Goal: Task Accomplishment & Management: Complete application form

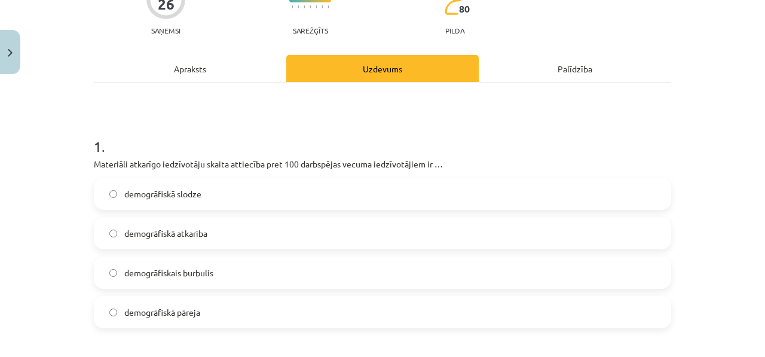
click at [196, 71] on div "Apraksts" at bounding box center [190, 68] width 192 height 27
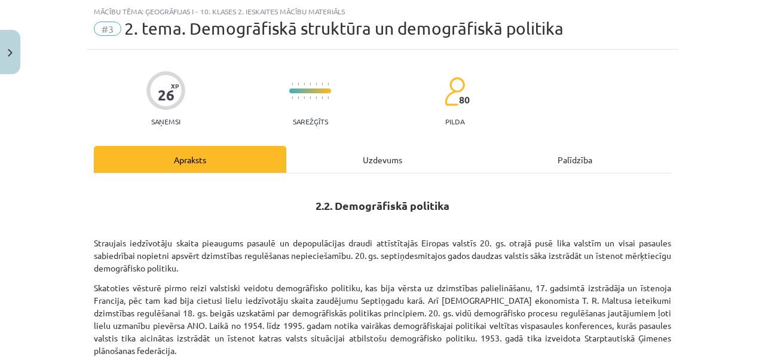
click at [341, 163] on div "Uzdevums" at bounding box center [382, 159] width 192 height 27
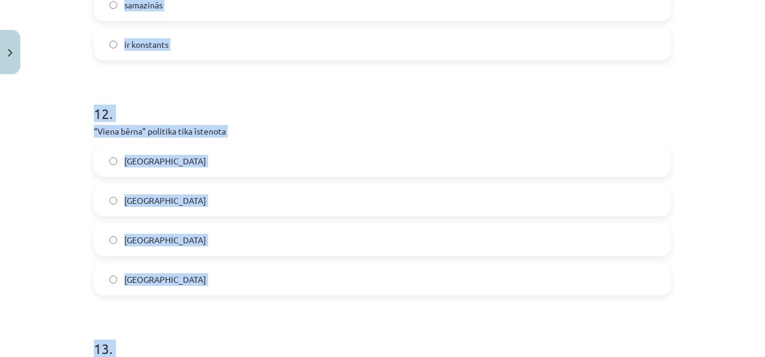
scroll to position [2752, 0]
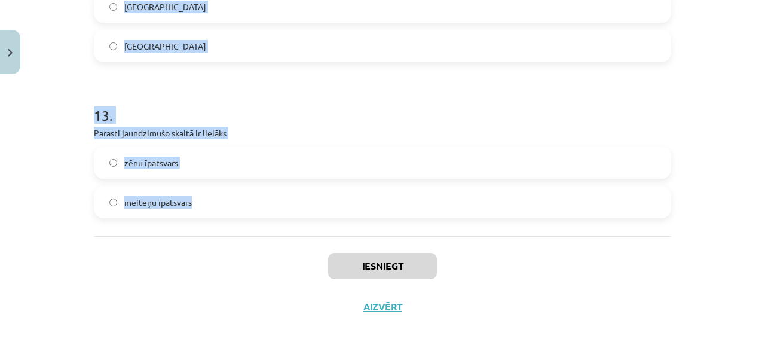
drag, startPoint x: 90, startPoint y: 86, endPoint x: 210, endPoint y: 223, distance: 182.1
copy form "8 . Kurā no pasaules reģioniem ir lielākais bērnu un jauniešu īpatsvars? Latīņa…"
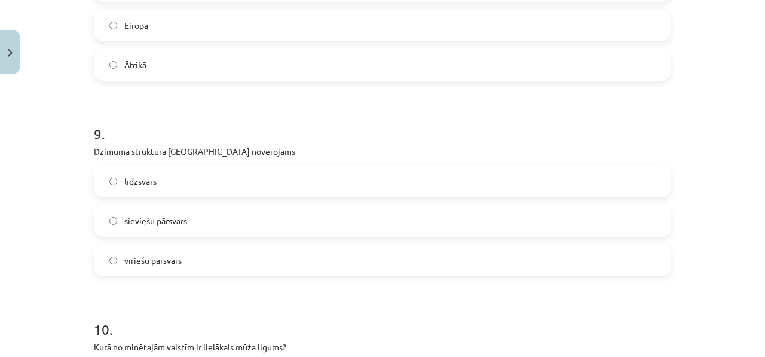
click at [189, 71] on label "Āfrikā" at bounding box center [382, 65] width 575 height 30
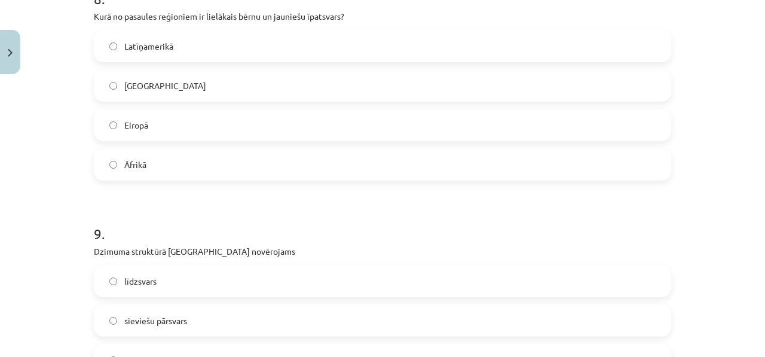
scroll to position [1886, 0]
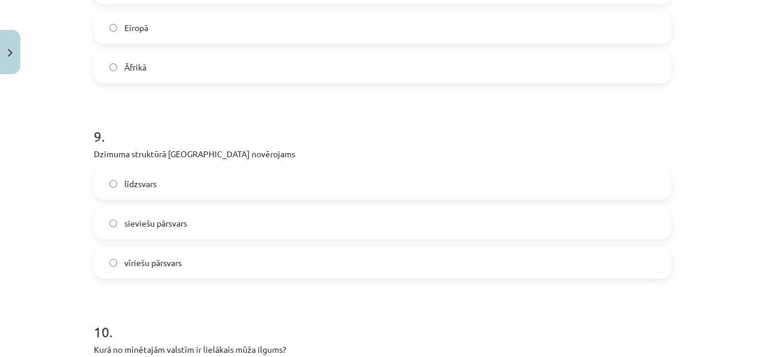
click at [186, 221] on label "sieviešu pārsvars" at bounding box center [382, 223] width 575 height 30
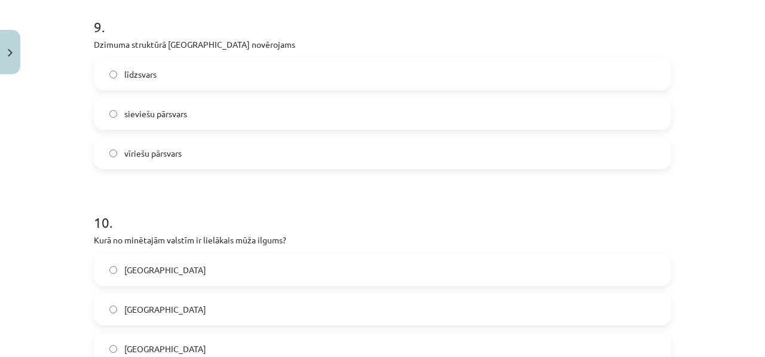
scroll to position [1993, 0]
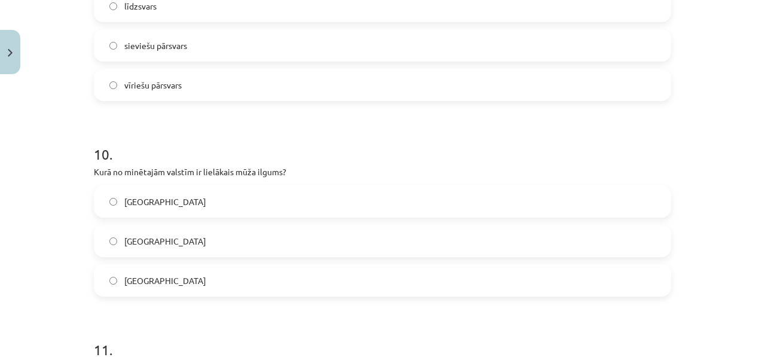
click at [149, 280] on label "Japānā" at bounding box center [382, 280] width 575 height 30
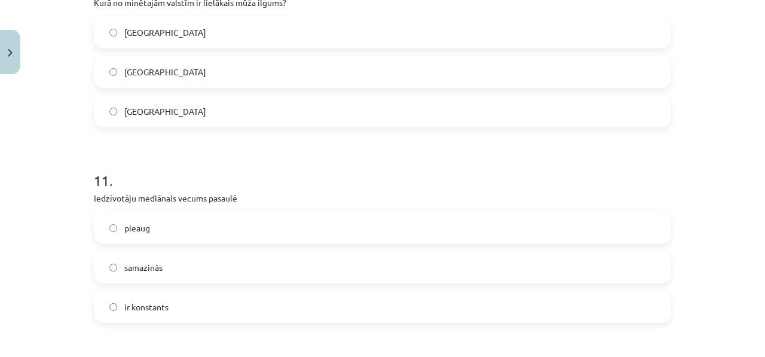
scroll to position [2317, 0]
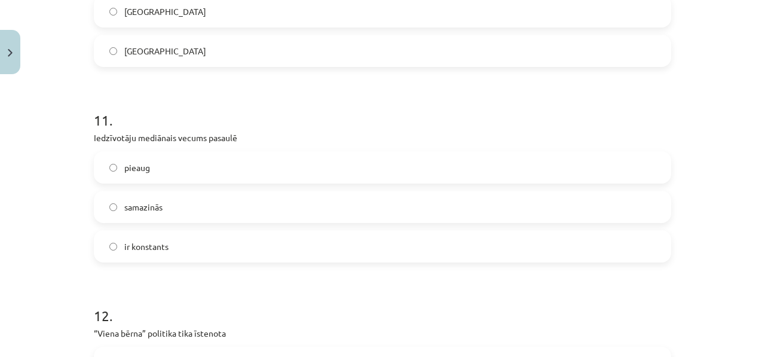
click at [180, 161] on label "pieaug" at bounding box center [382, 167] width 575 height 30
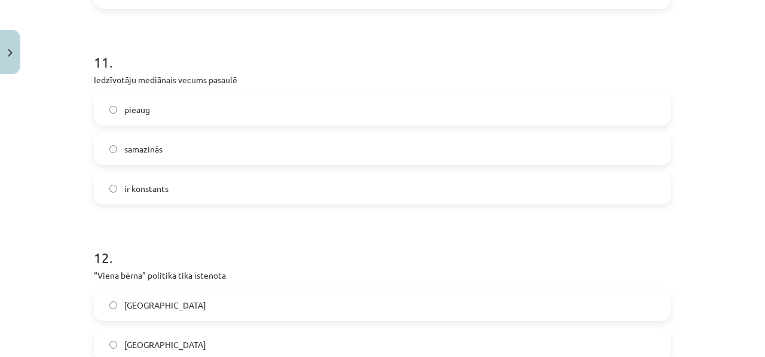
scroll to position [2432, 0]
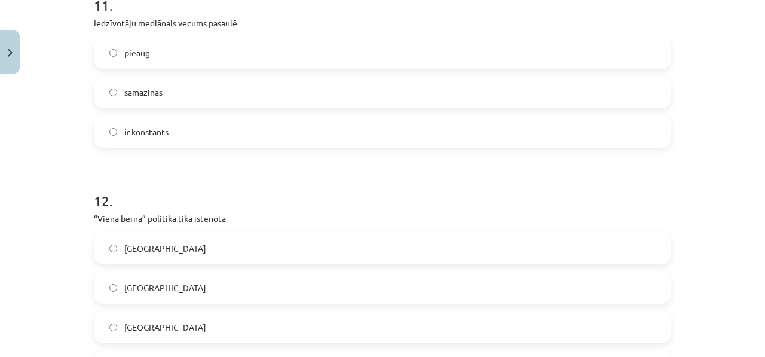
click at [145, 287] on label "Ķīnā" at bounding box center [382, 288] width 575 height 30
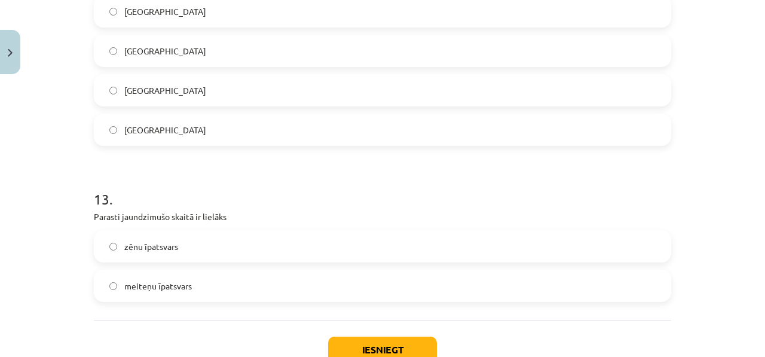
scroll to position [2694, 0]
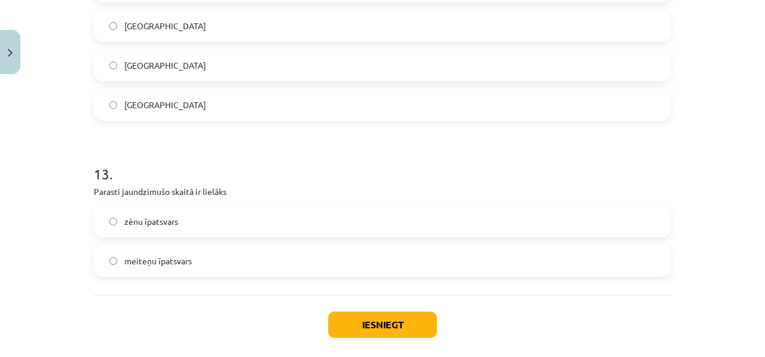
click at [164, 226] on span "zēnu īpatsvars" at bounding box center [151, 221] width 54 height 13
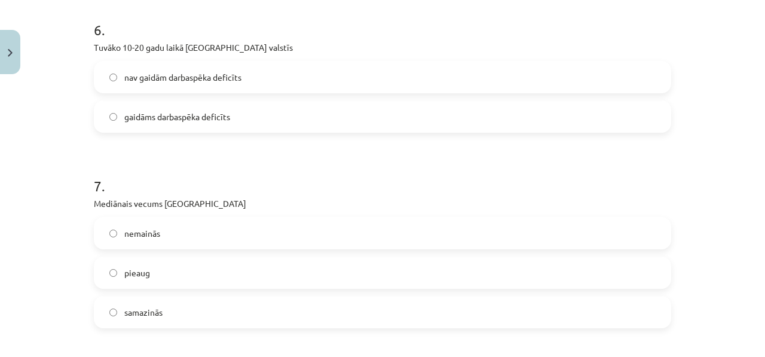
scroll to position [1431, 0]
click at [155, 269] on label "pieaug" at bounding box center [382, 272] width 575 height 30
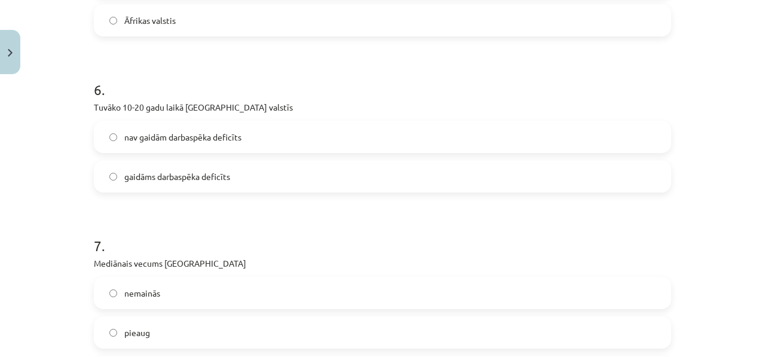
scroll to position [1321, 0]
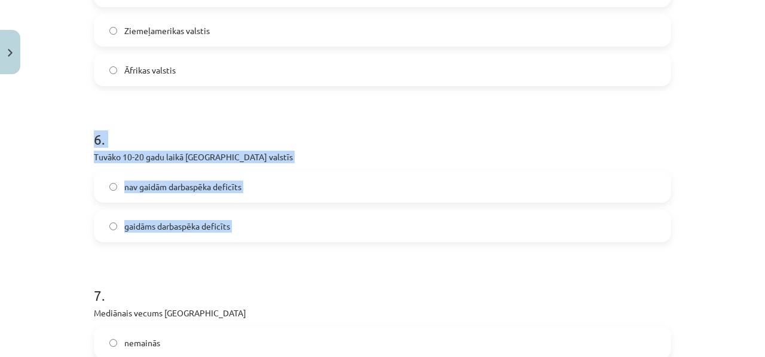
drag, startPoint x: 88, startPoint y: 138, endPoint x: 221, endPoint y: 248, distance: 172.8
click at [221, 248] on div "26 XP Saņemsi Sarežģīts 80 pilda Apraksts Uzdevums Palīdzība 1 . Materiāli atka…" at bounding box center [383, 259] width 592 height 3000
copy div "6 . Tuvāko 10-20 gadu laikā Āfrikas valstīs nav gaidām darbaspēka deficīts gaid…"
click at [109, 178] on label "nav gaidām darbaspēka deficīts" at bounding box center [382, 187] width 575 height 30
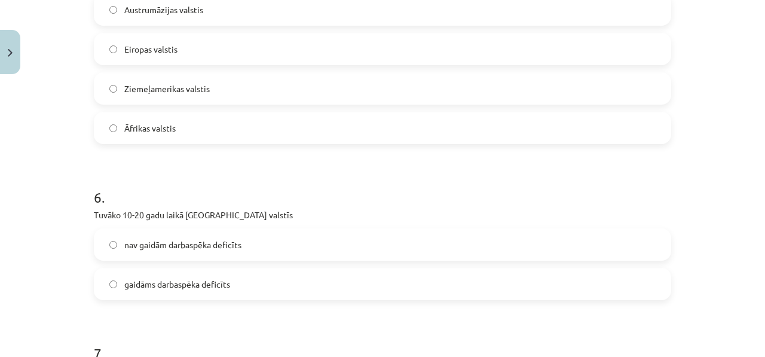
scroll to position [1082, 0]
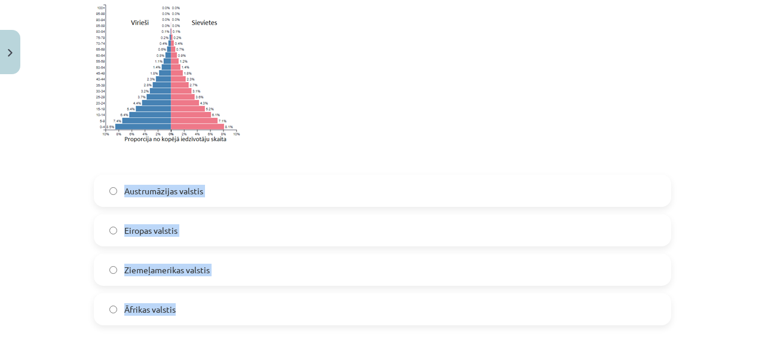
drag, startPoint x: 191, startPoint y: 306, endPoint x: 94, endPoint y: 182, distance: 157.2
click at [97, 182] on div "Austrumāzijas valstis Eiropas valstis Ziemeļamerikas valstis Āfrikas valstis" at bounding box center [382, 250] width 577 height 151
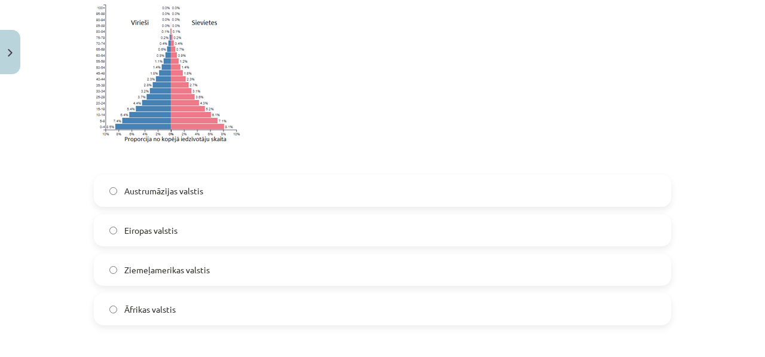
click at [61, 173] on div "Mācību tēma: Ģeogrāfijas i - 10. klases 2. ieskaites mācību materiāls #3 2. tem…" at bounding box center [382, 178] width 765 height 357
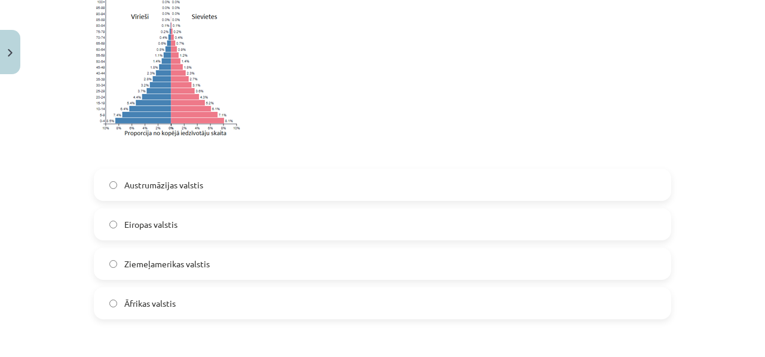
scroll to position [1088, 0]
click at [178, 221] on label "Eiropas valstis" at bounding box center [382, 224] width 575 height 30
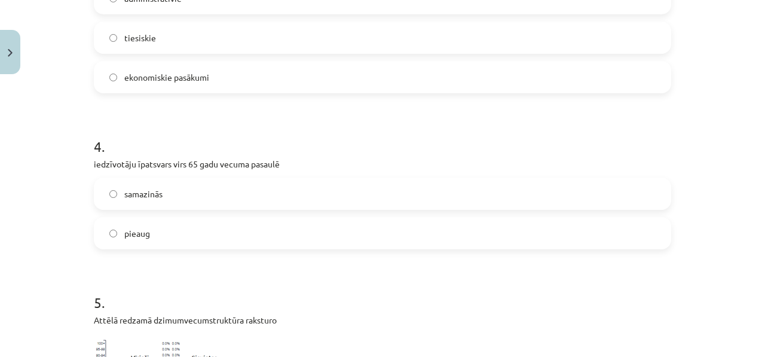
scroll to position [733, 0]
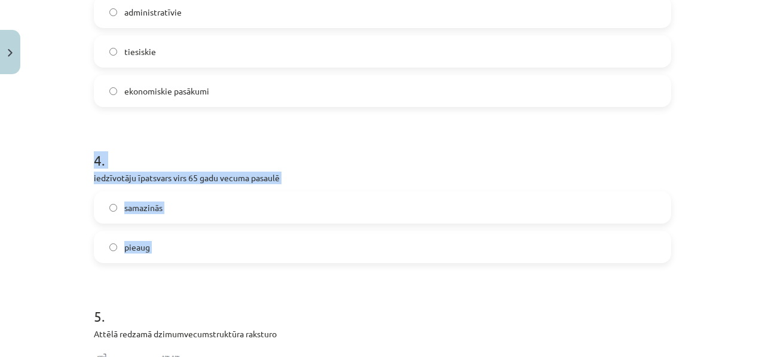
drag, startPoint x: 82, startPoint y: 154, endPoint x: 182, endPoint y: 274, distance: 156.6
click at [182, 274] on div "Mācību tēma: Ģeogrāfijas i - 10. klases 2. ieskaites mācību materiāls #3 2. tem…" at bounding box center [382, 178] width 765 height 357
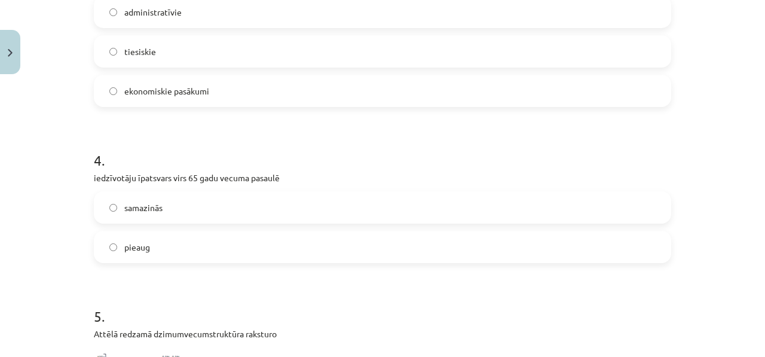
click at [179, 244] on label "pieaug" at bounding box center [382, 247] width 575 height 30
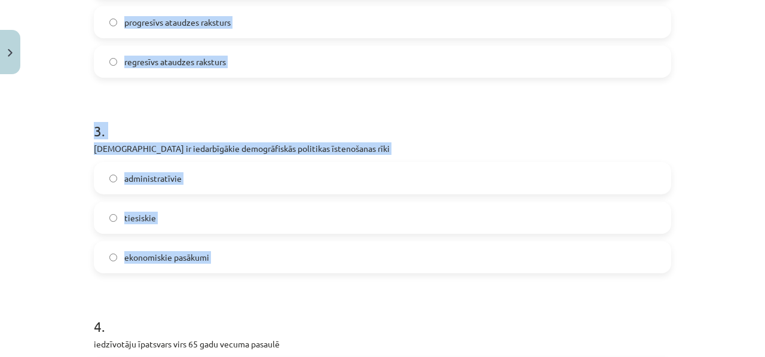
scroll to position [0, 0]
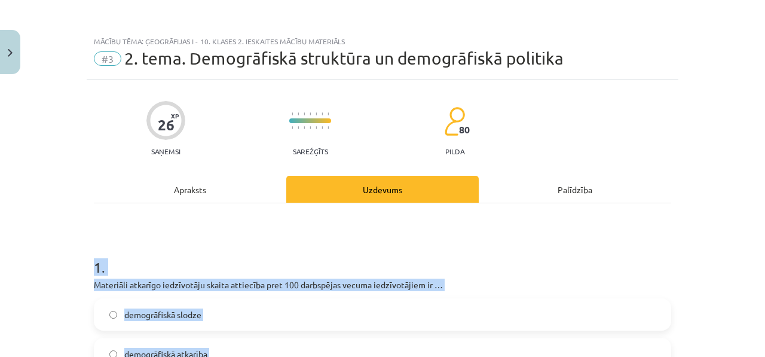
drag, startPoint x: 230, startPoint y: 292, endPoint x: 77, endPoint y: 261, distance: 156.1
click at [77, 261] on div "Mācību tēma: Ģeogrāfijas i - 10. klases 2. ieskaites mācību materiāls #3 2. tem…" at bounding box center [382, 178] width 765 height 357
copy form "1 . Materiāli atkarīgo iedzīvotāju skaita attiecība pret 100 darbspējas vecuma …"
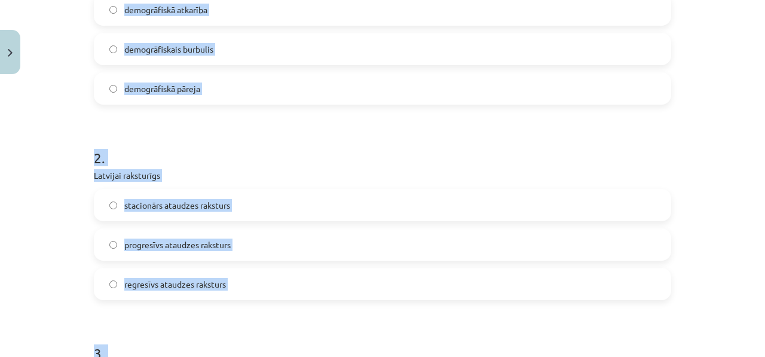
scroll to position [293, 0]
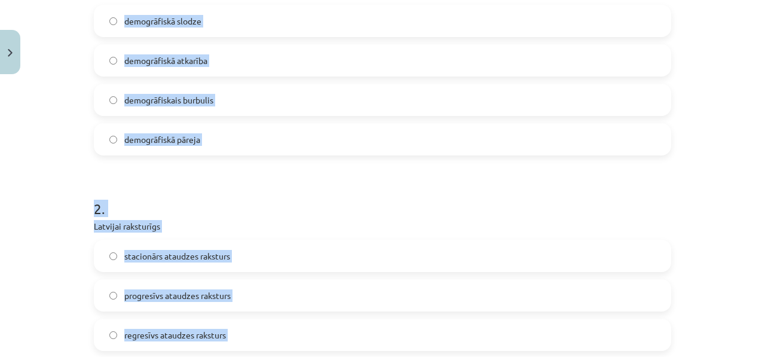
click at [192, 14] on label "demogrāfiskā slodze" at bounding box center [382, 21] width 575 height 30
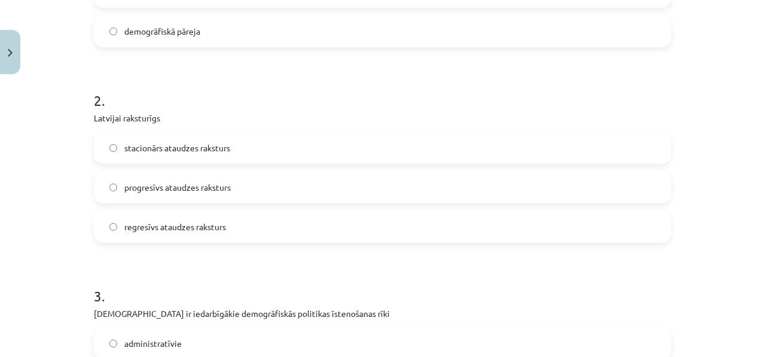
scroll to position [390, 0]
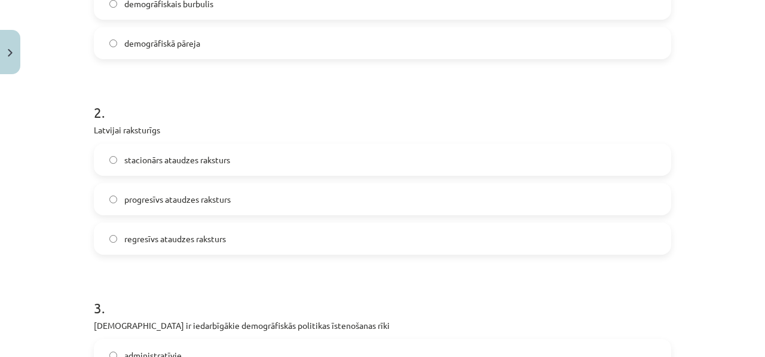
click at [141, 240] on span "regresīvs ataudzes raksturs" at bounding box center [175, 238] width 102 height 13
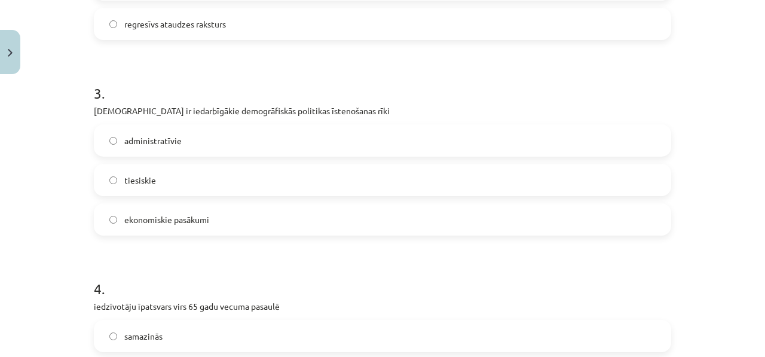
click at [155, 216] on span "ekonomiskie pasākumi" at bounding box center [166, 219] width 85 height 13
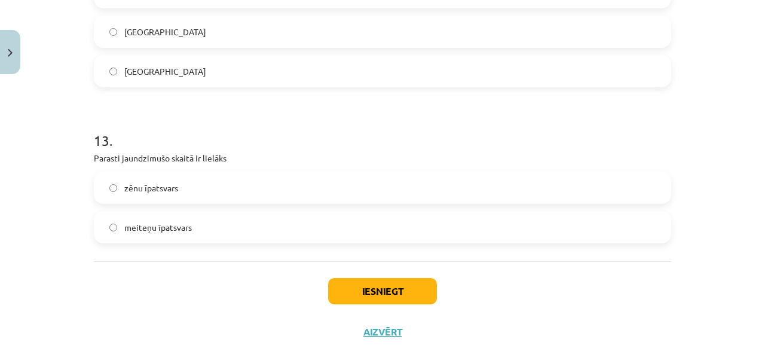
scroll to position [2752, 0]
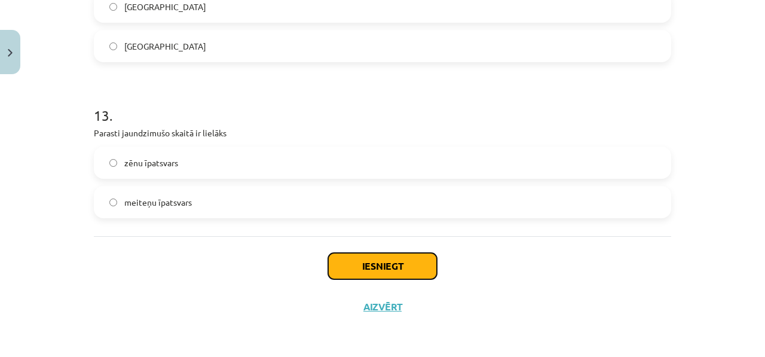
click at [370, 262] on button "Iesniegt" at bounding box center [382, 266] width 109 height 26
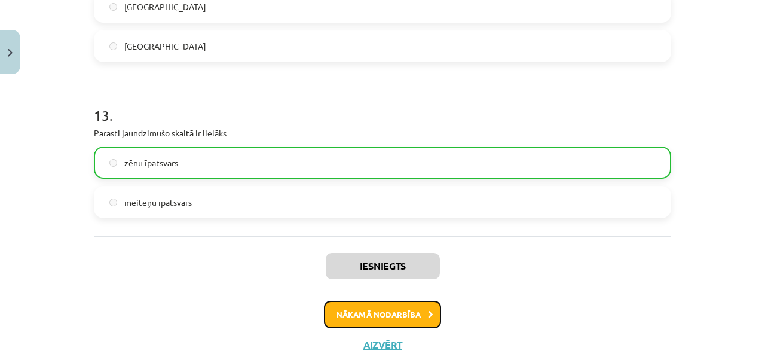
click at [380, 301] on button "Nākamā nodarbība" at bounding box center [382, 314] width 117 height 27
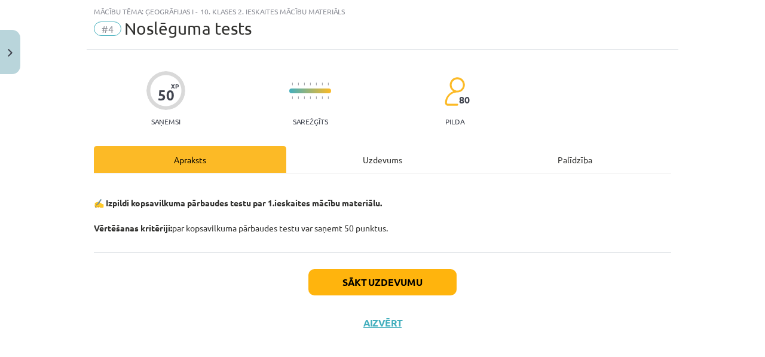
scroll to position [30, 0]
click at [396, 158] on div "Uzdevums" at bounding box center [382, 159] width 192 height 27
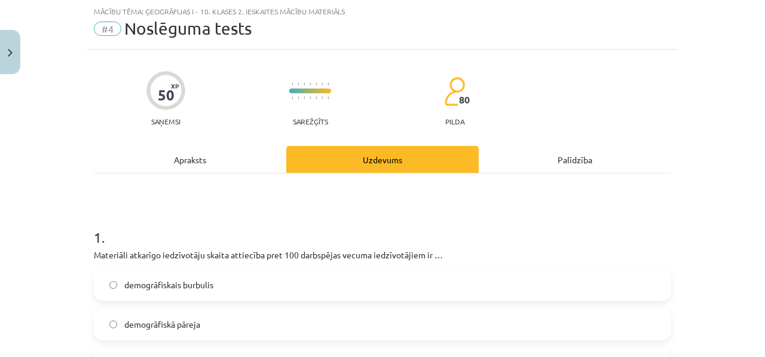
click at [232, 155] on div "Apraksts" at bounding box center [190, 159] width 192 height 27
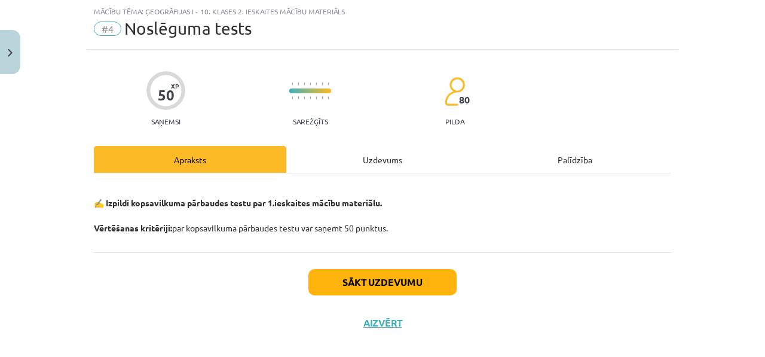
click at [310, 138] on div "50 XP Saņemsi Sarežģīts 80 pilda Apraksts Uzdevums Palīdzība ✍️ Izpildi kopsavi…" at bounding box center [383, 196] width 592 height 293
drag, startPoint x: 313, startPoint y: 149, endPoint x: 313, endPoint y: 165, distance: 16.1
click at [313, 149] on div "Uzdevums" at bounding box center [382, 159] width 192 height 27
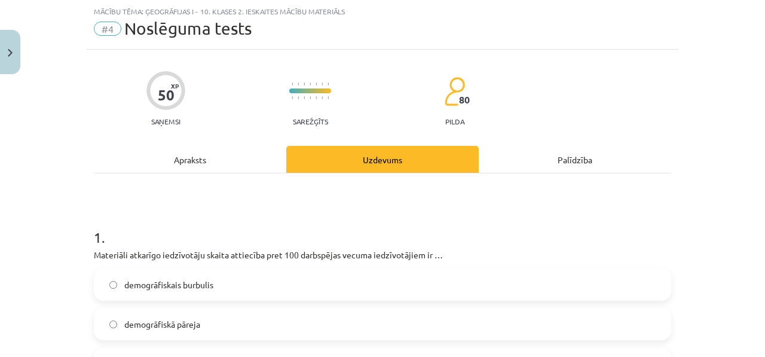
click at [313, 165] on div "Uzdevums" at bounding box center [382, 159] width 192 height 27
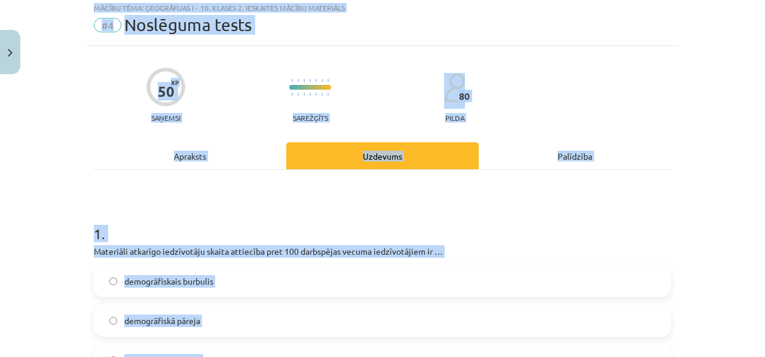
scroll to position [0, 0]
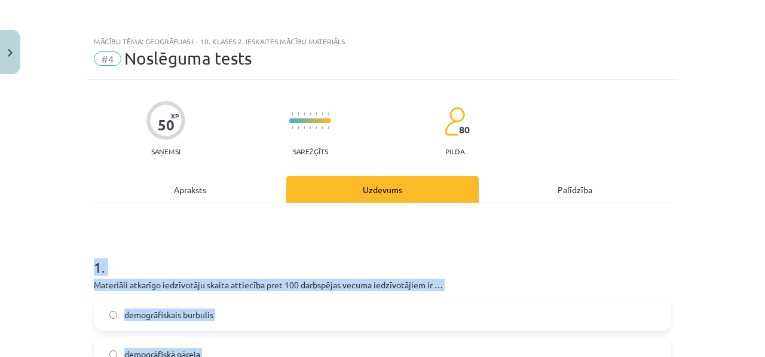
drag, startPoint x: 152, startPoint y: 195, endPoint x: 80, endPoint y: 250, distance: 90.5
click at [80, 250] on div "Mācību tēma: Ģeogrāfijas i - 10. klases 2. ieskaites mācību materiāls #4 Noslēg…" at bounding box center [382, 178] width 765 height 357
copy form "1 . Materiāli atkarīgo iedzīvotāju skaita attiecība pret 100 darbspējas vecuma …"
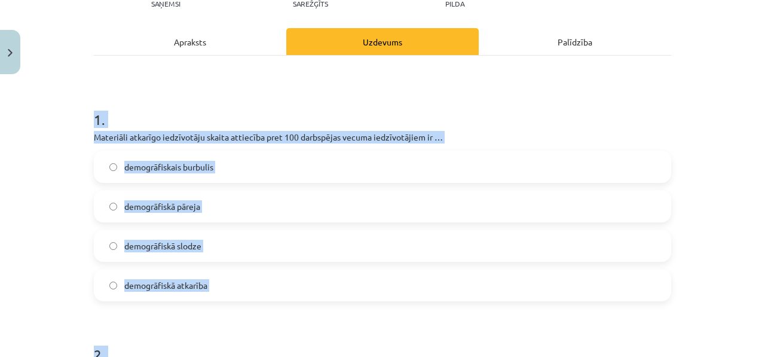
scroll to position [154, 0]
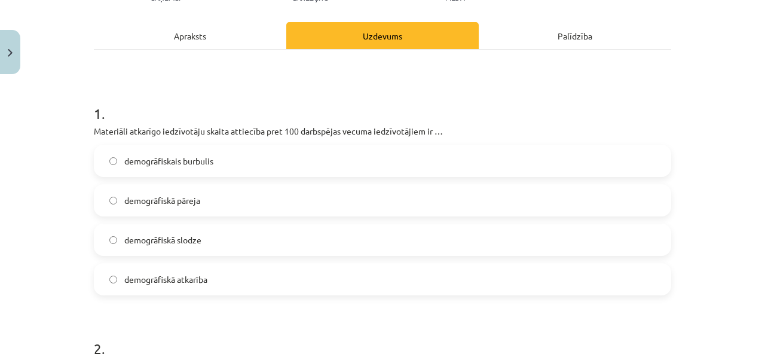
drag, startPoint x: 199, startPoint y: 241, endPoint x: 190, endPoint y: 192, distance: 49.2
click at [200, 241] on label "demogrāfiskā slodze" at bounding box center [382, 240] width 575 height 30
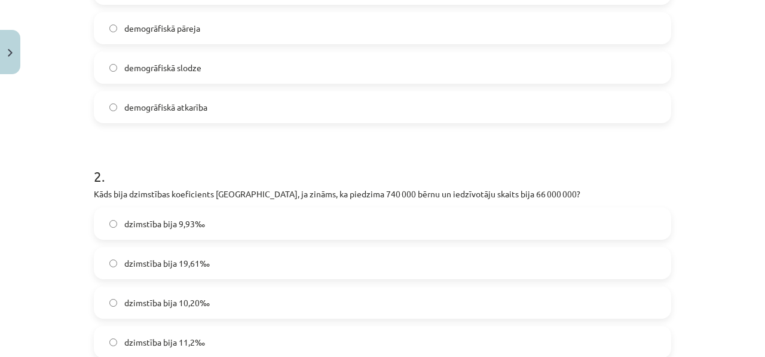
scroll to position [399, 0]
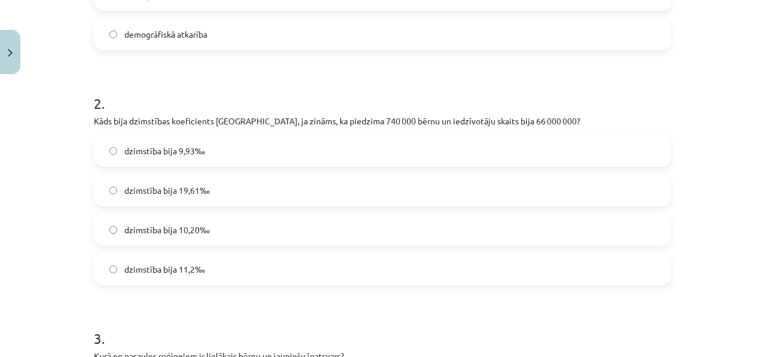
click at [226, 273] on label "dzimstība bija 11,2‰" at bounding box center [382, 269] width 575 height 30
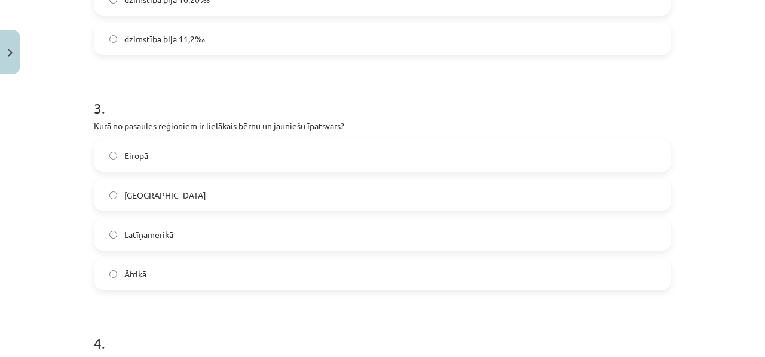
scroll to position [621, 0]
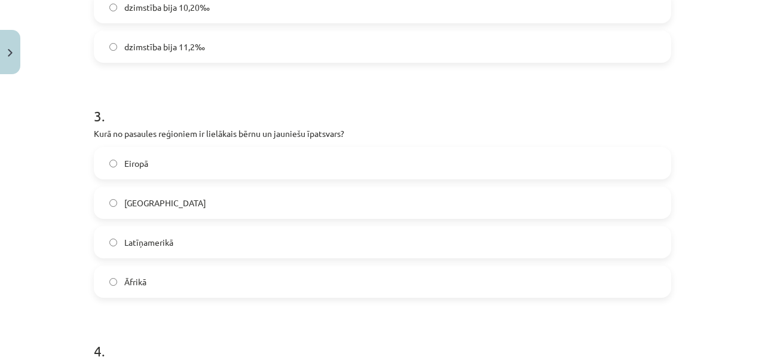
drag, startPoint x: 160, startPoint y: 287, endPoint x: 161, endPoint y: 281, distance: 6.6
click at [160, 287] on label "Āfrikā" at bounding box center [382, 282] width 575 height 30
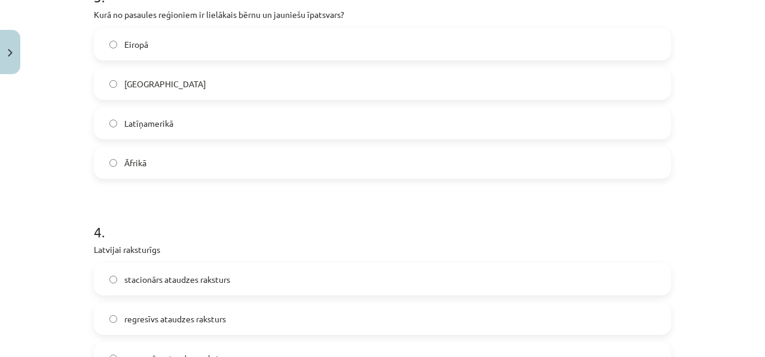
scroll to position [821, 0]
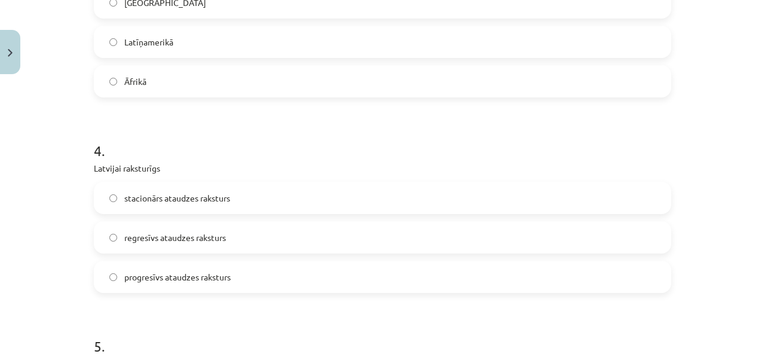
click at [183, 243] on span "regresīvs ataudzes raksturs" at bounding box center [175, 237] width 102 height 13
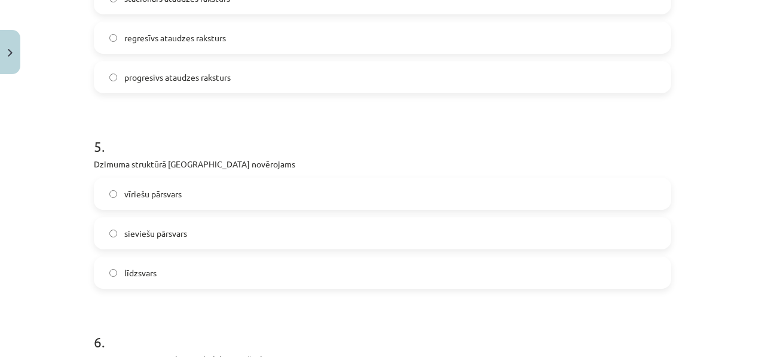
click at [177, 238] on span "sieviešu pārsvars" at bounding box center [155, 233] width 63 height 13
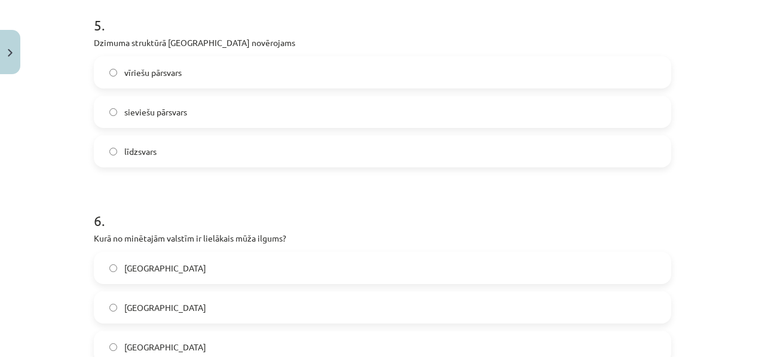
scroll to position [1248, 0]
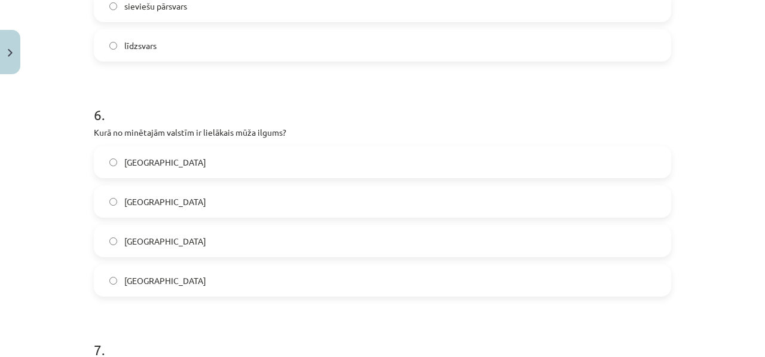
click at [179, 287] on label "Japānā" at bounding box center [382, 280] width 575 height 30
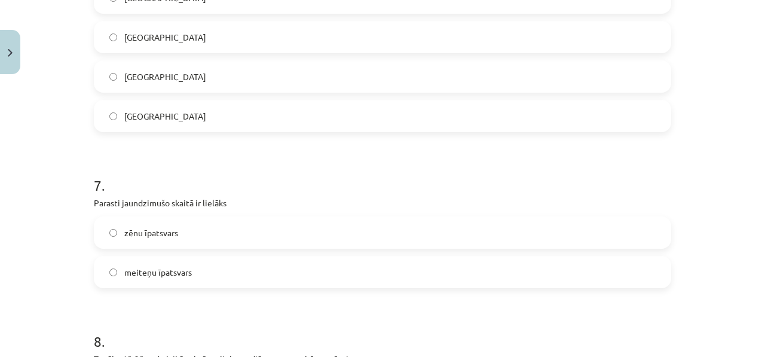
scroll to position [1486, 0]
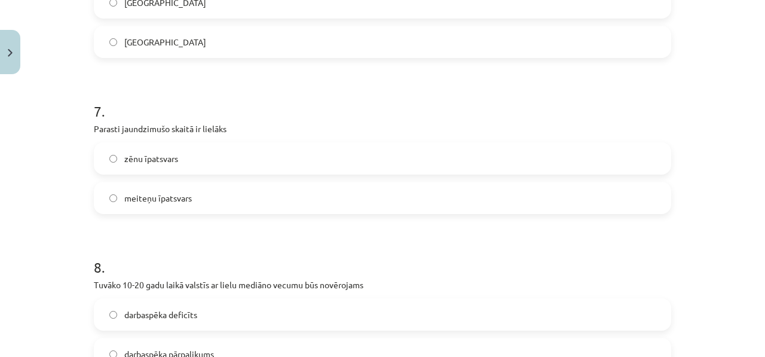
click at [181, 163] on label "zēnu īpatsvars" at bounding box center [382, 158] width 575 height 30
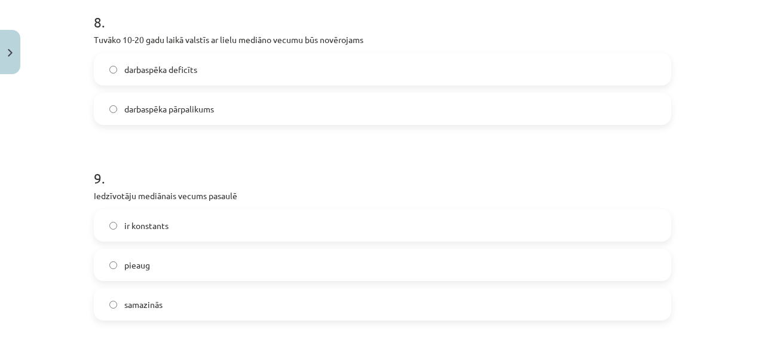
scroll to position [1730, 0]
click at [179, 117] on label "darbaspēka pārpalikums" at bounding box center [382, 110] width 575 height 30
click at [196, 45] on p "Tuvāko 10-20 gadu laikā valstīs ar lielu mediāno vecumu būs novērojams" at bounding box center [382, 41] width 577 height 13
click at [188, 57] on label "darbaspēka deficīts" at bounding box center [382, 71] width 575 height 30
click at [188, 59] on label "darbaspēka deficīts" at bounding box center [382, 71] width 575 height 30
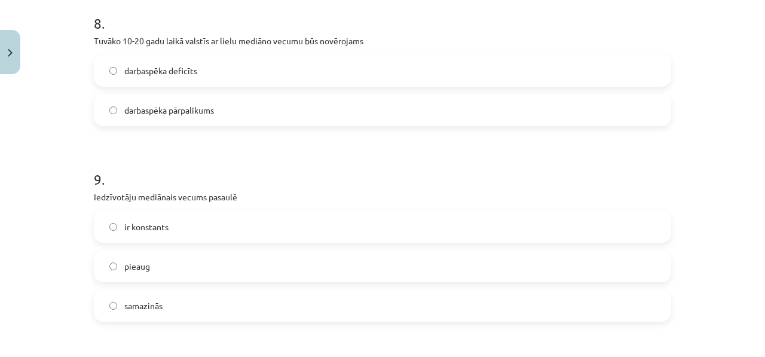
click at [157, 260] on label "pieaug" at bounding box center [382, 266] width 575 height 30
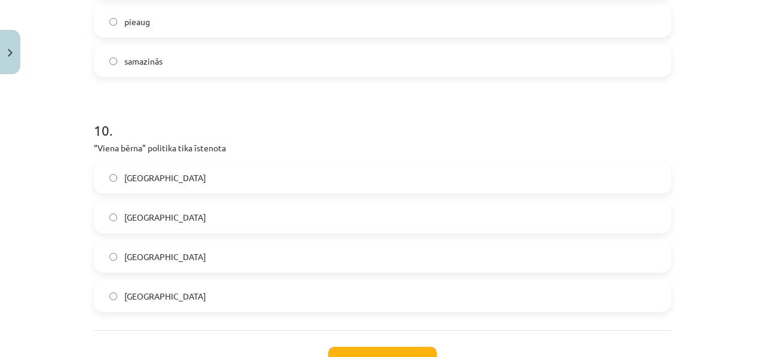
scroll to position [1982, 0]
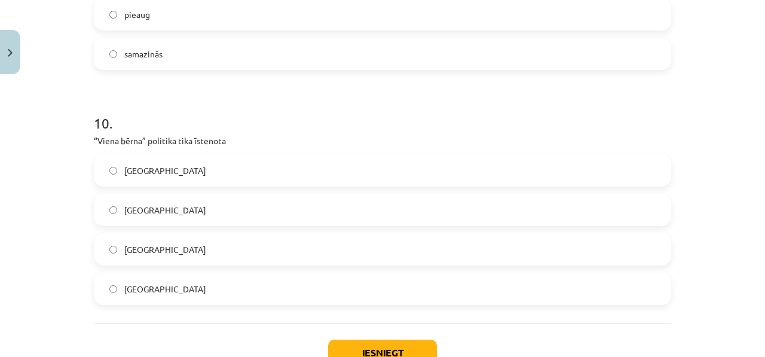
drag, startPoint x: 156, startPoint y: 292, endPoint x: 250, endPoint y: 325, distance: 99.4
click at [160, 292] on label "Ķīnā" at bounding box center [382, 289] width 575 height 30
click at [375, 343] on button "Iesniegt" at bounding box center [382, 352] width 109 height 26
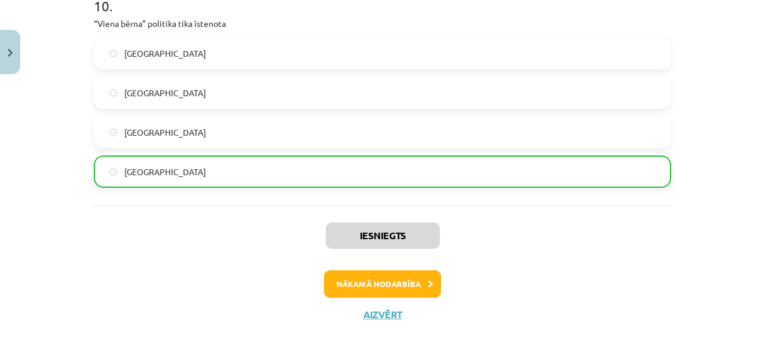
click at [363, 298] on div "Iesniegts Nākamā nodarbība Aizvērt" at bounding box center [382, 267] width 577 height 122
click at [369, 293] on button "Nākamā nodarbība" at bounding box center [382, 283] width 117 height 27
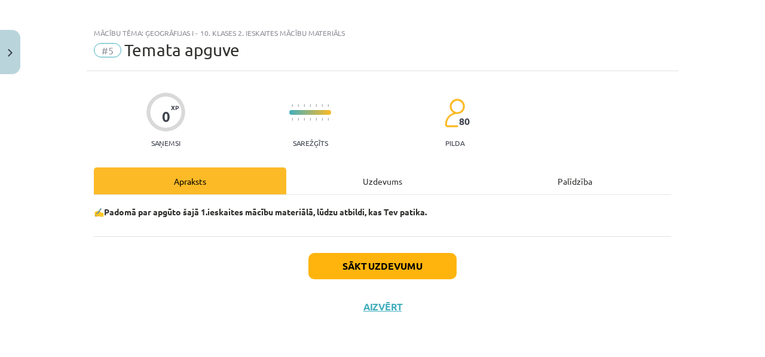
scroll to position [8, 0]
click at [353, 177] on div "Uzdevums" at bounding box center [382, 180] width 192 height 27
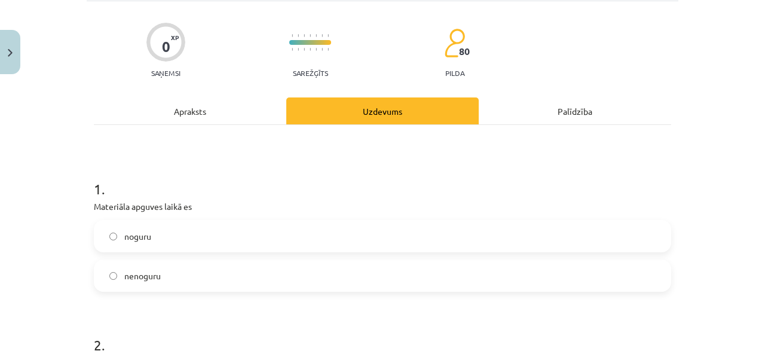
scroll to position [0, 0]
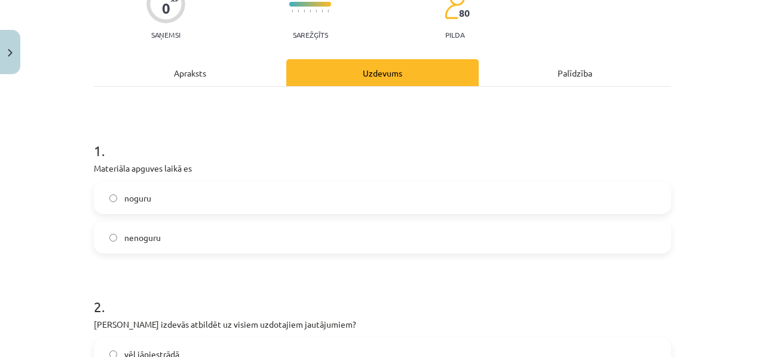
click at [173, 231] on label "nenoguru" at bounding box center [382, 237] width 575 height 30
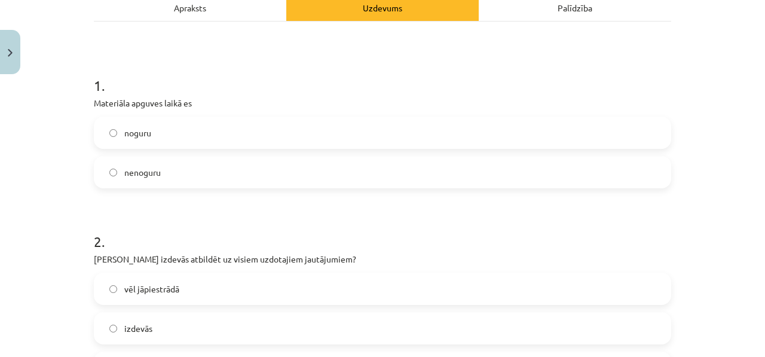
scroll to position [353, 0]
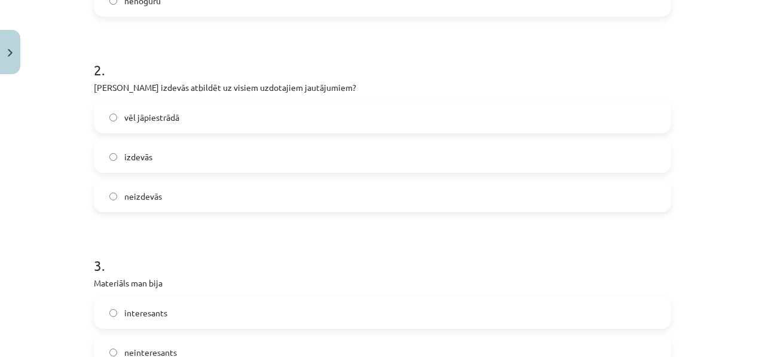
click at [238, 125] on label "vēl jāpiestrādā" at bounding box center [382, 117] width 575 height 30
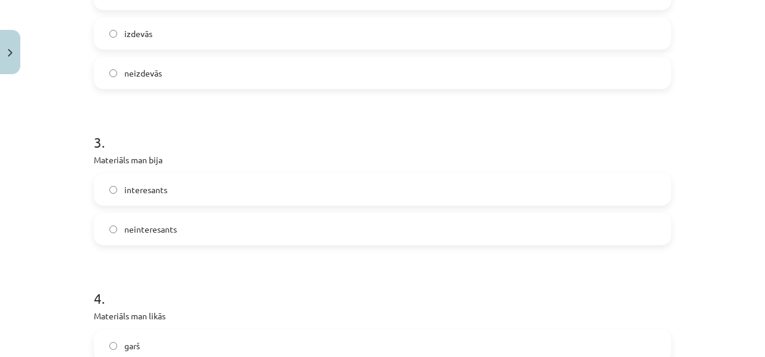
scroll to position [533, 0]
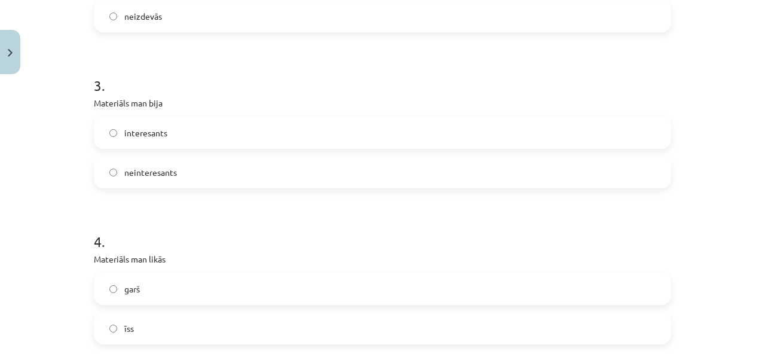
click at [209, 135] on label "interesants" at bounding box center [382, 133] width 575 height 30
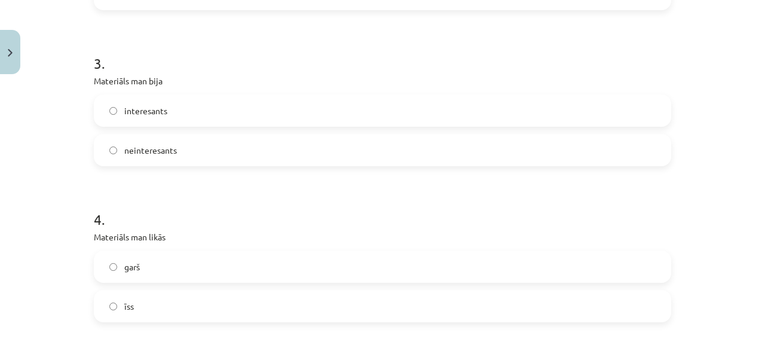
scroll to position [628, 0]
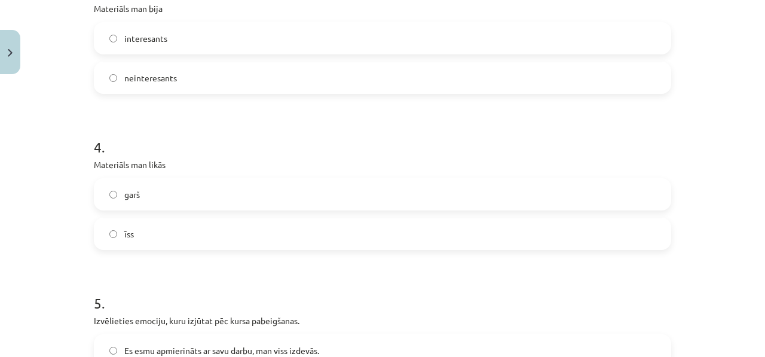
click at [142, 74] on span "neinteresants" at bounding box center [150, 78] width 53 height 13
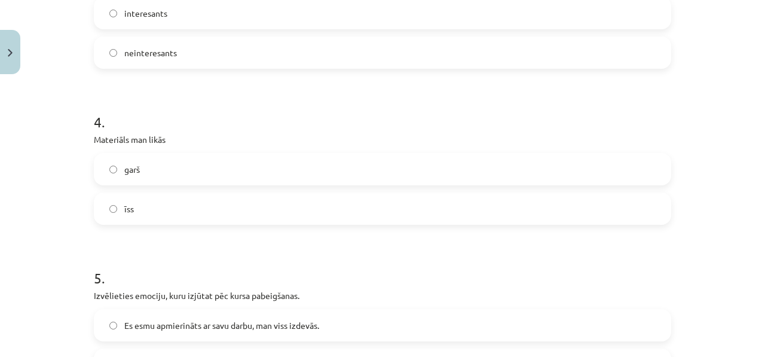
scroll to position [663, 0]
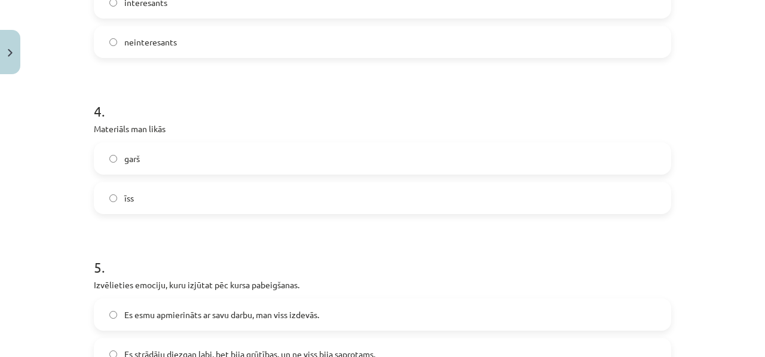
click at [157, 173] on label "garš" at bounding box center [382, 158] width 575 height 30
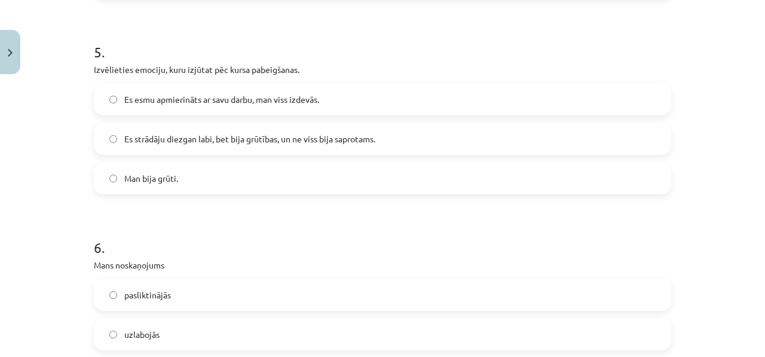
scroll to position [810, 0]
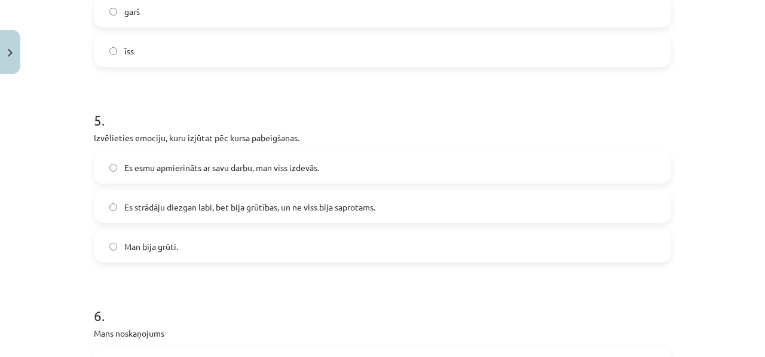
click at [197, 215] on label "Es strādāju diezgan labi, bet bija grūtības, un ne viss bija saprotams." at bounding box center [382, 207] width 575 height 30
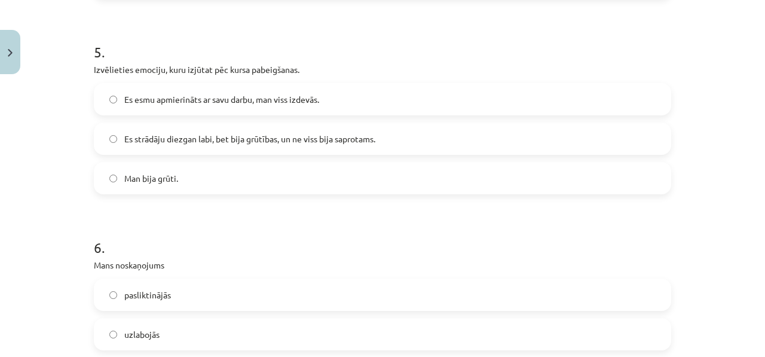
scroll to position [1011, 0]
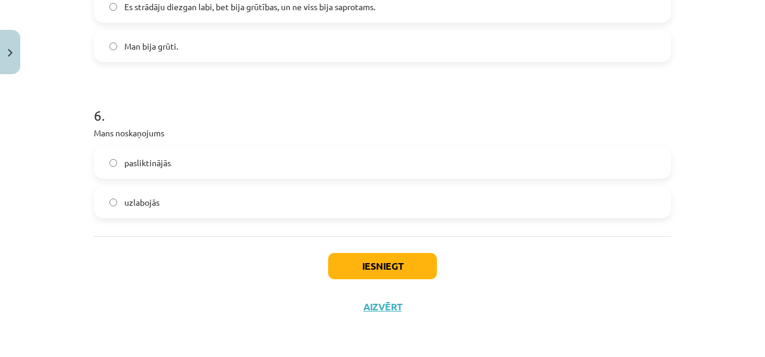
click at [232, 54] on label "Man bija grūti." at bounding box center [382, 46] width 575 height 30
click at [145, 189] on label "uzlabojās" at bounding box center [382, 202] width 575 height 30
click at [239, 206] on label "uzlabojās" at bounding box center [382, 202] width 575 height 30
click at [415, 258] on button "Iesniegt" at bounding box center [382, 266] width 109 height 26
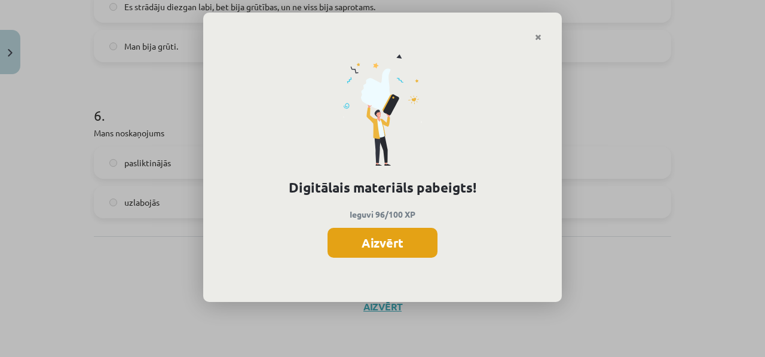
click at [366, 238] on button "Aizvērt" at bounding box center [383, 243] width 110 height 30
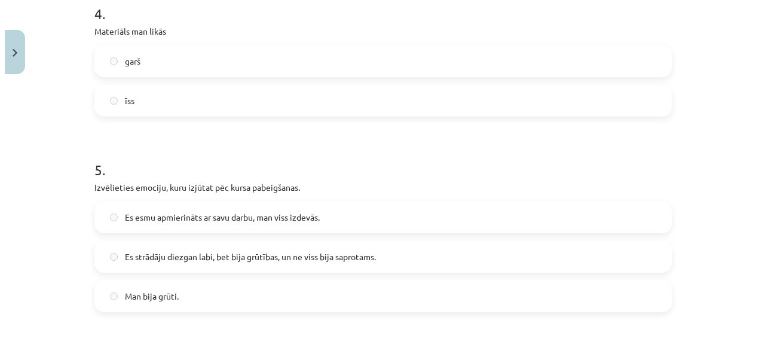
scroll to position [746, 0]
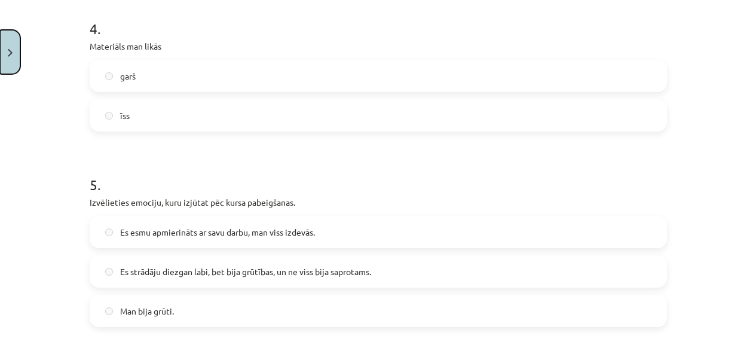
click at [5, 65] on button "Close" at bounding box center [10, 52] width 20 height 44
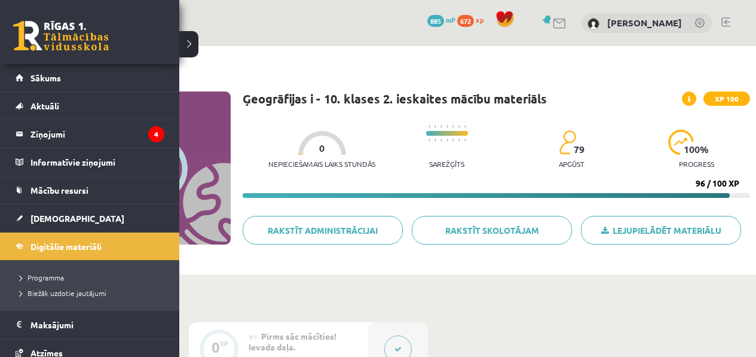
click at [23, 81] on link "Sākums" at bounding box center [90, 77] width 149 height 27
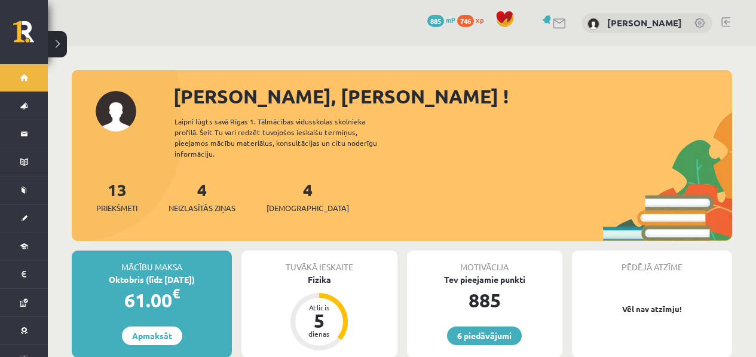
click at [293, 177] on div "4 Ieskaites" at bounding box center [308, 195] width 82 height 37
click at [292, 179] on link "4 Ieskaites" at bounding box center [308, 196] width 82 height 35
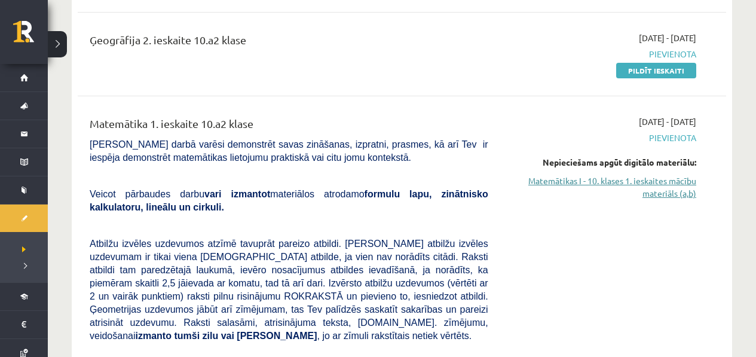
scroll to position [157, 0]
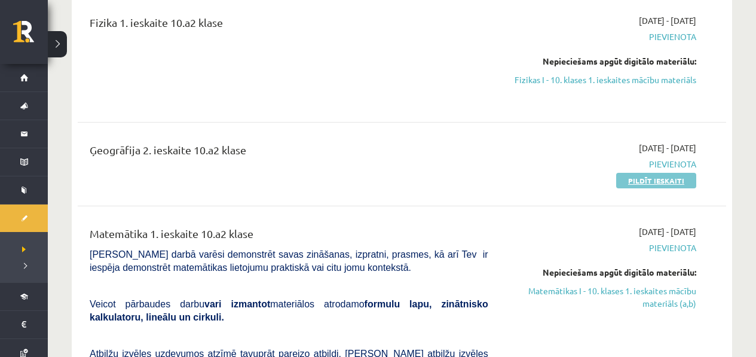
click at [684, 189] on div "Ģeogrāfija 2. ieskaite 10.a2 klase 2025-10-01 - 2025-10-15 Pievienota Pildīt ie…" at bounding box center [402, 164] width 648 height 69
click at [684, 182] on link "Pildīt ieskaiti" at bounding box center [656, 181] width 80 height 16
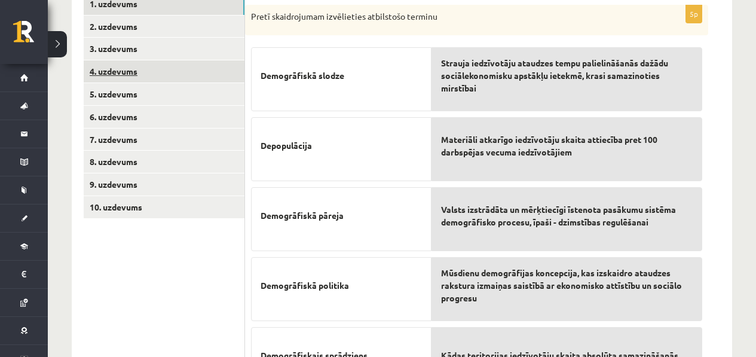
scroll to position [193, 0]
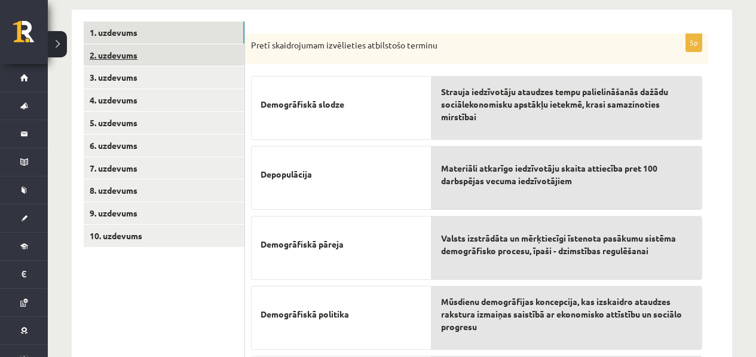
click at [202, 45] on link "2. uzdevums" at bounding box center [164, 55] width 161 height 22
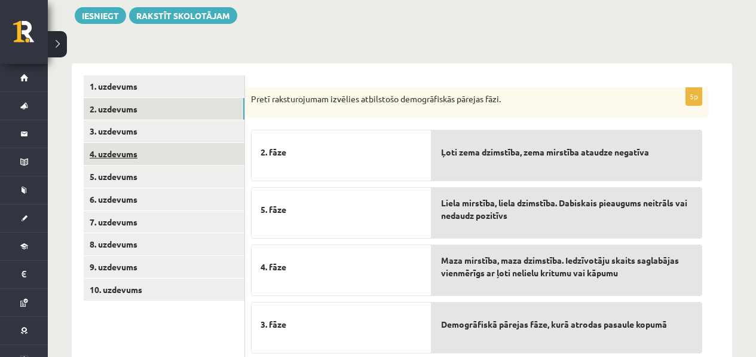
scroll to position [141, 0]
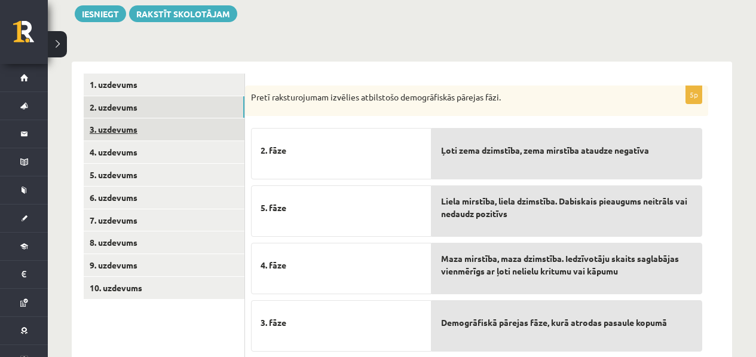
click at [193, 134] on link "3. uzdevums" at bounding box center [164, 129] width 161 height 22
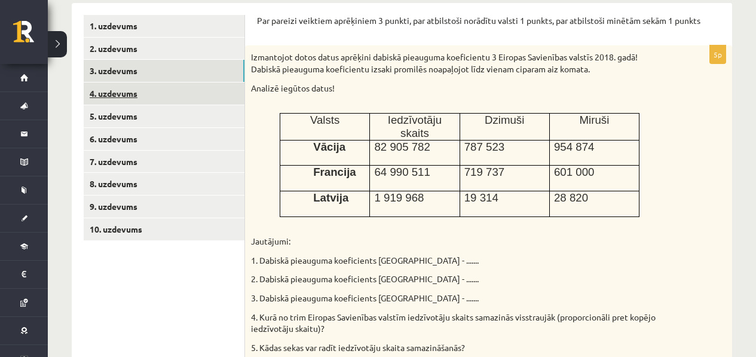
scroll to position [187, 0]
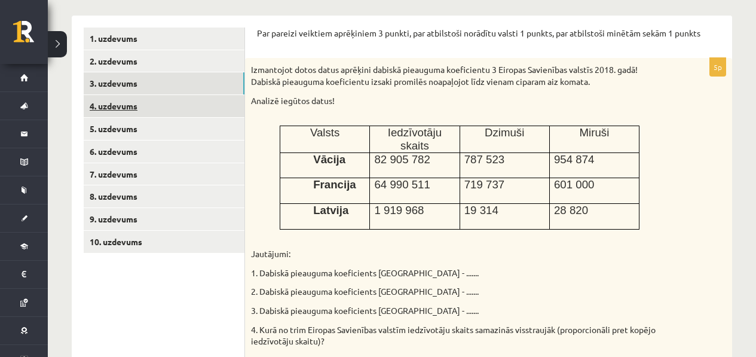
click at [166, 103] on link "4. uzdevums" at bounding box center [164, 106] width 161 height 22
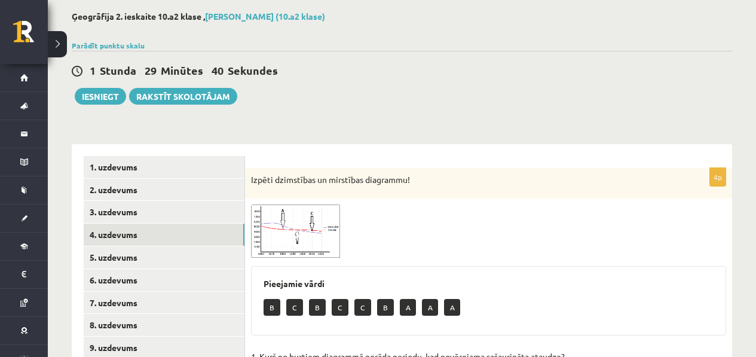
scroll to position [50, 0]
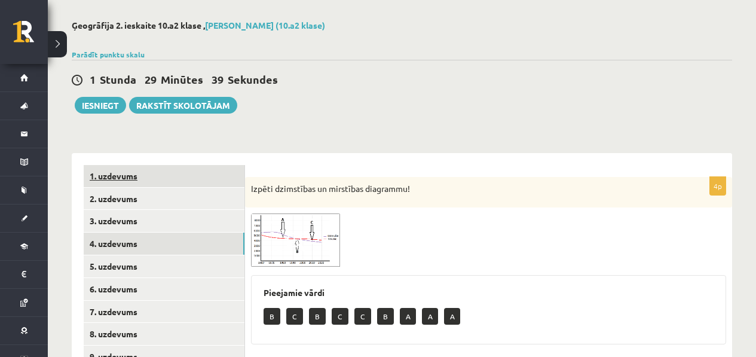
click at [148, 178] on link "1. uzdevums" at bounding box center [164, 176] width 161 height 22
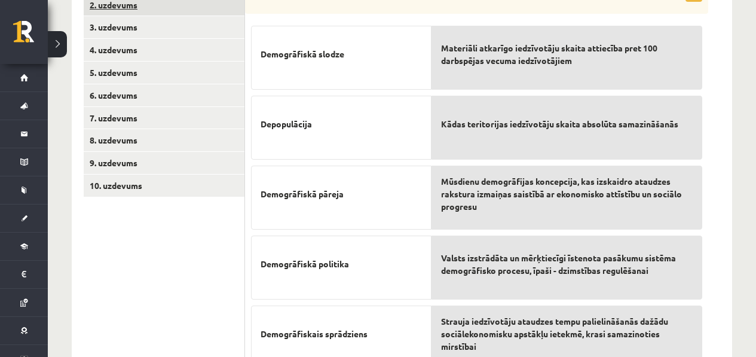
scroll to position [231, 0]
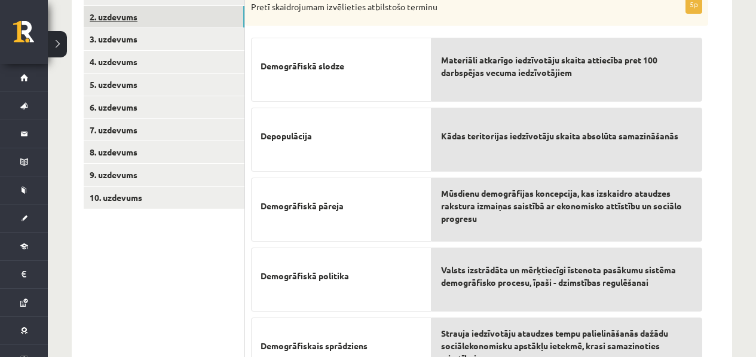
click at [159, 17] on link "2. uzdevums" at bounding box center [164, 17] width 161 height 22
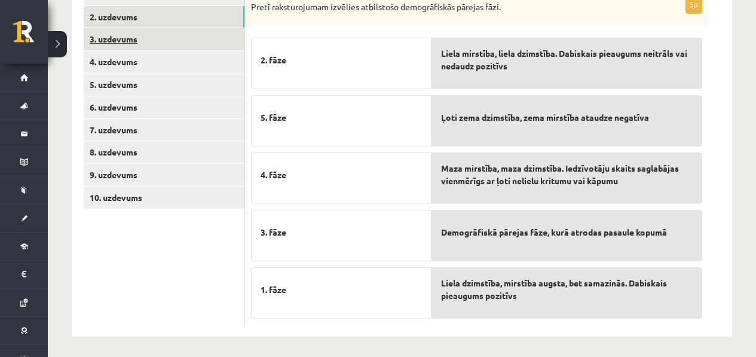
click at [158, 38] on link "3. uzdevums" at bounding box center [164, 39] width 161 height 22
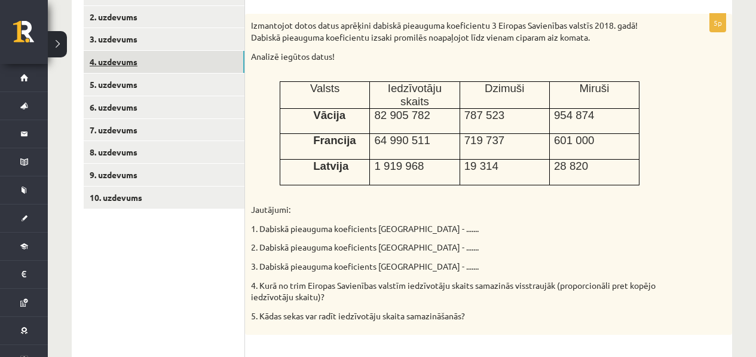
click at [148, 69] on link "4. uzdevums" at bounding box center [164, 62] width 161 height 22
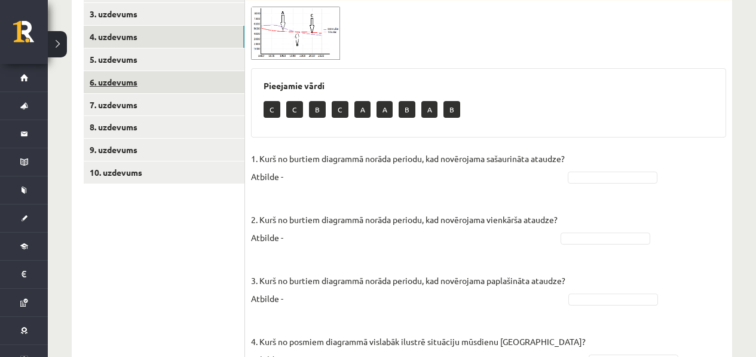
scroll to position [258, 0]
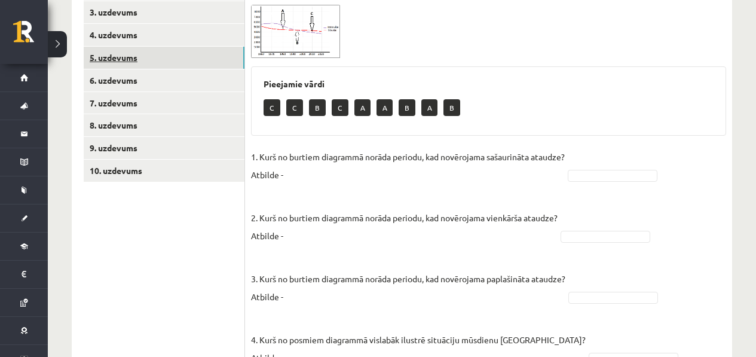
click at [165, 61] on link "5. uzdevums" at bounding box center [164, 58] width 161 height 22
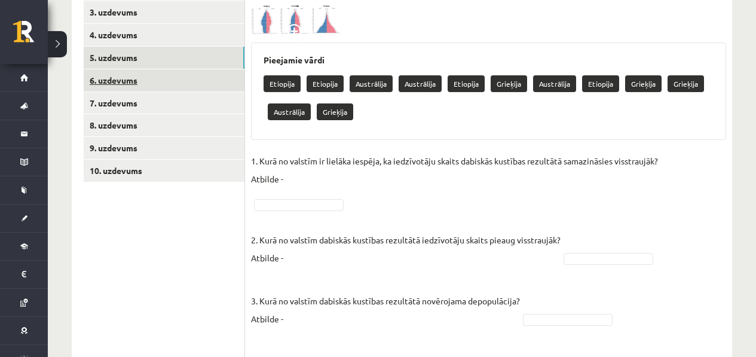
click at [165, 78] on link "6. uzdevums" at bounding box center [164, 80] width 161 height 22
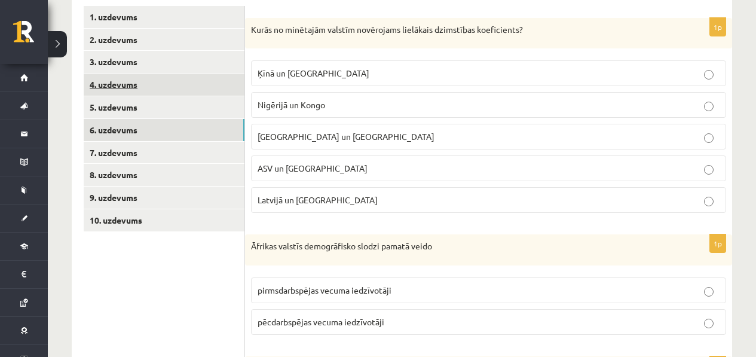
scroll to position [169, 0]
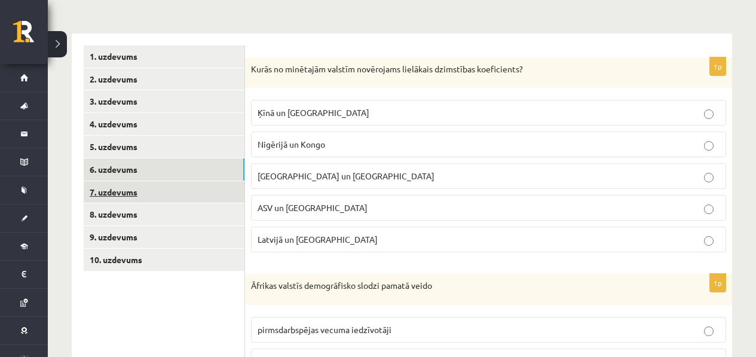
click at [126, 189] on link "7. uzdevums" at bounding box center [164, 192] width 161 height 22
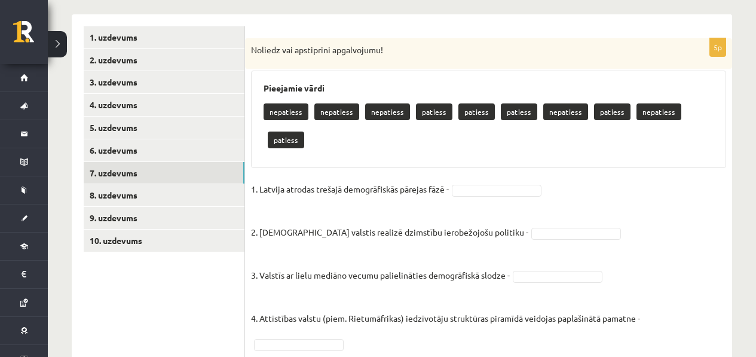
scroll to position [241, 0]
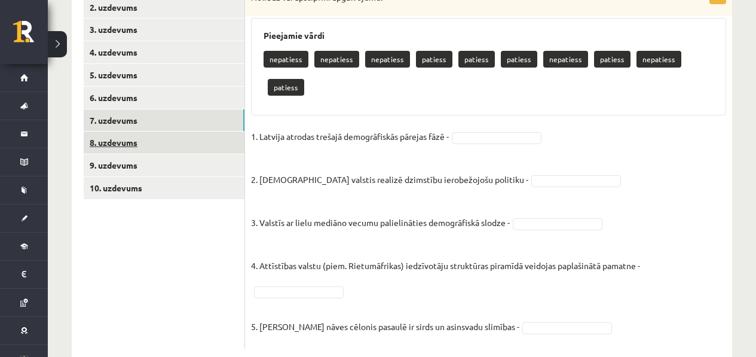
click at [180, 145] on link "8. uzdevums" at bounding box center [164, 142] width 161 height 22
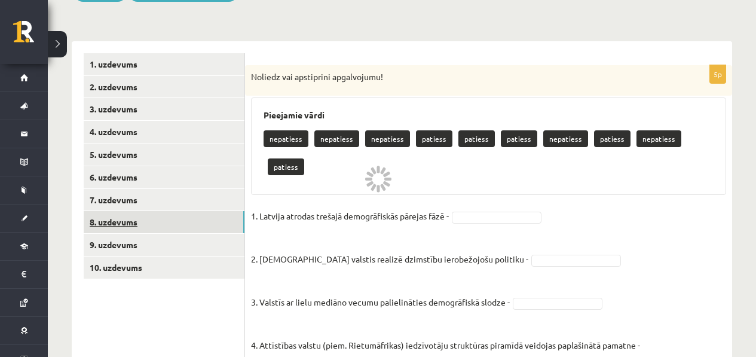
scroll to position [199, 0]
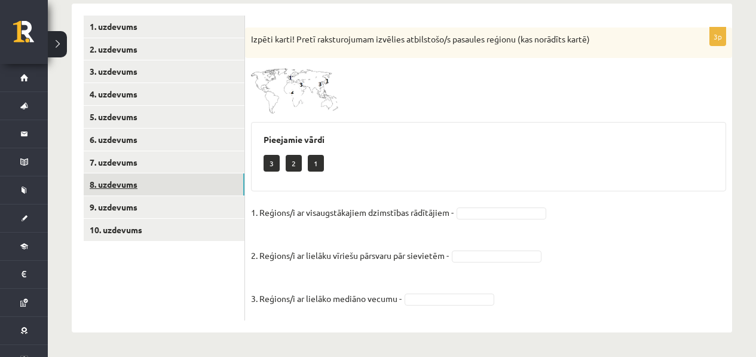
click at [136, 191] on link "8. uzdevums" at bounding box center [164, 184] width 161 height 22
click at [124, 214] on link "9. uzdevums" at bounding box center [164, 207] width 161 height 22
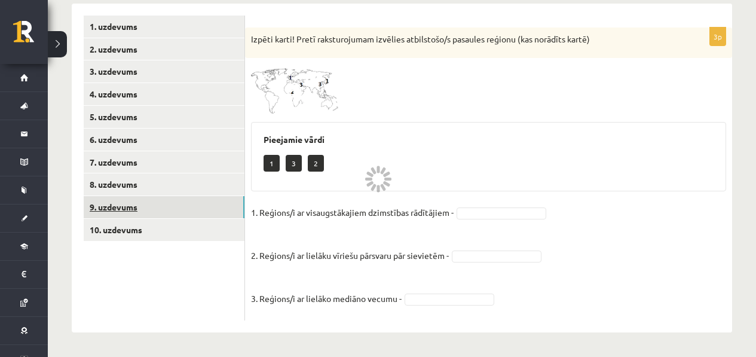
scroll to position [194, 0]
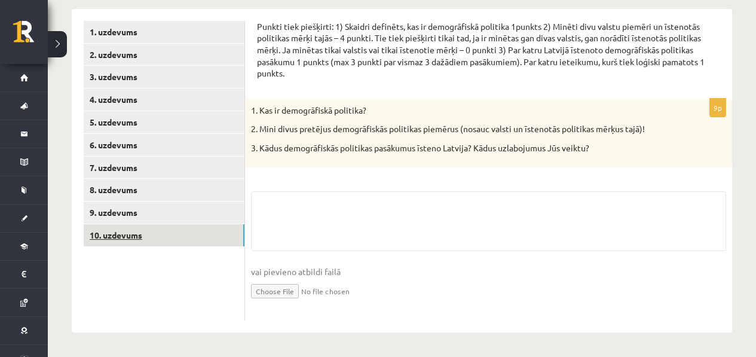
click at [155, 244] on link "10. uzdevums" at bounding box center [164, 235] width 161 height 22
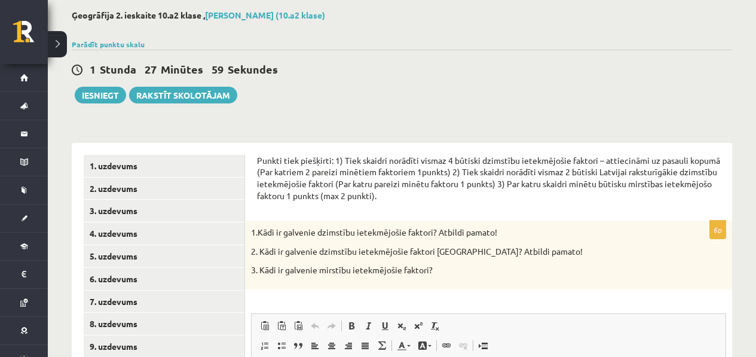
scroll to position [0, 0]
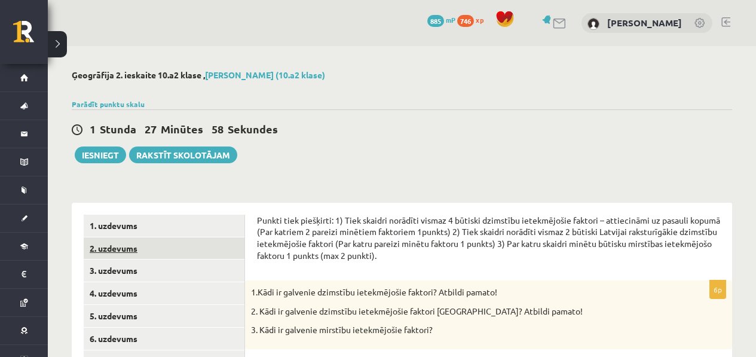
click at [118, 246] on link "2. uzdevums" at bounding box center [164, 248] width 161 height 22
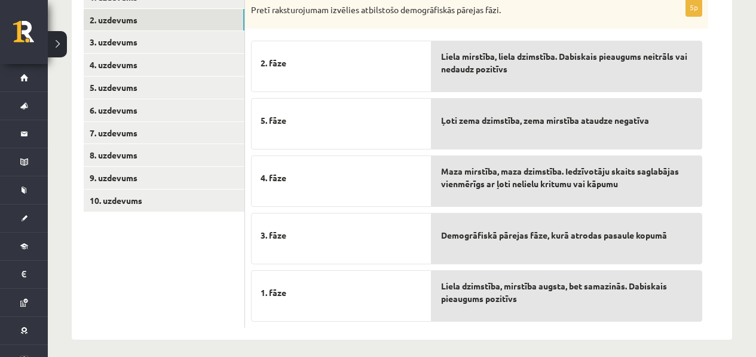
scroll to position [227, 0]
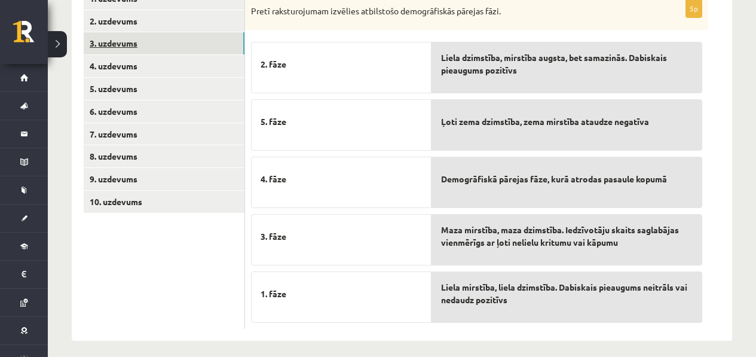
click at [227, 44] on link "3. uzdevums" at bounding box center [164, 43] width 161 height 22
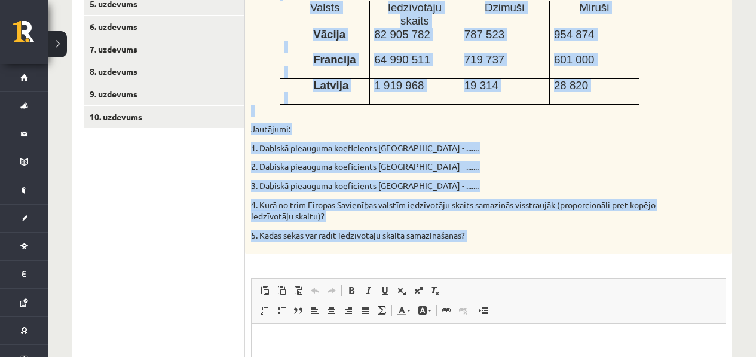
scroll to position [354, 0]
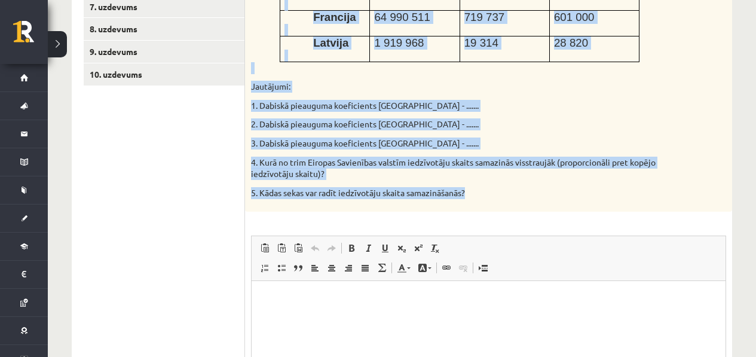
drag, startPoint x: 253, startPoint y: 93, endPoint x: 476, endPoint y: 203, distance: 248.6
click at [476, 203] on div "Izmantojot dotos datus aprēķini dabiskā pieauguma koeficientu 3 Eiropas Savienī…" at bounding box center [488, 51] width 487 height 321
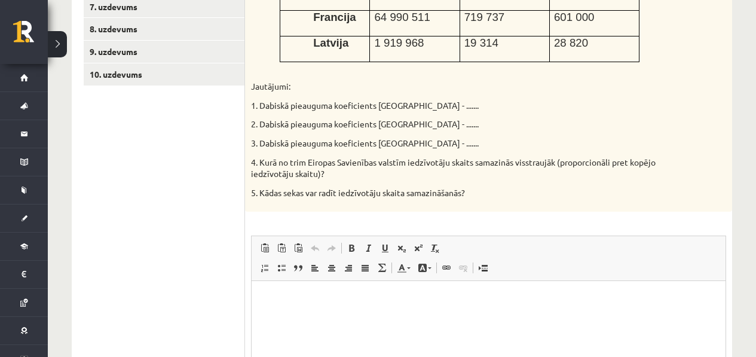
click at [485, 204] on div "Izmantojot dotos datus aprēķini dabiskā pieauguma koeficientu 3 Eiropas Savienī…" at bounding box center [488, 51] width 487 height 321
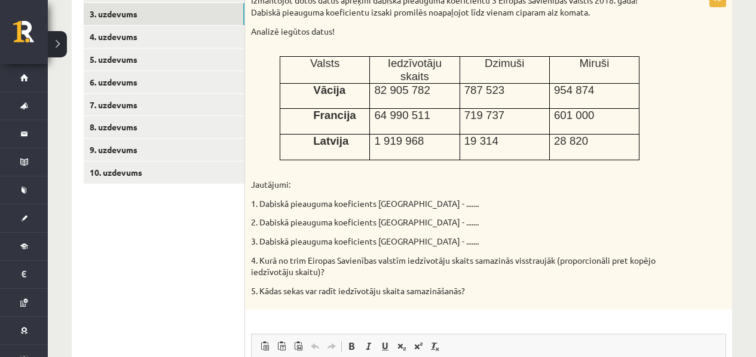
scroll to position [247, 0]
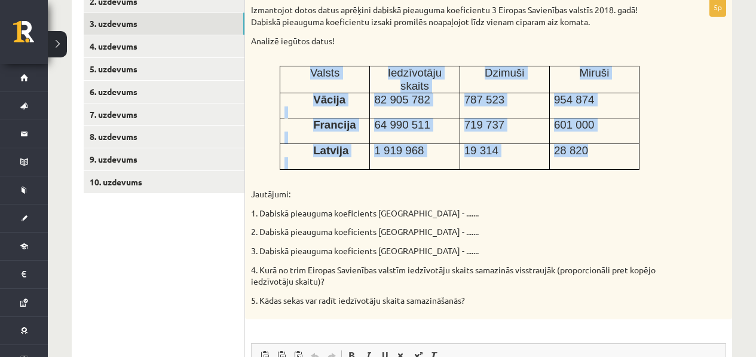
drag, startPoint x: 629, startPoint y: 158, endPoint x: 282, endPoint y: 74, distance: 357.3
click at [282, 74] on tbody "Valsts Iedzīvotāju skaits Dzimuši Miruši Vācija 82 905 782 787 523 954 874 Fran…" at bounding box center [459, 117] width 359 height 103
copy tbody "Valsts Iedzīvotāju skaits Dzimuši Miruši Vācija 82 905 782 787 523 954 874 Fran…"
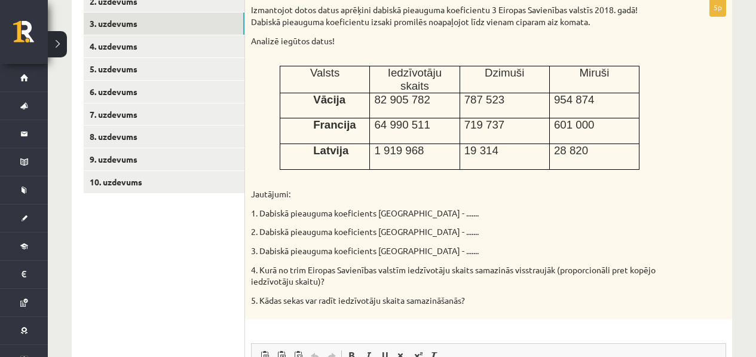
click at [346, 43] on p "Analizē iegūtos datus!" at bounding box center [458, 41] width 415 height 12
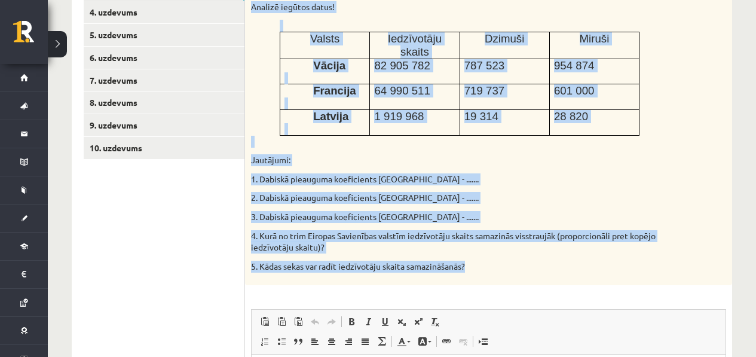
scroll to position [25, 0]
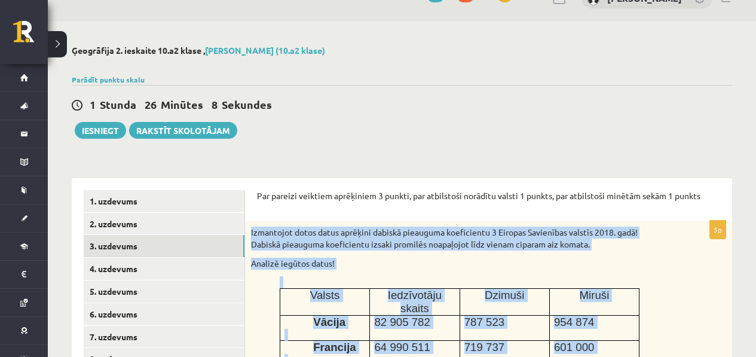
drag, startPoint x: 490, startPoint y: 232, endPoint x: 252, endPoint y: 231, distance: 238.5
copy div "Izmantojot dotos datus aprēķini dabiskā pieauguma koeficientu 3 Eiropas Savienī…"
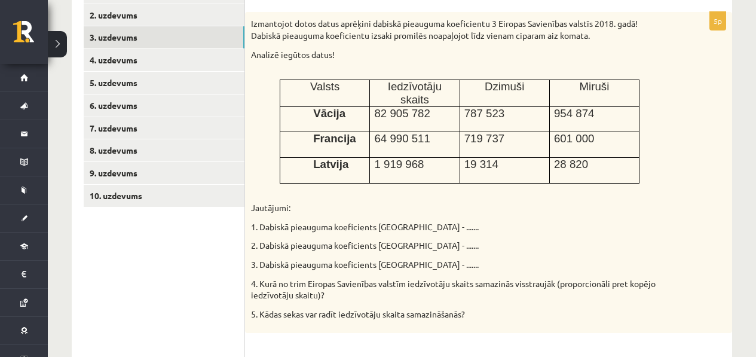
scroll to position [390, 0]
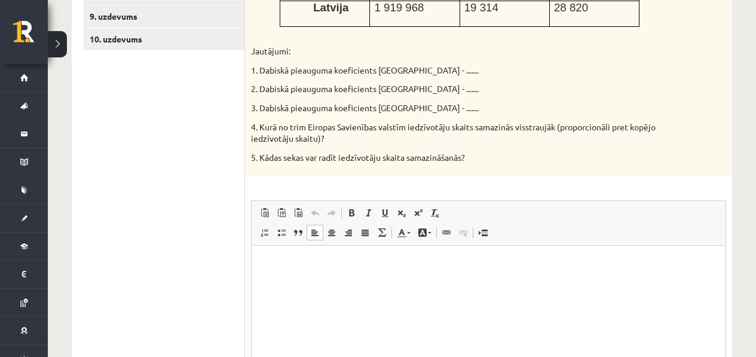
drag, startPoint x: 296, startPoint y: 270, endPoint x: 293, endPoint y: 256, distance: 14.7
click at [296, 270] on html at bounding box center [489, 264] width 474 height 36
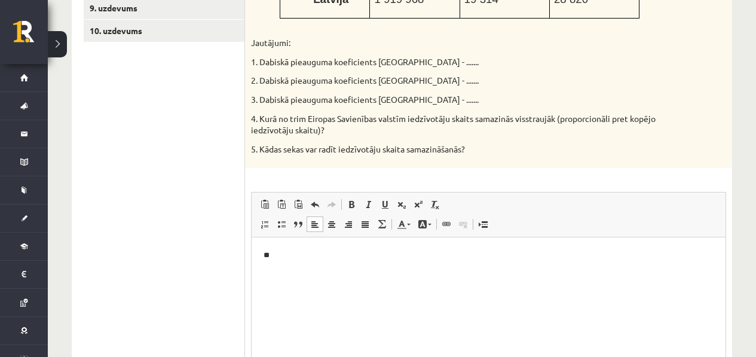
scroll to position [399, 0]
click at [299, 252] on p "**" at bounding box center [489, 255] width 450 height 13
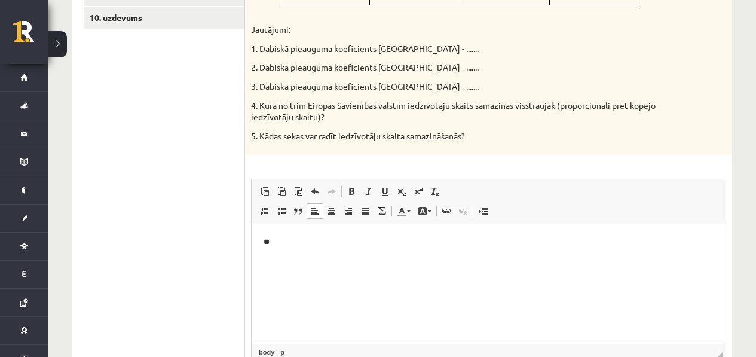
scroll to position [412, 0]
click at [303, 246] on p "**" at bounding box center [489, 241] width 450 height 13
click at [317, 240] on p "**********" at bounding box center [489, 241] width 450 height 13
click at [319, 240] on p "**********" at bounding box center [489, 241] width 450 height 13
drag, startPoint x: 302, startPoint y: 283, endPoint x: 308, endPoint y: 283, distance: 6.6
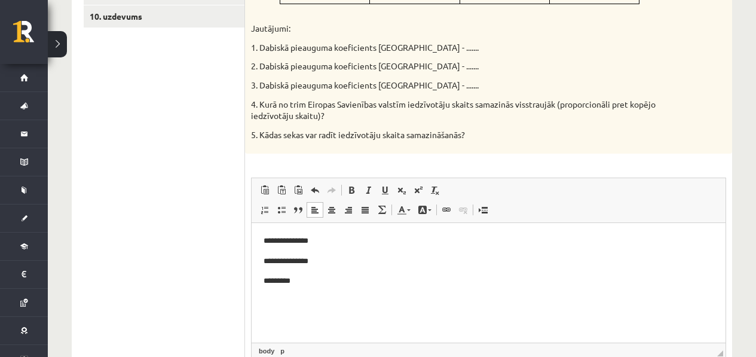
click at [302, 284] on p "*********" at bounding box center [489, 281] width 450 height 13
click at [329, 249] on body "**********" at bounding box center [489, 261] width 450 height 53
click at [325, 264] on p "**********" at bounding box center [489, 261] width 450 height 13
drag, startPoint x: 305, startPoint y: 280, endPoint x: 312, endPoint y: 284, distance: 8.1
click at [305, 280] on p "*********" at bounding box center [489, 281] width 450 height 13
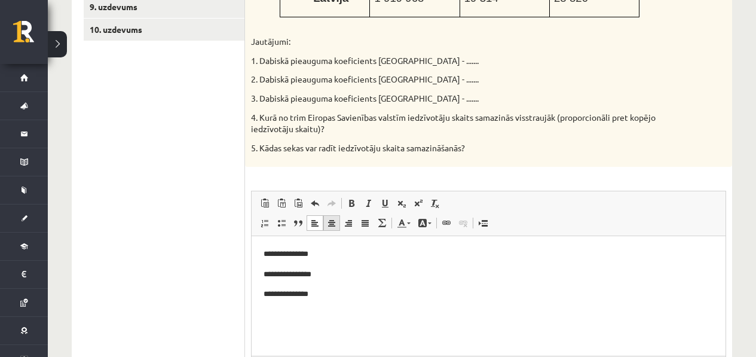
scroll to position [403, 0]
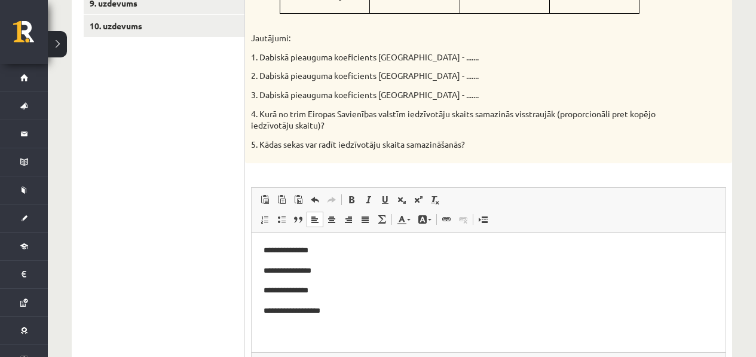
click at [327, 314] on p "**********" at bounding box center [489, 311] width 450 height 13
drag, startPoint x: 559, startPoint y: 117, endPoint x: 517, endPoint y: 120, distance: 42.6
click at [517, 120] on p "4. Kurā no trim Eiropas Savienības valstīm iedzīvotāju skaits samazinās visstra…" at bounding box center [458, 119] width 415 height 23
copy p "visstraujāk"
click at [362, 317] on p "**********" at bounding box center [489, 311] width 450 height 13
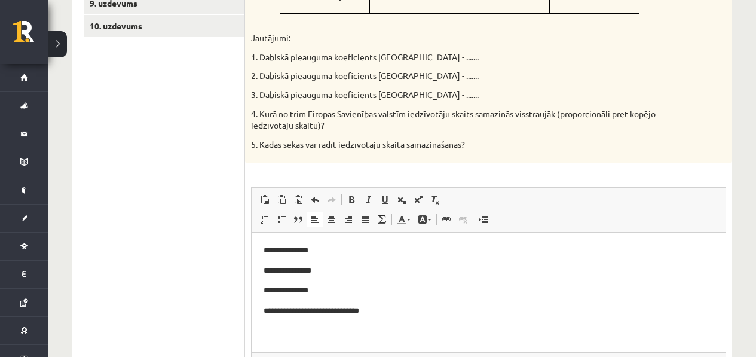
click at [606, 82] on p "2. Dabiskā pieauguma koeficients Francijā - ......." at bounding box center [458, 76] width 415 height 12
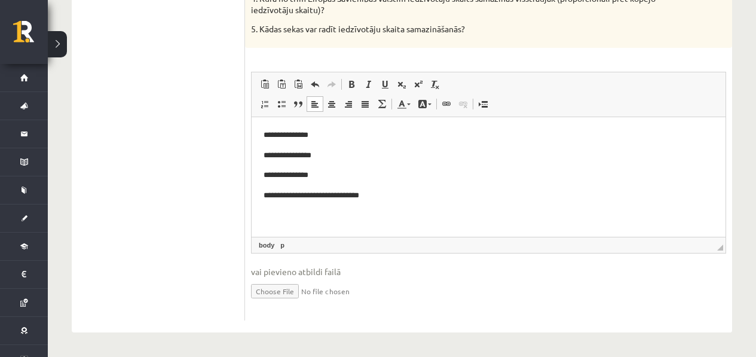
scroll to position [520, 0]
click at [362, 179] on p "**********" at bounding box center [489, 175] width 450 height 13
click at [450, 221] on p "Визуальный текстовый редактор, wiswyg-editor-user-answer-47433776314600" at bounding box center [489, 216] width 450 height 13
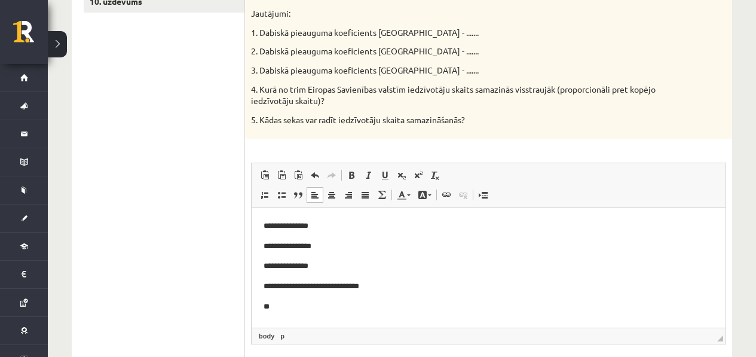
scroll to position [521, 0]
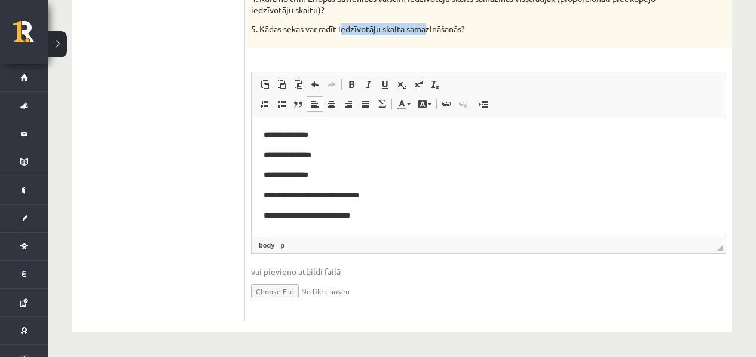
drag, startPoint x: 342, startPoint y: 29, endPoint x: 458, endPoint y: 33, distance: 116.0
click at [430, 30] on p "5. Kādas sekas var radīt iedzīvotāju skaita samazināšanās?" at bounding box center [458, 29] width 415 height 12
click at [458, 33] on p "5. Kādas sekas var radīt iedzīvotāju skaita samazināšanās?" at bounding box center [458, 29] width 415 height 12
click at [385, 213] on p "**********" at bounding box center [489, 216] width 450 height 13
click at [419, 215] on p "**********" at bounding box center [489, 216] width 450 height 13
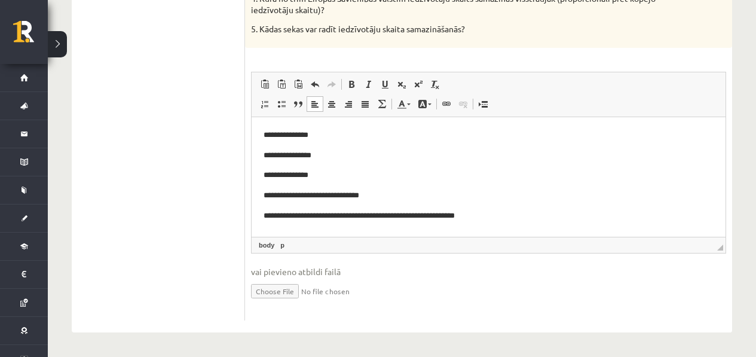
click at [365, 220] on p "**********" at bounding box center [489, 216] width 450 height 13
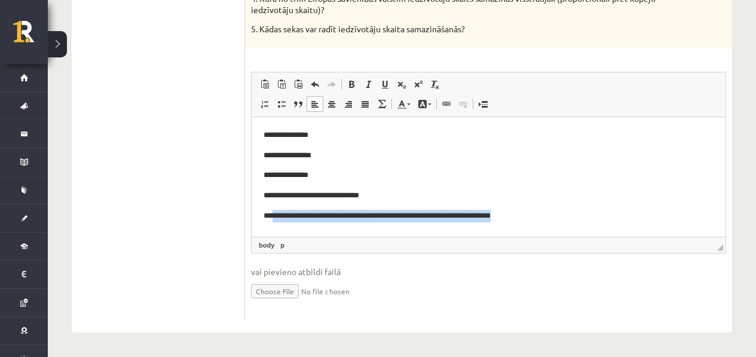
drag, startPoint x: 571, startPoint y: 226, endPoint x: 274, endPoint y: 218, distance: 296.5
click at [274, 218] on html "**********" at bounding box center [489, 175] width 474 height 117
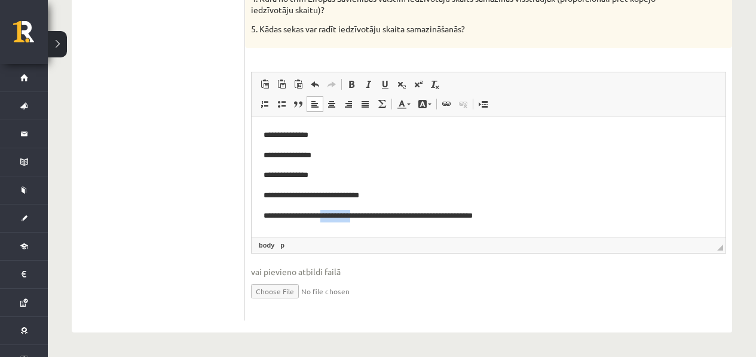
drag, startPoint x: 371, startPoint y: 216, endPoint x: 331, endPoint y: 219, distance: 40.2
click at [331, 219] on p "**********" at bounding box center [489, 216] width 450 height 13
copy p "**********"
click at [377, 216] on p "**********" at bounding box center [489, 216] width 450 height 13
click at [376, 216] on p "**********" at bounding box center [489, 216] width 450 height 13
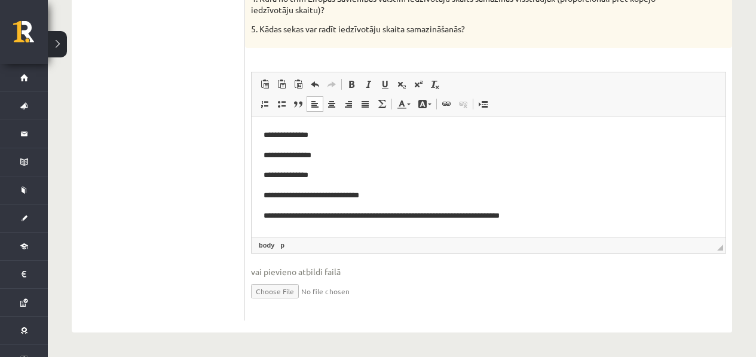
click at [374, 216] on p "**********" at bounding box center [489, 216] width 450 height 13
click at [372, 216] on p "**********" at bounding box center [489, 216] width 450 height 13
click at [463, 218] on p "**********" at bounding box center [489, 216] width 450 height 13
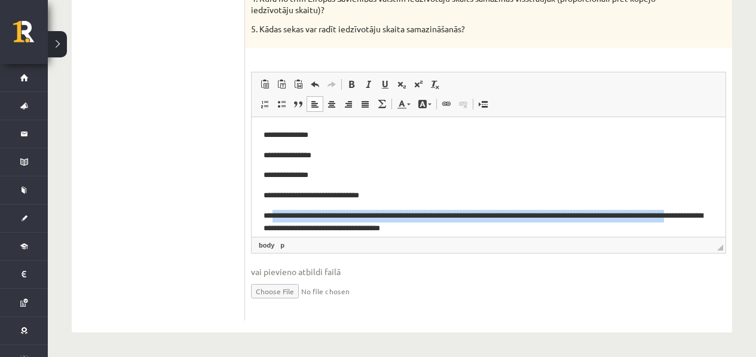
scroll to position [10, 0]
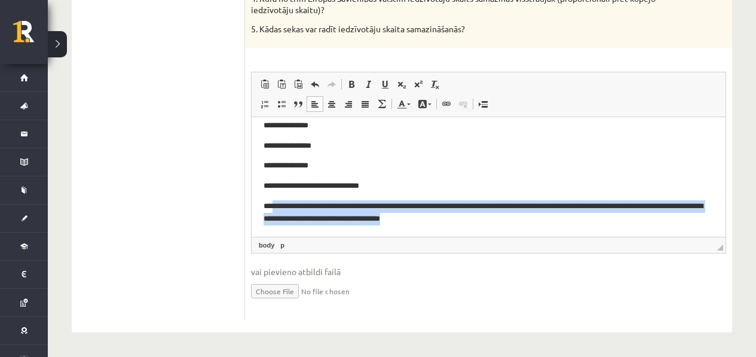
drag, startPoint x: 274, startPoint y: 217, endPoint x: 500, endPoint y: 230, distance: 226.3
click at [500, 230] on html "**********" at bounding box center [489, 172] width 474 height 129
copy p "**********"
click at [402, 212] on p "**********" at bounding box center [484, 212] width 441 height 25
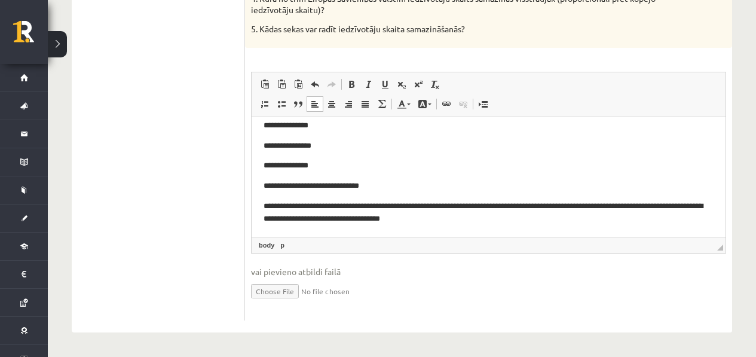
click at [414, 203] on p "**********" at bounding box center [484, 212] width 441 height 25
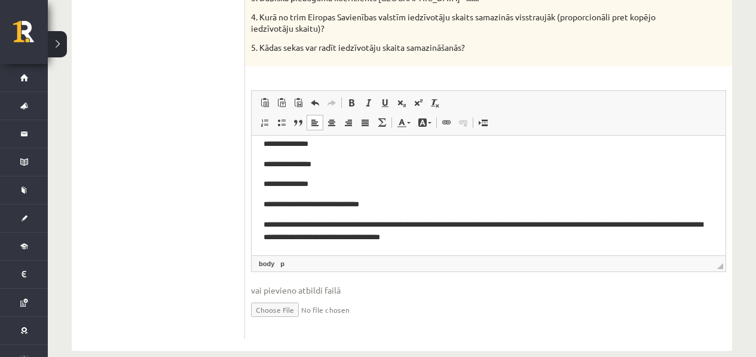
scroll to position [482, 0]
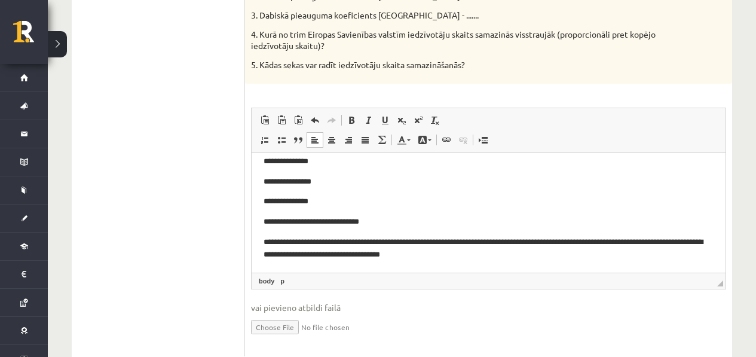
click at [363, 258] on p "**********" at bounding box center [484, 248] width 441 height 25
drag, startPoint x: 427, startPoint y: 255, endPoint x: 465, endPoint y: 254, distance: 37.7
click at [428, 255] on p "**********" at bounding box center [484, 248] width 441 height 25
click at [482, 253] on p "**********" at bounding box center [484, 248] width 441 height 25
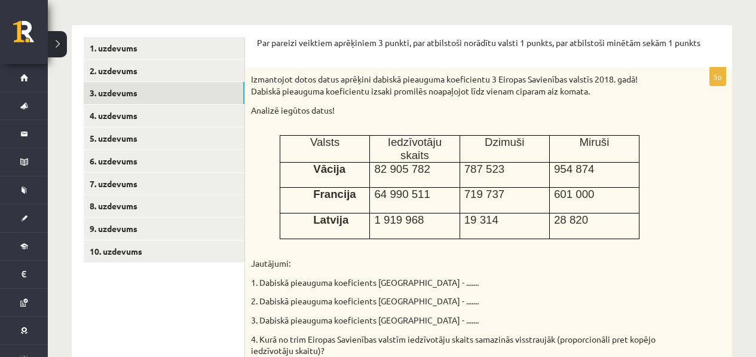
scroll to position [235, 0]
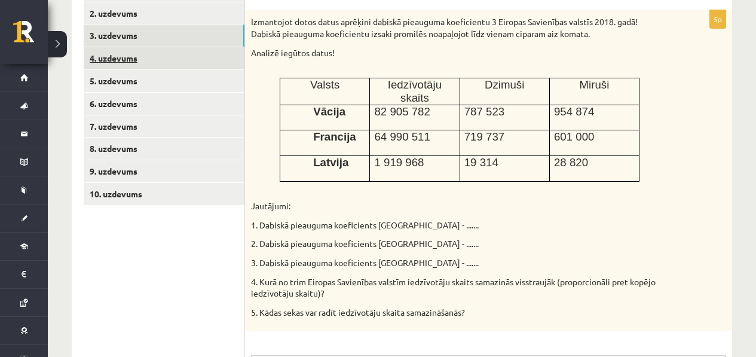
click at [165, 63] on link "4. uzdevums" at bounding box center [164, 58] width 161 height 22
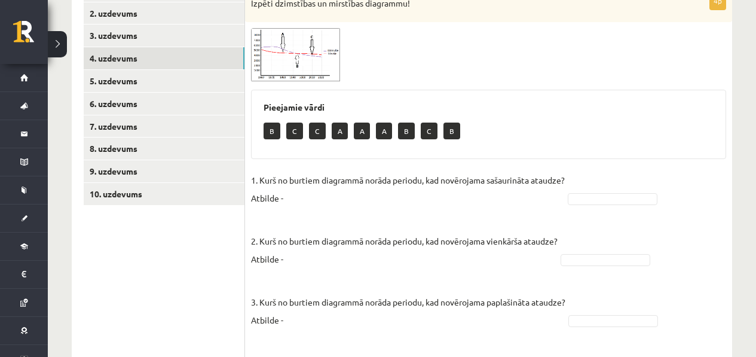
click at [332, 74] on img at bounding box center [296, 54] width 90 height 53
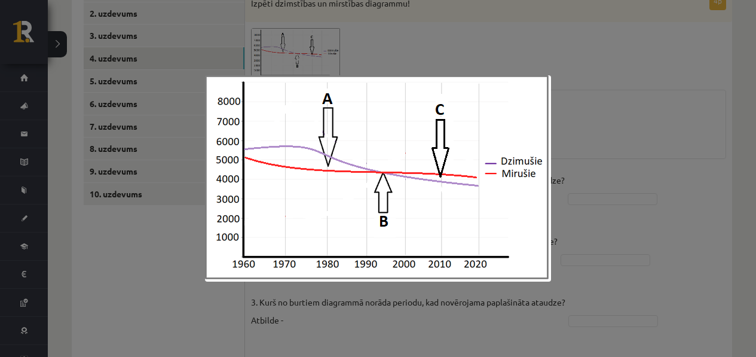
click at [435, 50] on div at bounding box center [378, 178] width 756 height 357
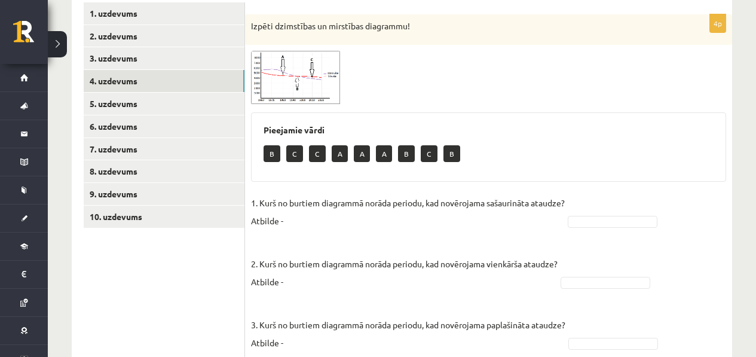
scroll to position [212, 0]
click at [331, 99] on img at bounding box center [296, 77] width 90 height 53
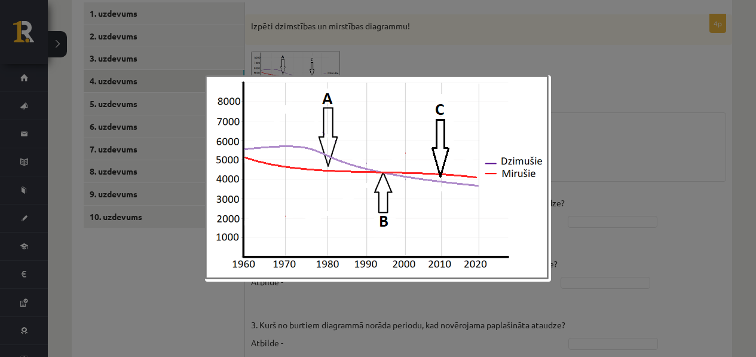
click at [599, 106] on div at bounding box center [378, 178] width 756 height 357
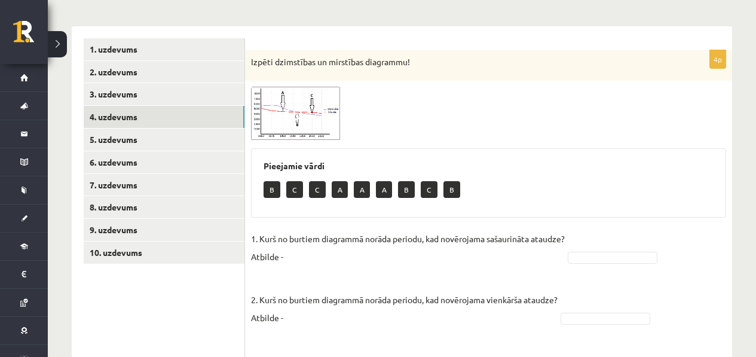
scroll to position [87, 0]
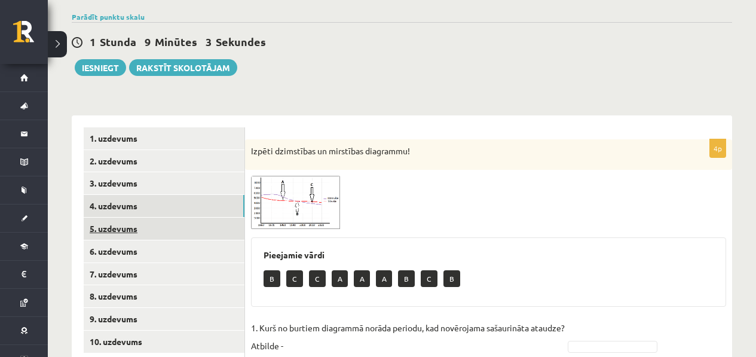
click at [112, 227] on link "5. uzdevums" at bounding box center [164, 229] width 161 height 22
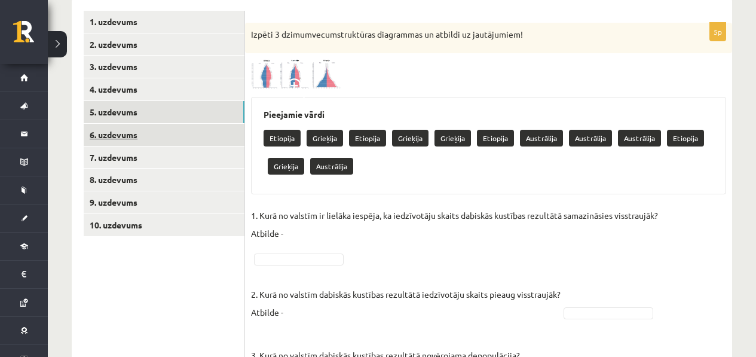
scroll to position [164, 0]
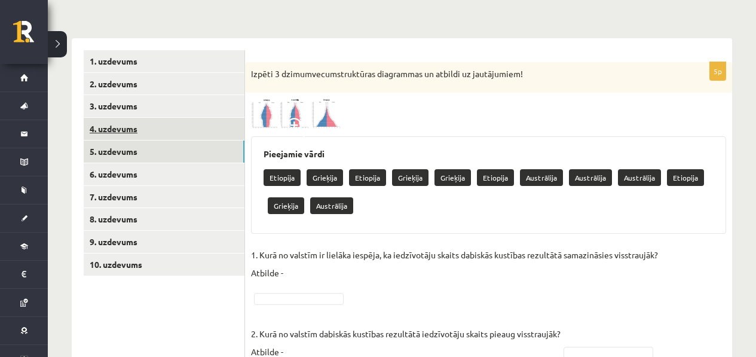
click at [153, 134] on link "4. uzdevums" at bounding box center [164, 129] width 161 height 22
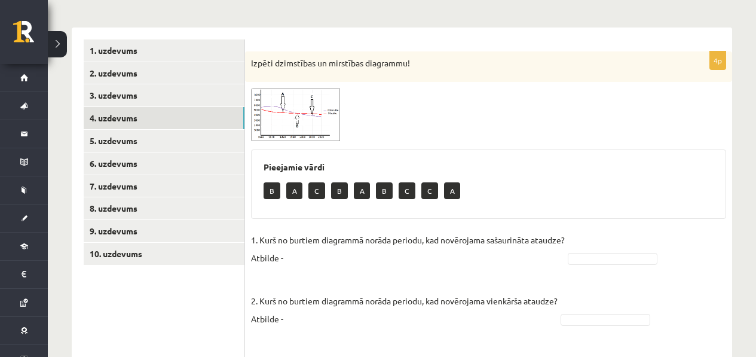
scroll to position [176, 0]
click at [274, 193] on p "B" at bounding box center [272, 190] width 17 height 17
click at [293, 139] on img at bounding box center [296, 113] width 90 height 53
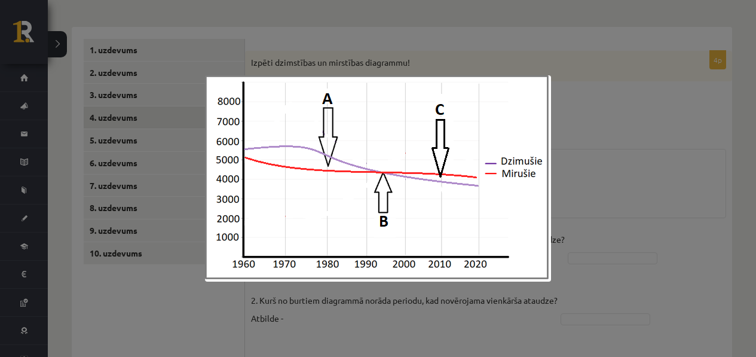
click at [620, 140] on div at bounding box center [378, 178] width 756 height 357
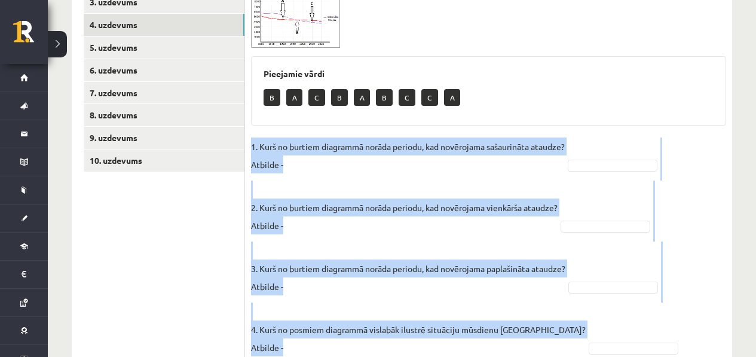
scroll to position [317, 0]
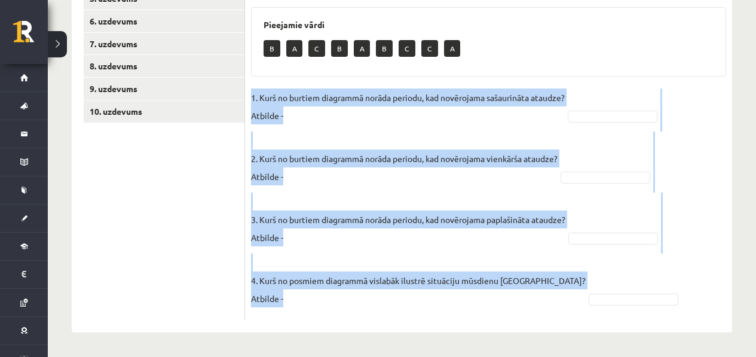
drag, startPoint x: 258, startPoint y: 234, endPoint x: 478, endPoint y: 298, distance: 228.3
click at [478, 298] on div "4p Izpēti dzimstības un mirstības diagrammu! Pieejamie vārdi B A C B A B C C A …" at bounding box center [488, 114] width 487 height 411
copy fieldset "1. Kurš no burtiem diagrammā norāda periodu, kad novērojama sašaurināta ataudze…"
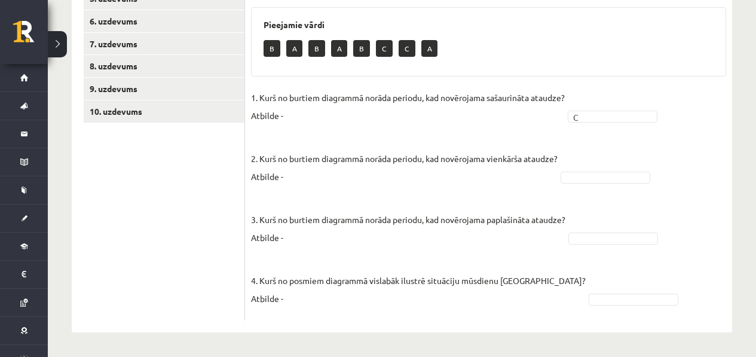
click at [608, 169] on fieldset "1. Kurš no burtiem diagrammā norāda periodu, kad novērojama sašaurināta ataudze…" at bounding box center [488, 201] width 475 height 226
click at [632, 223] on fieldset "1. Kurš no burtiem diagrammā norāda periodu, kad novērojama sašaurināta ataudze…" at bounding box center [488, 201] width 475 height 226
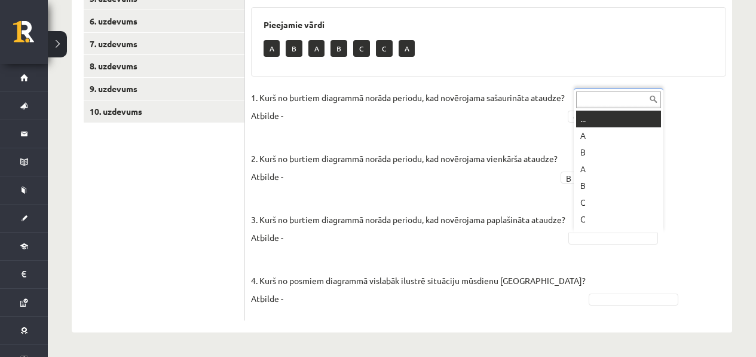
scroll to position [14, 0]
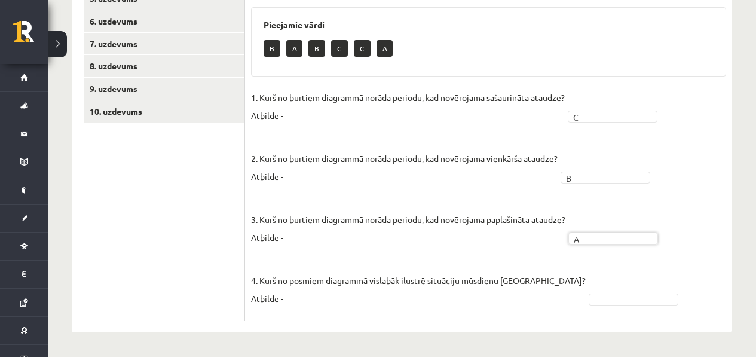
click at [560, 289] on fieldset "1. Kurš no burtiem diagrammā norāda periodu, kad novērojama sašaurināta ataudze…" at bounding box center [488, 201] width 475 height 226
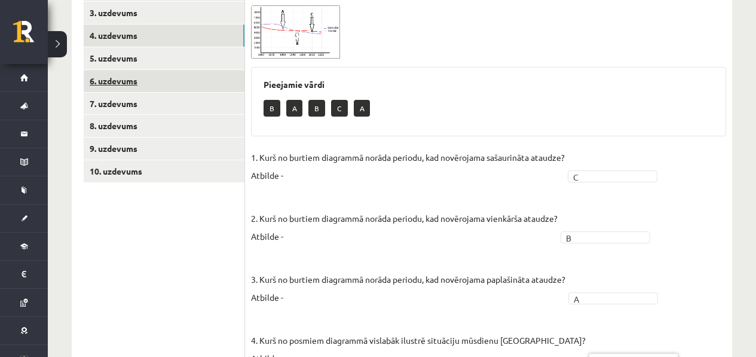
scroll to position [257, 0]
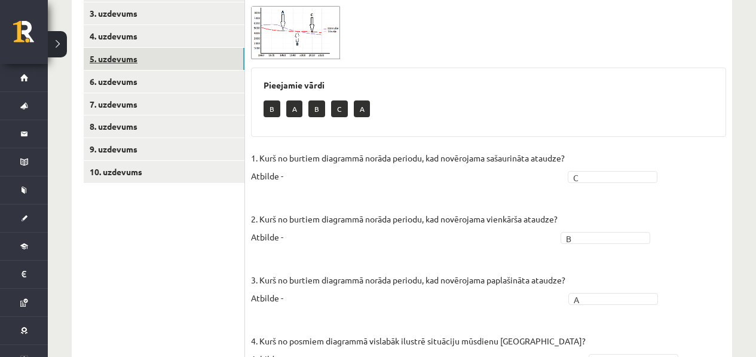
click at [202, 67] on link "5. uzdevums" at bounding box center [164, 59] width 161 height 22
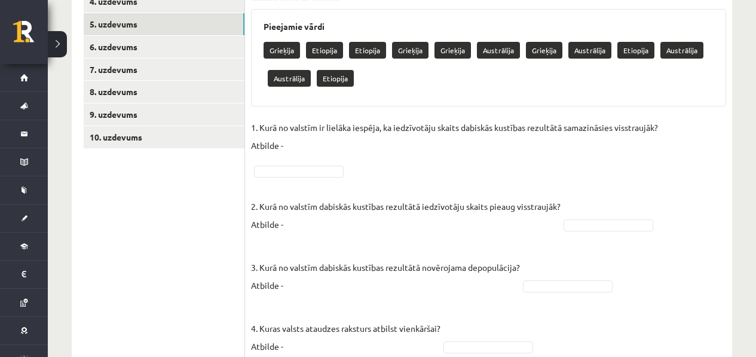
scroll to position [233, 0]
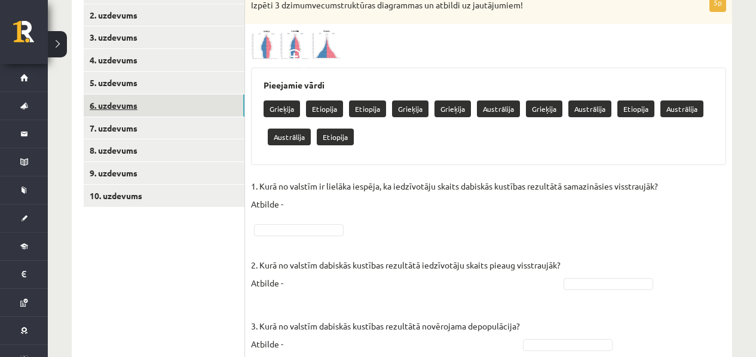
click at [155, 99] on link "6. uzdevums" at bounding box center [164, 105] width 161 height 22
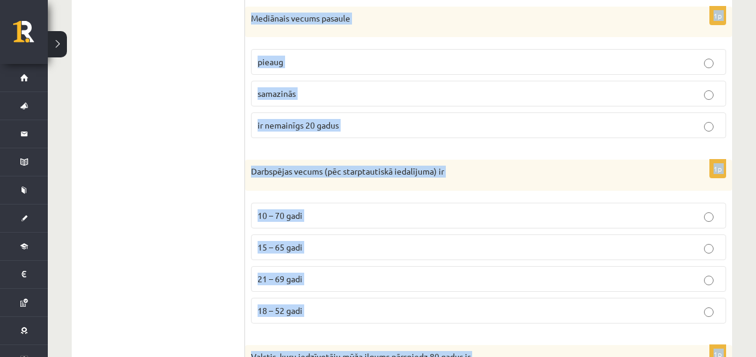
scroll to position [1185, 0]
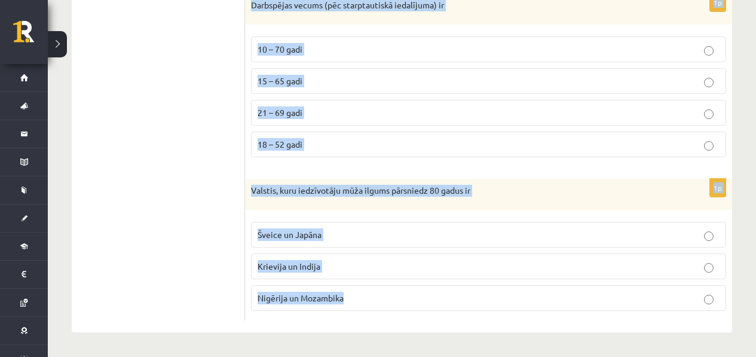
drag, startPoint x: 249, startPoint y: 23, endPoint x: 384, endPoint y: 314, distance: 320.9
copy form "Kurās no minētajām valstīm novērojams lielākais dzimstības koeficients? Ķīnā un…"
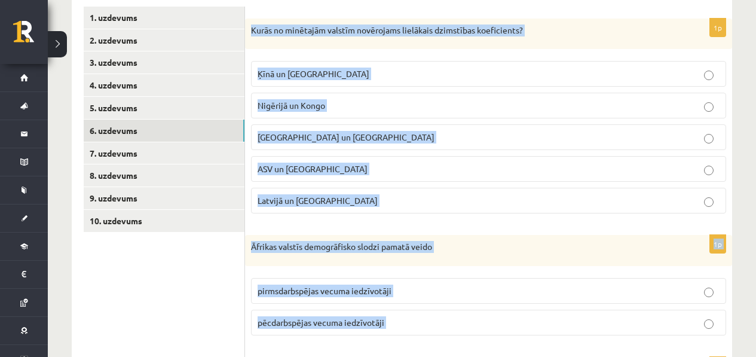
scroll to position [142, 0]
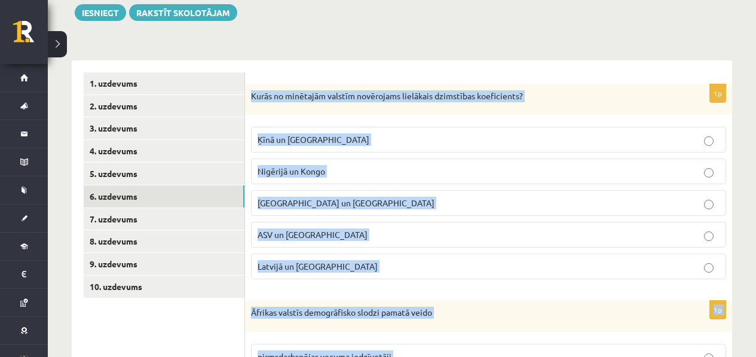
click at [384, 174] on p "Nigērijā un Kongo" at bounding box center [489, 171] width 462 height 13
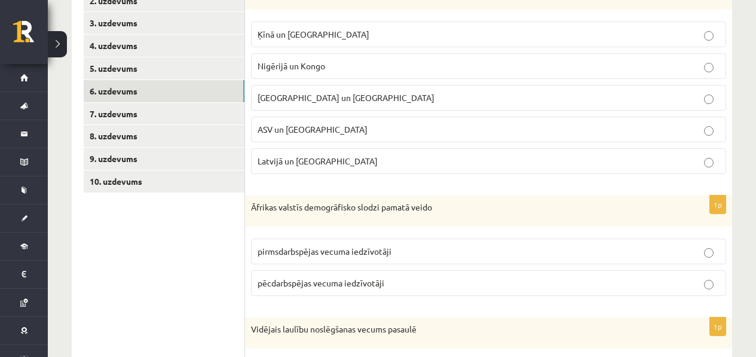
scroll to position [254, 0]
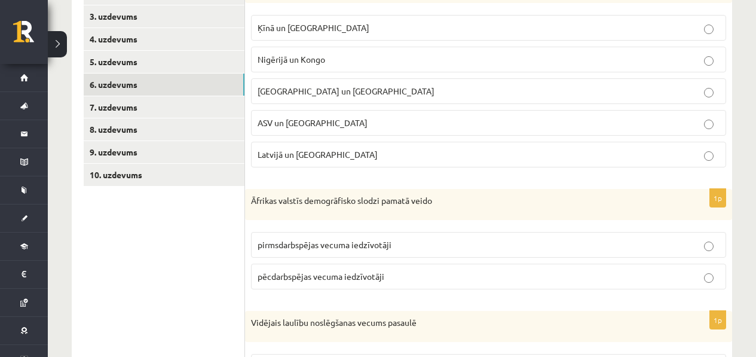
click at [344, 247] on span "pirmsdarbspējas vecuma iedzīvotāji" at bounding box center [325, 244] width 134 height 11
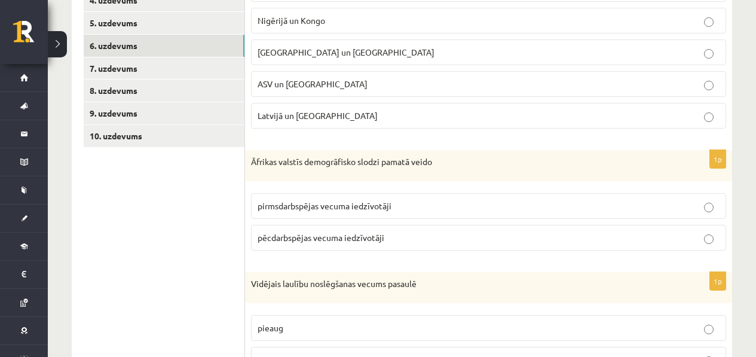
scroll to position [338, 0]
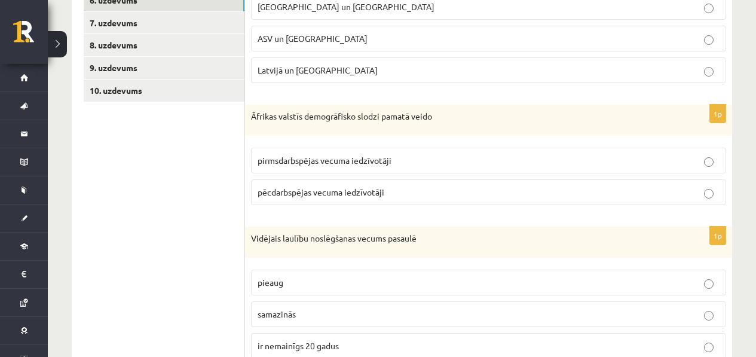
click at [337, 282] on p "pieaug" at bounding box center [489, 282] width 462 height 13
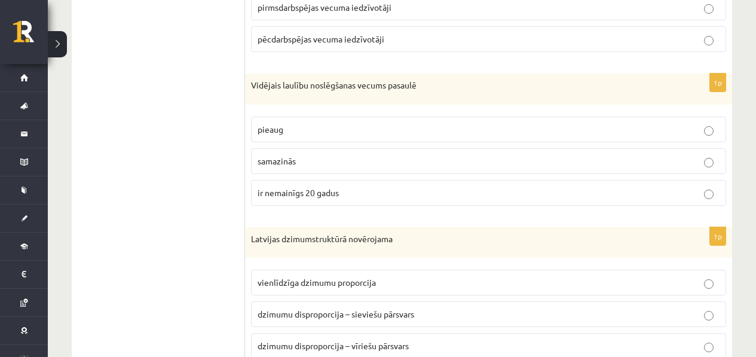
scroll to position [515, 0]
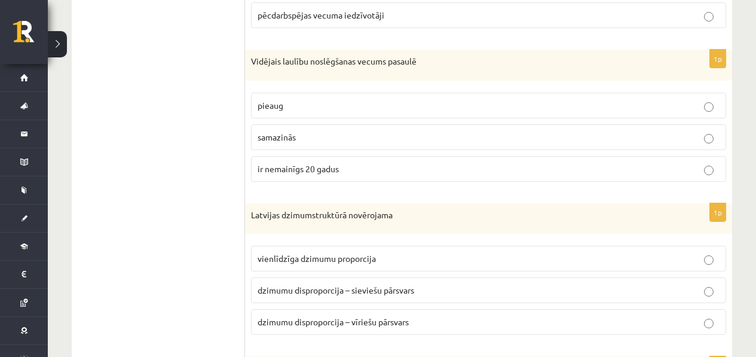
click at [332, 283] on label "dzimumu disproporcija – sieviešu pārsvars" at bounding box center [488, 290] width 475 height 26
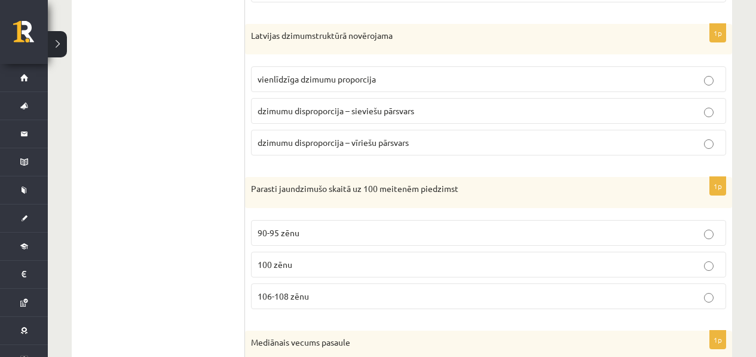
scroll to position [698, 0]
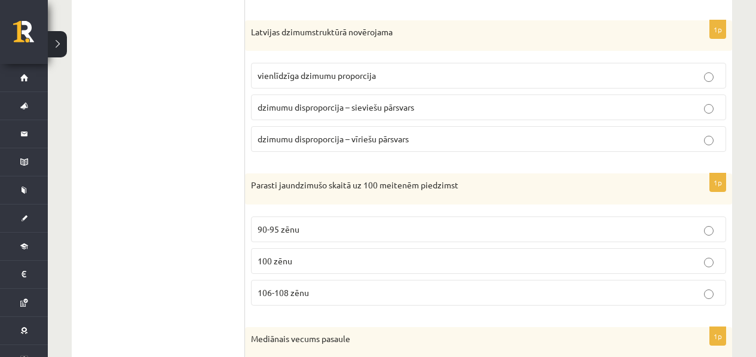
click at [302, 295] on span "106-108 zēnu" at bounding box center [283, 292] width 51 height 11
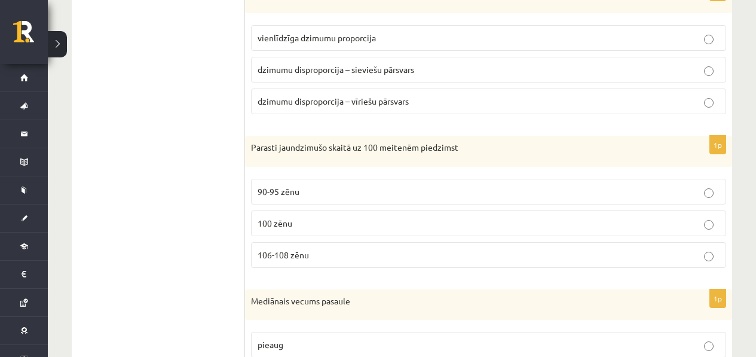
scroll to position [797, 0]
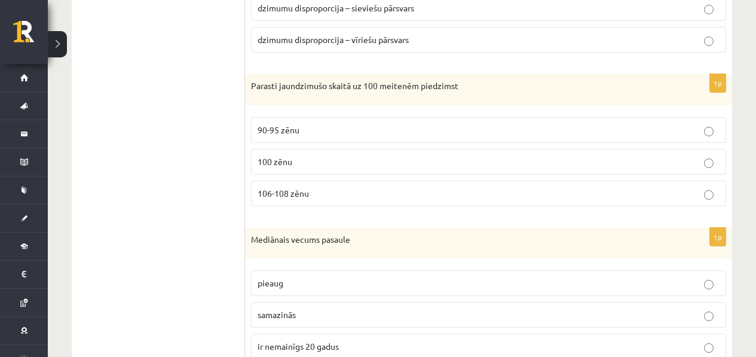
click at [296, 283] on p "pieaug" at bounding box center [489, 283] width 462 height 13
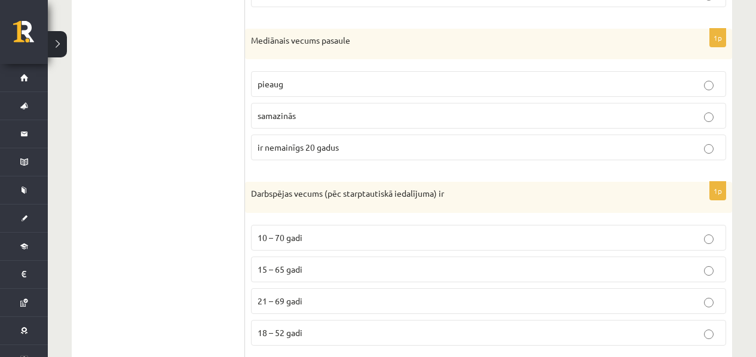
scroll to position [1015, 0]
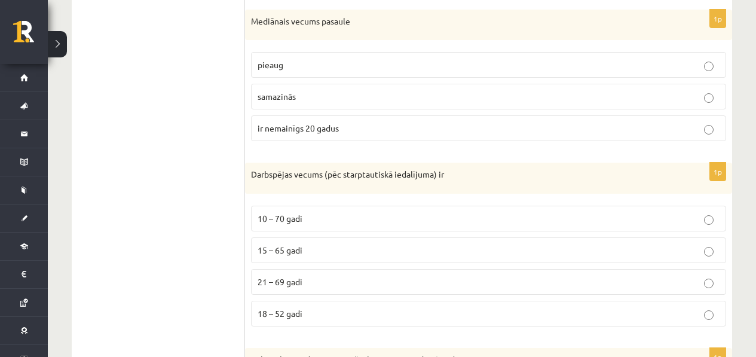
click at [349, 253] on p "15 – 65 gadi" at bounding box center [489, 250] width 462 height 13
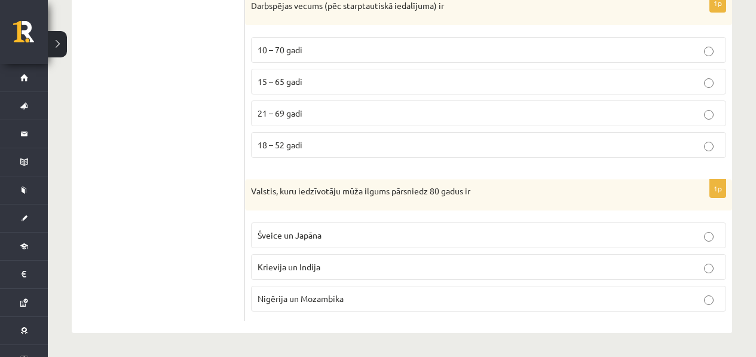
scroll to position [1185, 0]
click at [353, 241] on label "Šveice un Japāna" at bounding box center [488, 235] width 475 height 26
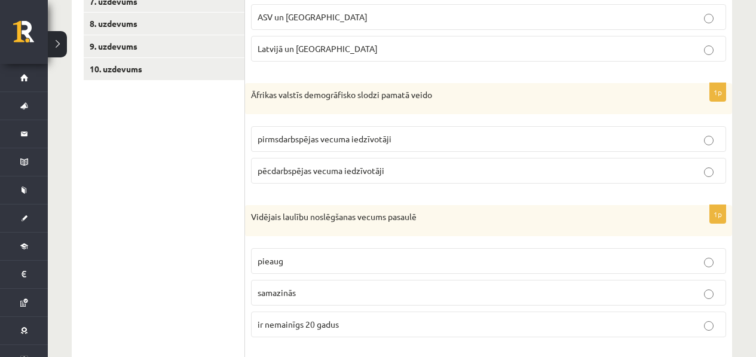
scroll to position [127, 0]
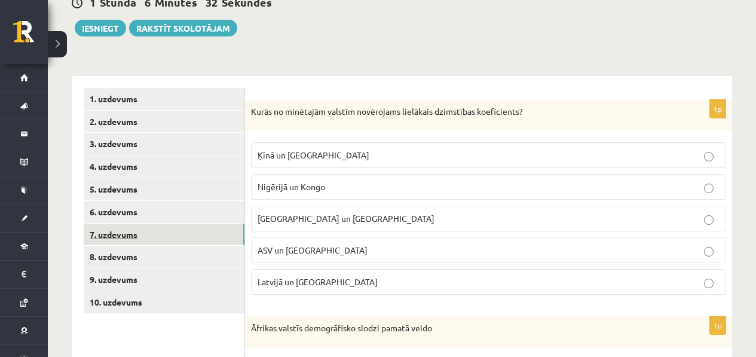
click at [108, 232] on link "7. uzdevums" at bounding box center [164, 235] width 161 height 22
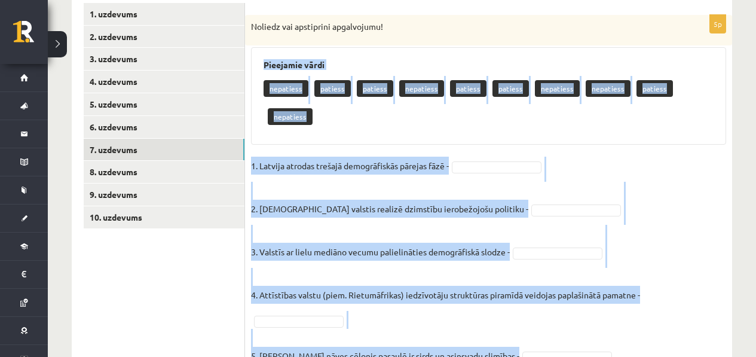
scroll to position [241, 0]
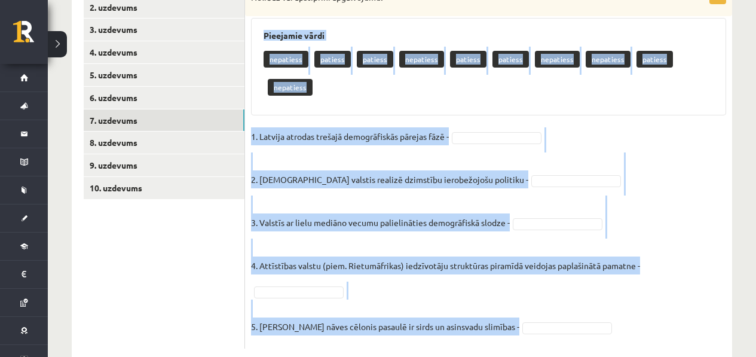
drag, startPoint x: 286, startPoint y: 90, endPoint x: 494, endPoint y: 326, distance: 315.1
click at [494, 326] on div "5p Noliedz vai apstiprini apgalvojumu! Pieejamie vārdi nepatiess patiess paties…" at bounding box center [488, 161] width 487 height 399
copy div "Pieejamie vārdi nepatiess patiess patiess nepatiess patiess patiess nepatiess n…"
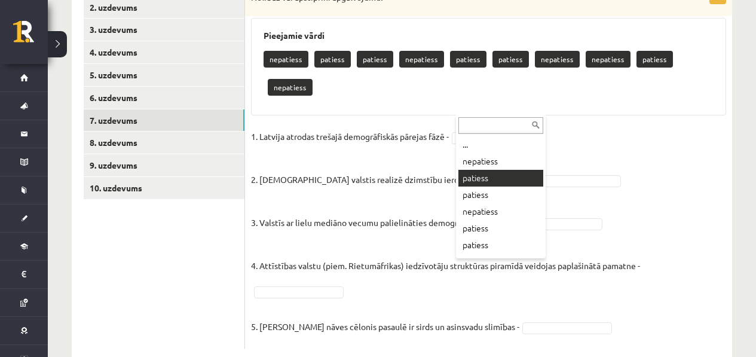
drag, startPoint x: 486, startPoint y: 176, endPoint x: 494, endPoint y: 174, distance: 8.7
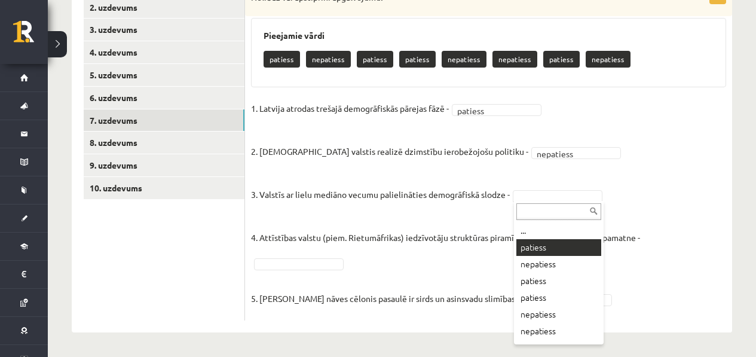
drag, startPoint x: 549, startPoint y: 250, endPoint x: 538, endPoint y: 242, distance: 13.3
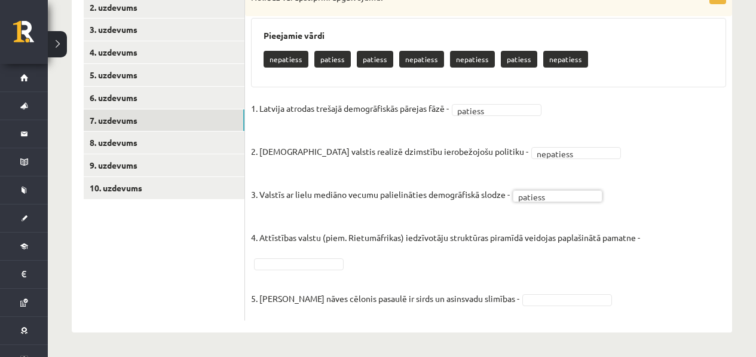
click at [322, 253] on fieldset "1. Latvija atrodas trešajā demogrāfiskās pārejas fāzē - patiess ******* 2. Islā…" at bounding box center [488, 206] width 475 height 215
click at [554, 305] on fieldset "1. Latvija atrodas trešajā demogrāfiskās pārejas fāzē - patiess ******* 2. Islā…" at bounding box center [488, 206] width 475 height 215
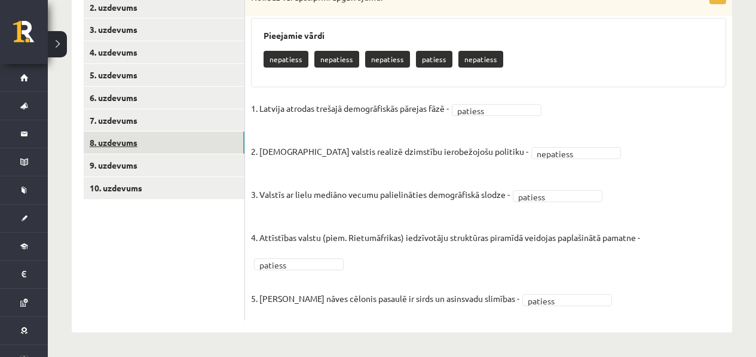
click at [198, 142] on link "8. uzdevums" at bounding box center [164, 142] width 161 height 22
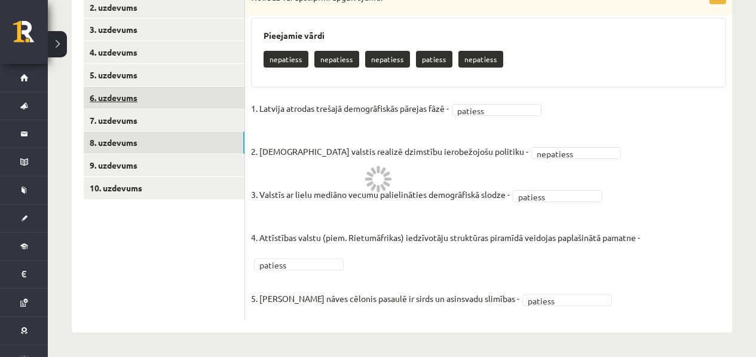
scroll to position [199, 0]
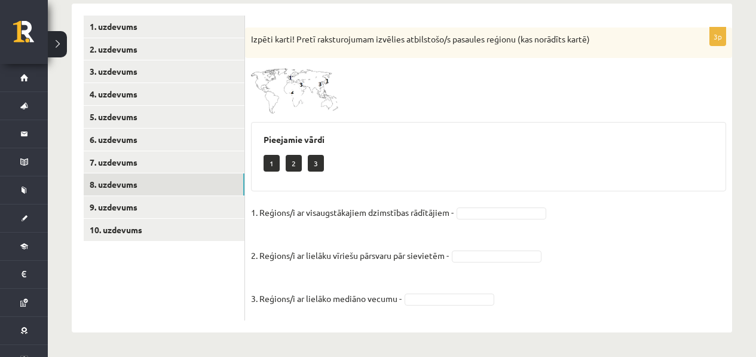
click at [310, 106] on img at bounding box center [296, 89] width 90 height 50
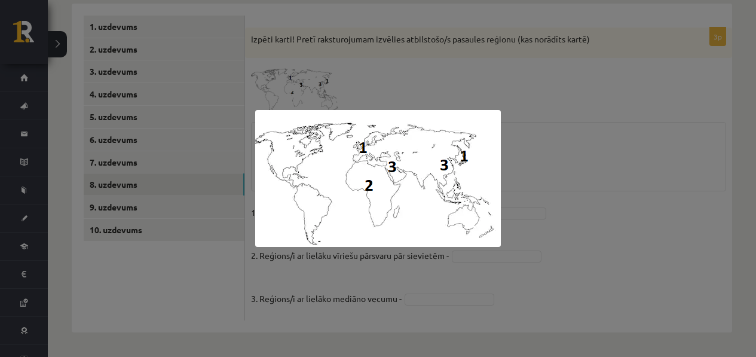
click at [574, 138] on div at bounding box center [378, 178] width 756 height 357
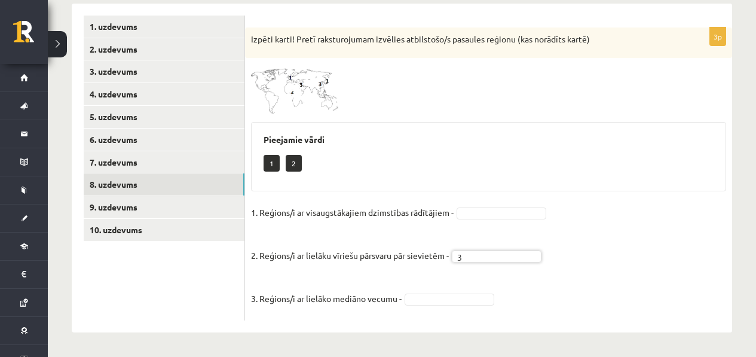
click at [277, 108] on img at bounding box center [296, 89] width 90 height 50
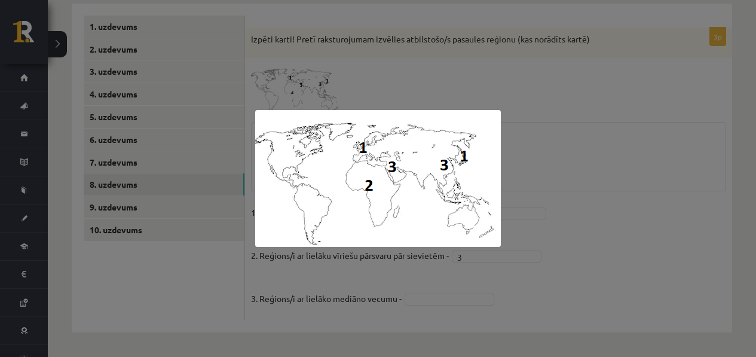
click at [515, 134] on div at bounding box center [378, 178] width 756 height 357
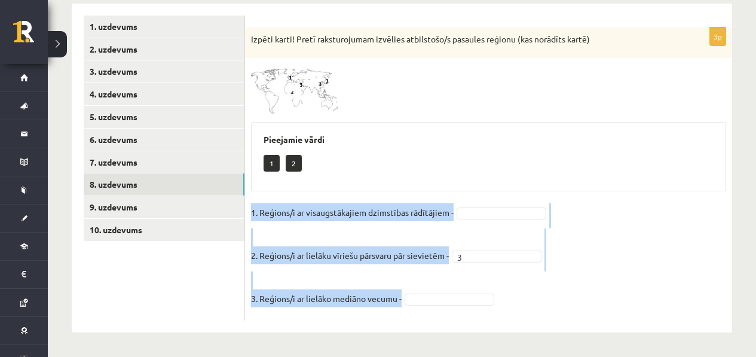
drag, startPoint x: 250, startPoint y: 207, endPoint x: 397, endPoint y: 279, distance: 163.6
click at [413, 302] on div "3p Izpēti karti! Pretī raksturojumam izvēlies atbilstošo/s pasaules reģionu (ka…" at bounding box center [488, 173] width 487 height 293
click at [170, 208] on link "9. uzdevums" at bounding box center [164, 207] width 161 height 22
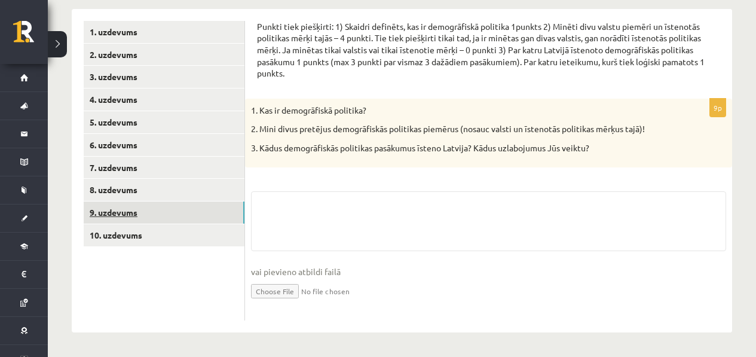
scroll to position [194, 0]
click at [199, 235] on link "10. uzdevums" at bounding box center [164, 235] width 161 height 22
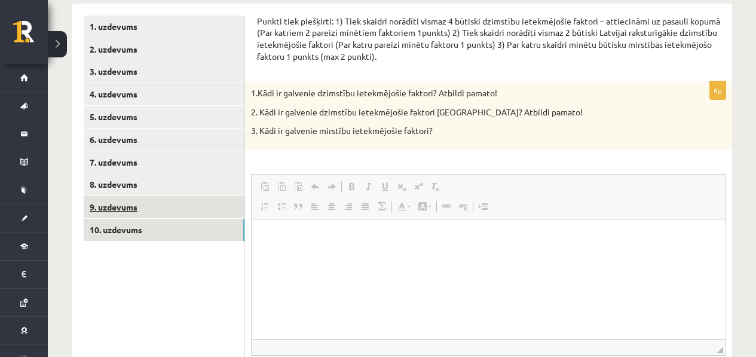
scroll to position [0, 0]
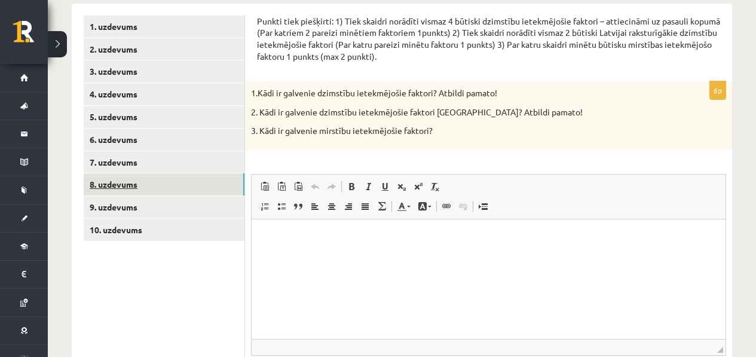
click at [178, 182] on link "8. uzdevums" at bounding box center [164, 184] width 161 height 22
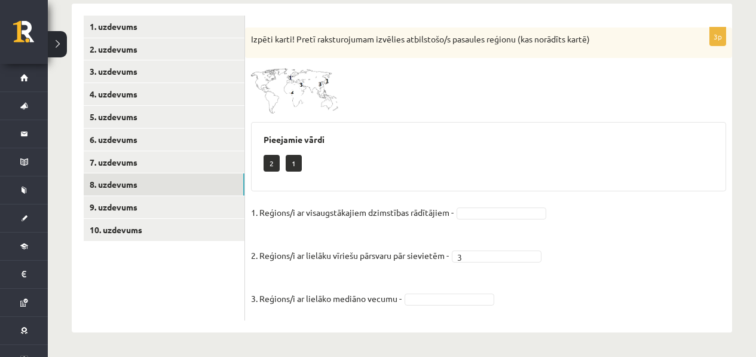
click at [305, 65] on img at bounding box center [296, 89] width 90 height 50
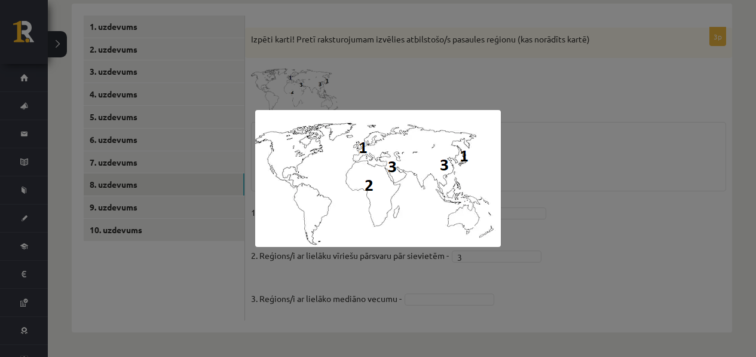
click at [363, 276] on div at bounding box center [378, 178] width 756 height 357
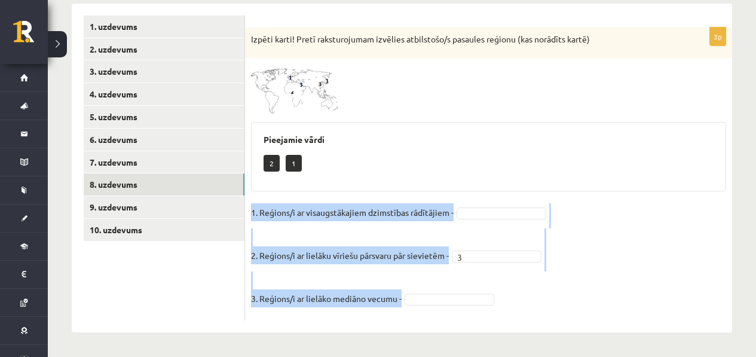
drag, startPoint x: 252, startPoint y: 196, endPoint x: 376, endPoint y: 315, distance: 171.6
click at [376, 315] on div "3p Izpēti karti! Pretī raksturojumam izvēlies atbilstošo/s pasaules reģionu (ka…" at bounding box center [488, 173] width 487 height 293
copy fieldset "1. Reģions/i ar visaugstākajiem dzimstības rādītājiem - 2. Reģions/i ar lielāku…"
click at [289, 85] on span at bounding box center [296, 92] width 19 height 19
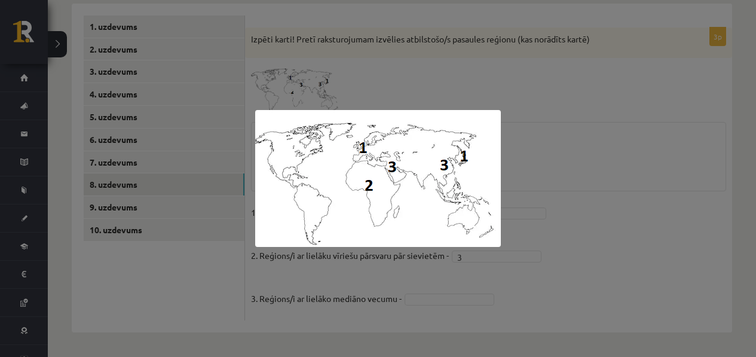
click at [213, 91] on div at bounding box center [378, 178] width 756 height 357
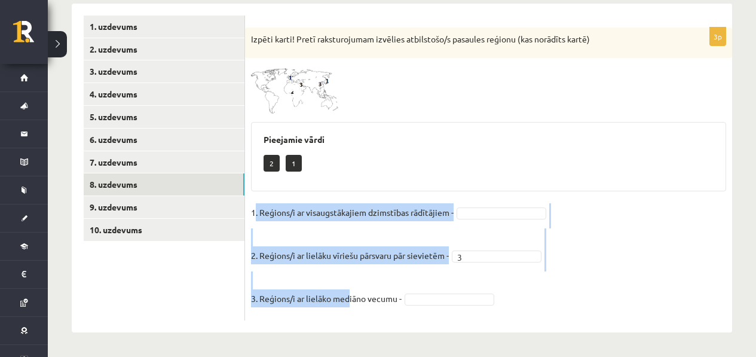
drag, startPoint x: 253, startPoint y: 211, endPoint x: 350, endPoint y: 298, distance: 129.9
click at [350, 298] on fieldset "1. Reģions/i ar visaugstākajiem dzimstības rādītājiem - 2. Reģions/i ar lielāku…" at bounding box center [488, 258] width 475 height 111
click at [250, 205] on div "3p Izpēti karti! Pretī raksturojumam izvēlies atbilstošo/s pasaules reģionu (ka…" at bounding box center [488, 173] width 487 height 293
drag, startPoint x: 255, startPoint y: 216, endPoint x: 392, endPoint y: 313, distance: 167.3
click at [392, 313] on fieldset "1. Reģions/i ar visaugstākajiem dzimstības rādītājiem - 2. Reģions/i ar lielāku…" at bounding box center [488, 258] width 475 height 111
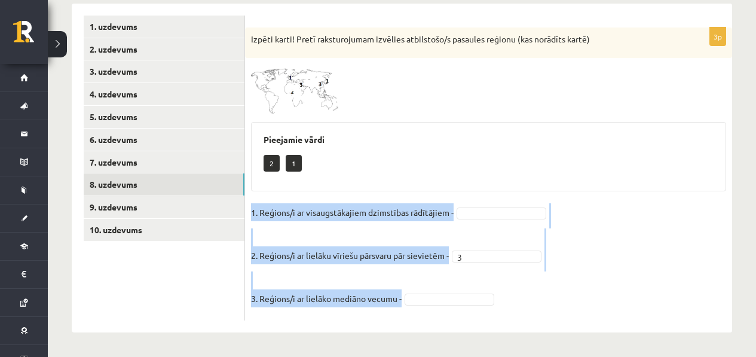
copy fieldset "1. Reģions/i ar visaugstākajiem dzimstības rādītājiem - 2. Reģions/i ar lielāku…"
click at [479, 200] on div "3p Izpēti karti! Pretī raksturojumam izvēlies atbilstošo/s pasaules reģionu (ka…" at bounding box center [488, 173] width 487 height 293
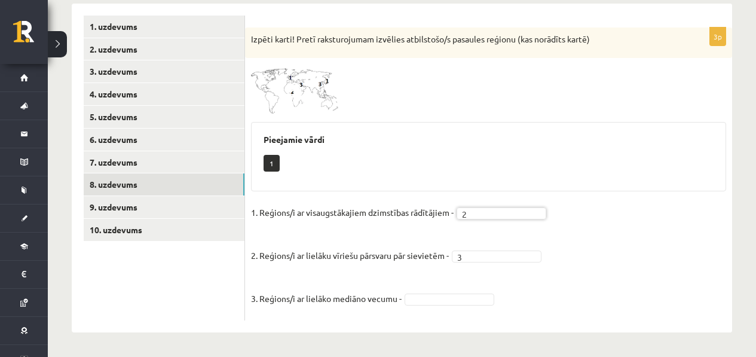
click at [475, 292] on fieldset "1. Reģions/i ar visaugstākajiem dzimstības rādītājiem - 2 * 2. Reģions/i ar lie…" at bounding box center [488, 258] width 475 height 111
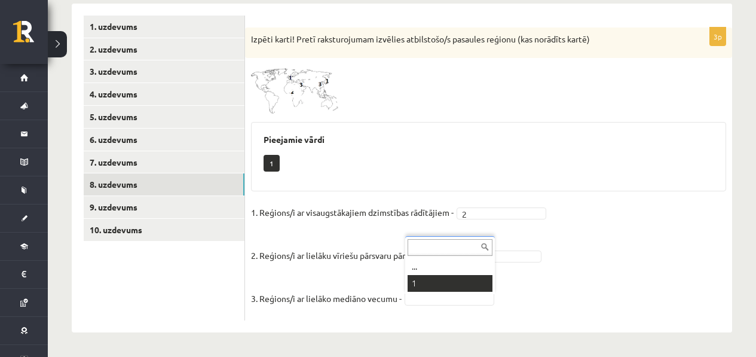
scroll to position [171, 0]
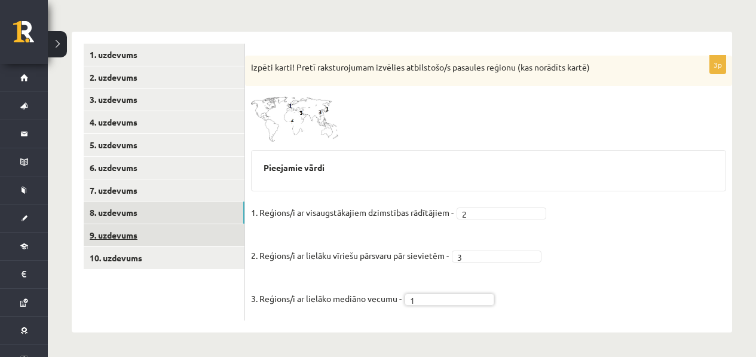
click at [135, 238] on link "9. uzdevums" at bounding box center [164, 235] width 161 height 22
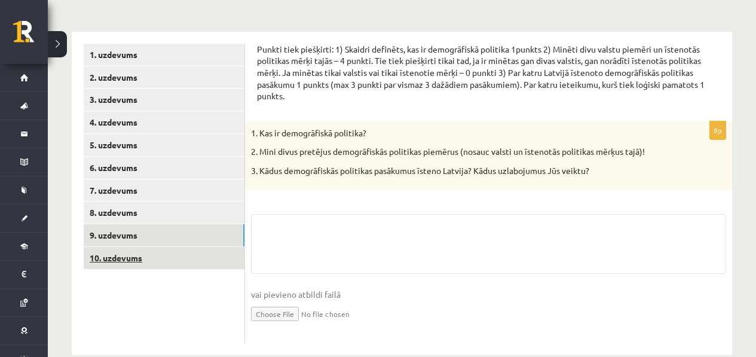
click at [123, 249] on link "10. uzdevums" at bounding box center [164, 258] width 161 height 22
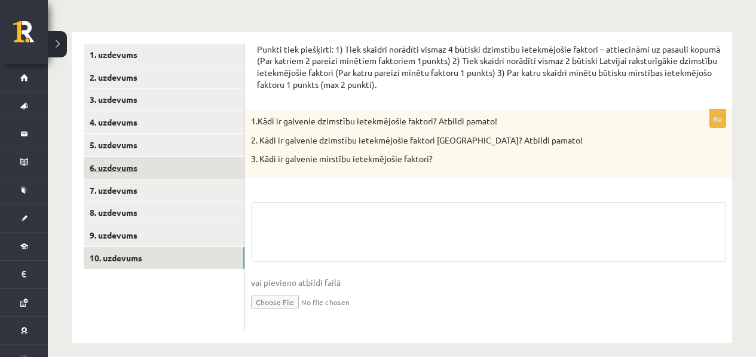
click at [151, 172] on link "6. uzdevums" at bounding box center [164, 168] width 161 height 22
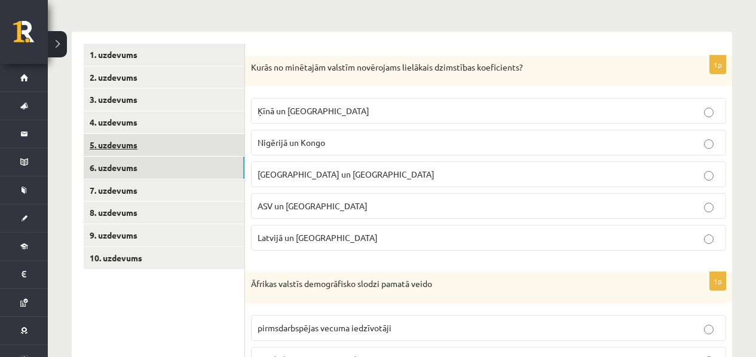
click at [182, 152] on link "5. uzdevums" at bounding box center [164, 145] width 161 height 22
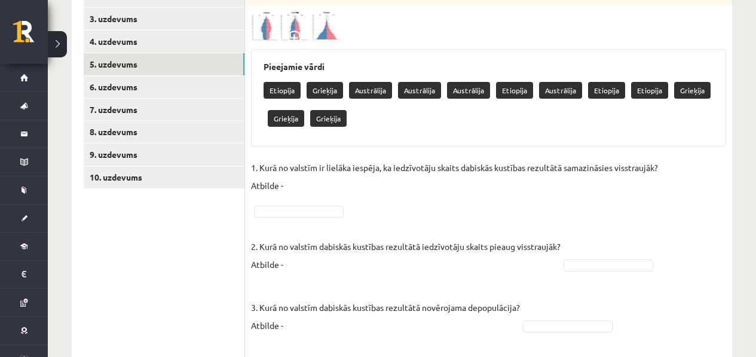
scroll to position [197, 0]
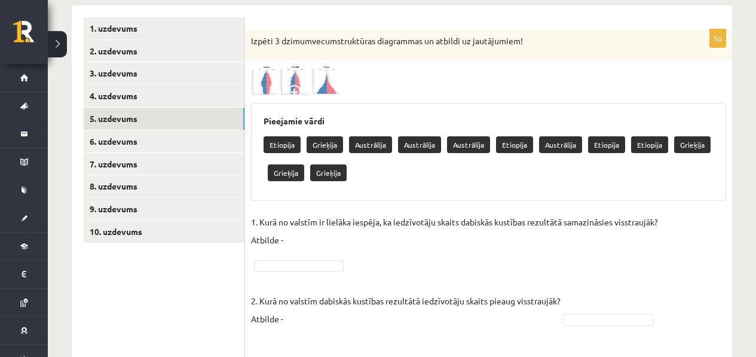
click at [276, 84] on img at bounding box center [296, 80] width 90 height 29
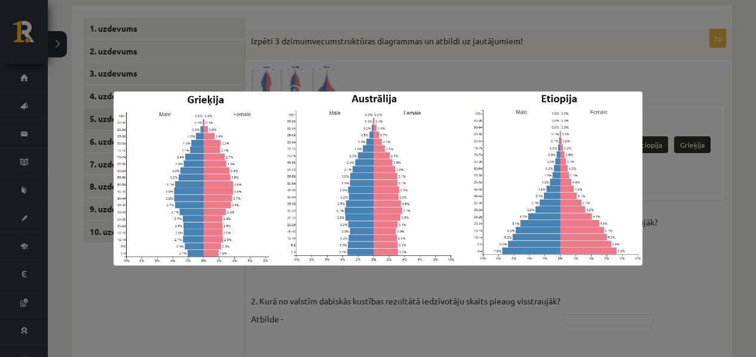
click at [402, 61] on div at bounding box center [378, 178] width 756 height 357
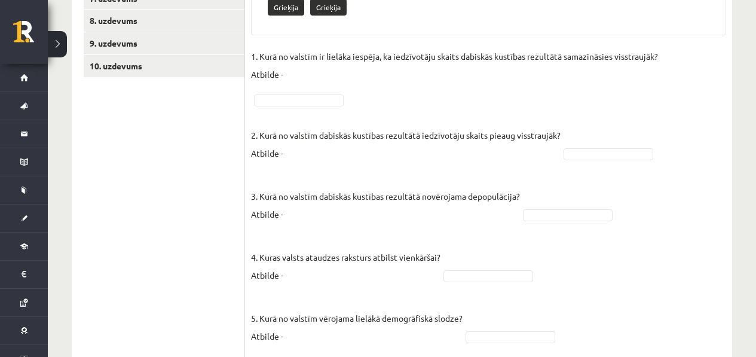
scroll to position [293, 0]
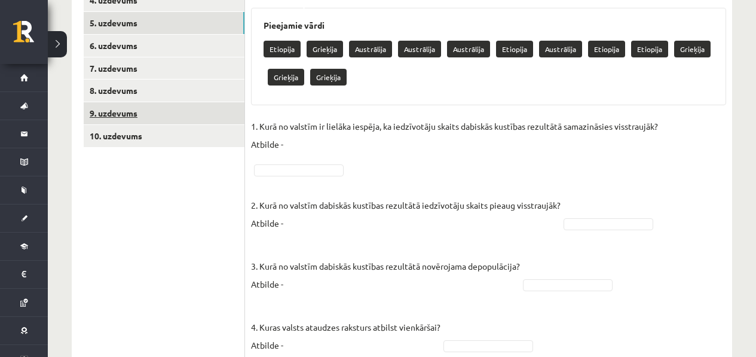
click at [145, 116] on link "9. uzdevums" at bounding box center [164, 113] width 161 height 22
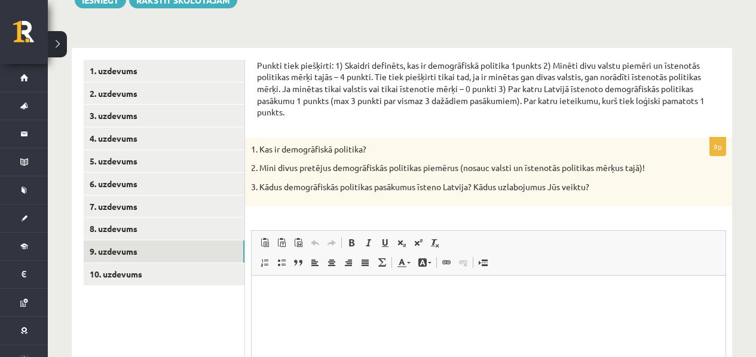
scroll to position [158, 0]
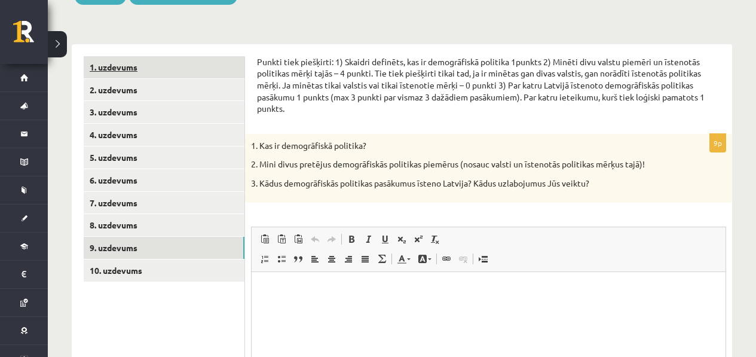
click at [197, 72] on link "1. uzdevums" at bounding box center [164, 67] width 161 height 22
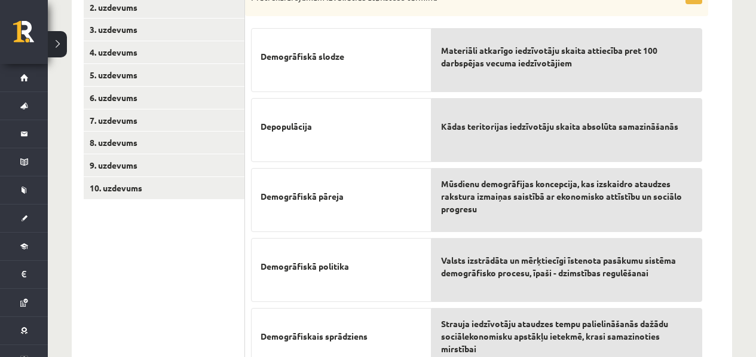
scroll to position [299, 0]
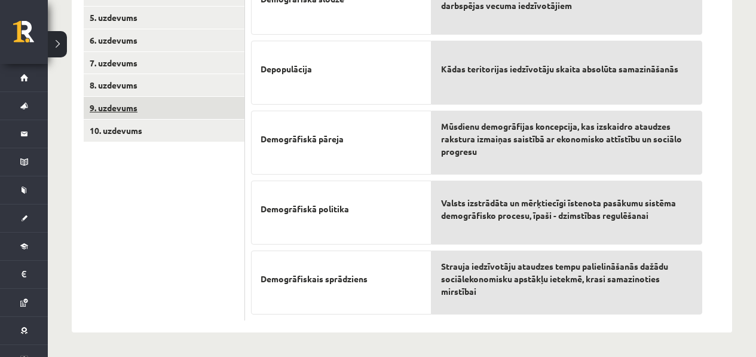
click at [128, 102] on link "9. uzdevums" at bounding box center [164, 108] width 161 height 22
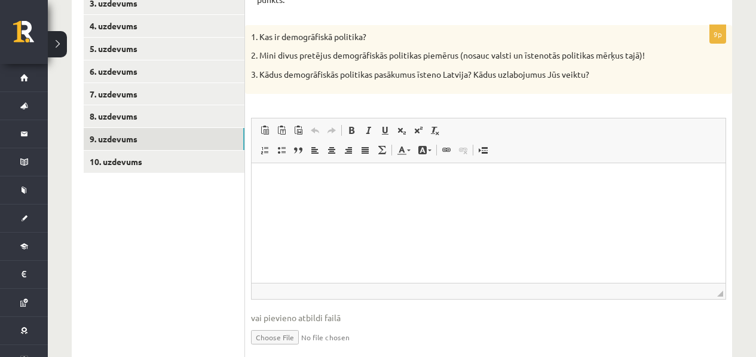
scroll to position [191, 0]
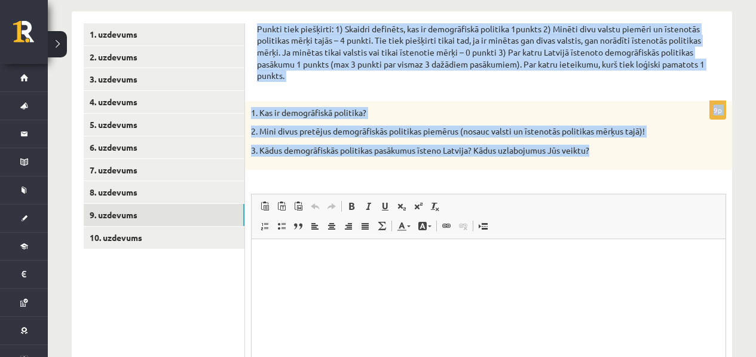
drag, startPoint x: 610, startPoint y: 162, endPoint x: 252, endPoint y: 17, distance: 386.3
click at [252, 17] on div "Punkti tiek piešķirti: 1) Skaidri definēts, kas ir demogrāfiskā politika 1punkt…" at bounding box center [488, 232] width 487 height 443
click at [420, 70] on p "Punkti tiek piešķirti: 1) Skaidri definēts, kas ir demogrāfiskā politika 1punkt…" at bounding box center [488, 52] width 463 height 59
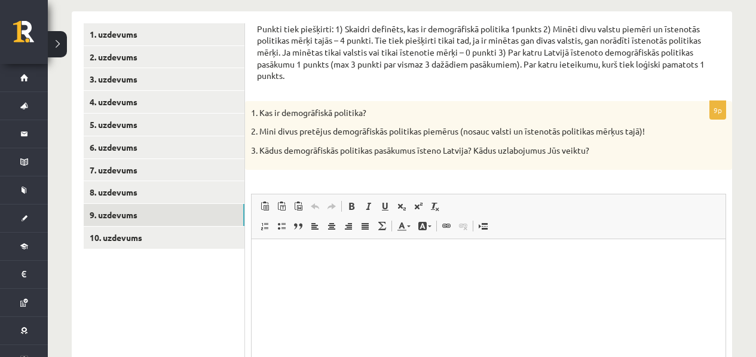
click at [311, 275] on html at bounding box center [489, 256] width 474 height 36
drag, startPoint x: 295, startPoint y: 114, endPoint x: 364, endPoint y: 112, distance: 69.4
click at [364, 112] on p "1. Kas ir demogrāfiskā politika?" at bounding box center [458, 113] width 415 height 12
drag, startPoint x: 299, startPoint y: 261, endPoint x: 276, endPoint y: 261, distance: 22.7
click at [276, 261] on p "******" at bounding box center [489, 256] width 450 height 13
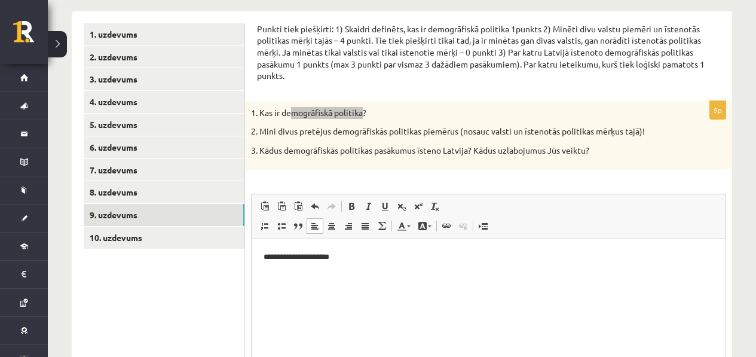
click at [279, 262] on html "**********" at bounding box center [489, 256] width 474 height 36
click at [282, 257] on p "**********" at bounding box center [489, 256] width 450 height 13
click at [279, 256] on p "**********" at bounding box center [489, 256] width 450 height 13
click at [383, 253] on p "**********" at bounding box center [489, 256] width 450 height 13
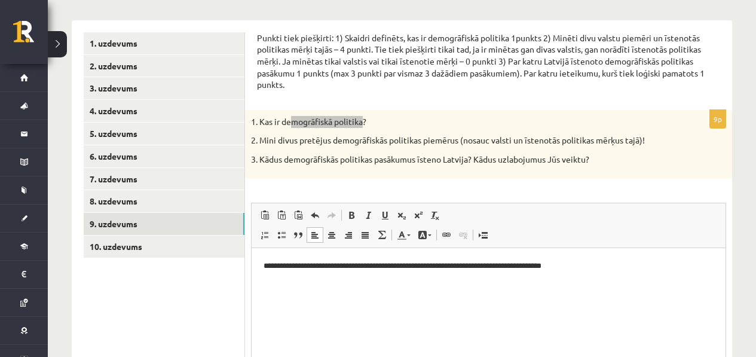
scroll to position [169, 0]
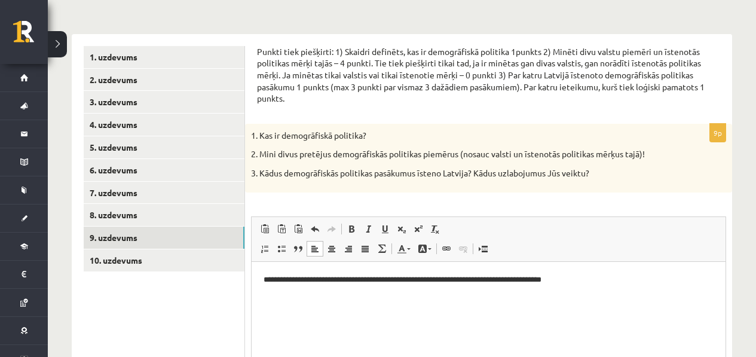
click at [381, 105] on div "Punkti tiek piešķirti: 1) Skaidri definēts, kas ir demogrāfiskā politika 1punkt…" at bounding box center [488, 79] width 463 height 66
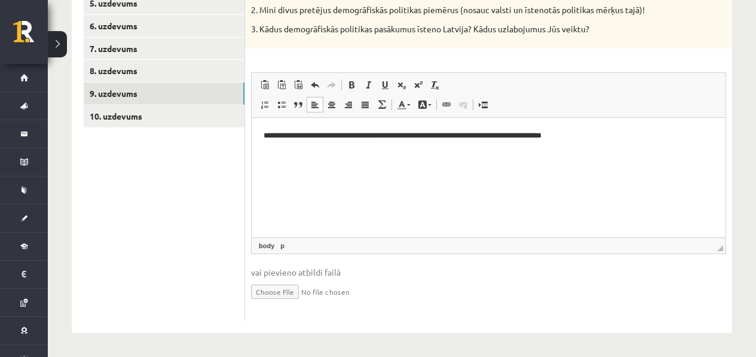
scroll to position [314, 0]
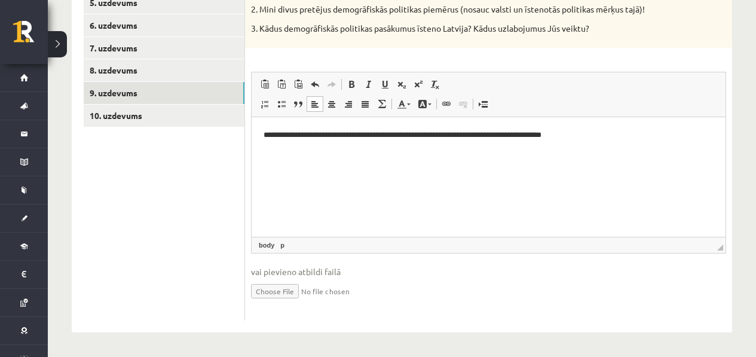
click at [568, 151] on html "**********" at bounding box center [489, 135] width 474 height 36
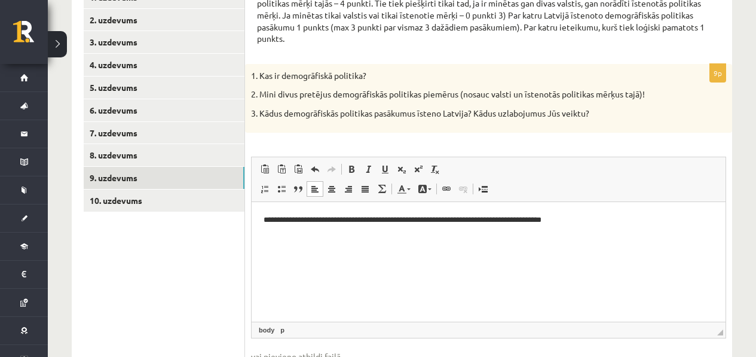
click at [597, 213] on p "**********" at bounding box center [489, 219] width 450 height 13
click at [494, 271] on html "**********" at bounding box center [489, 239] width 474 height 77
click at [259, 260] on html "**********" at bounding box center [489, 239] width 474 height 77
click at [376, 242] on p "**********" at bounding box center [489, 240] width 450 height 13
drag, startPoint x: 399, startPoint y: 242, endPoint x: 354, endPoint y: 237, distance: 44.5
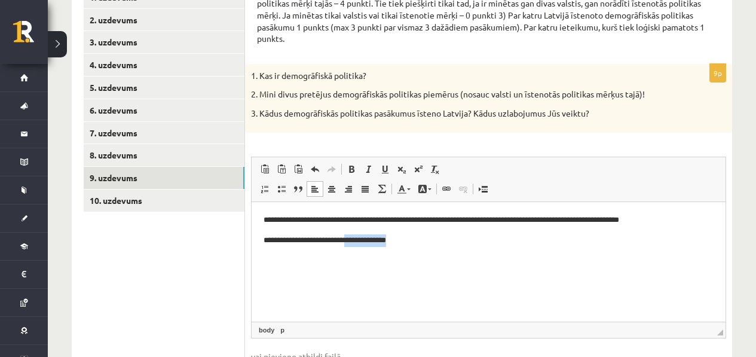
click at [354, 237] on p "**********" at bounding box center [489, 240] width 450 height 13
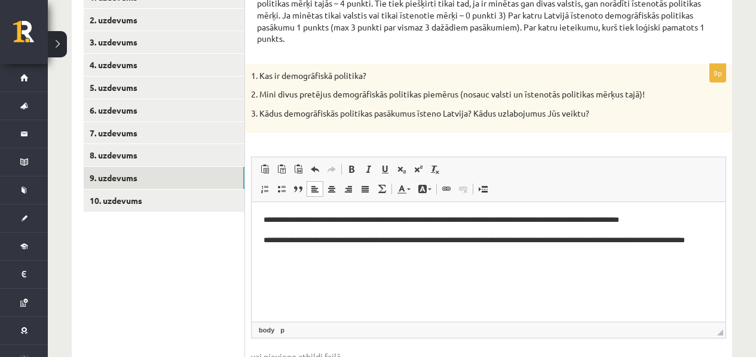
click at [548, 241] on p "**********" at bounding box center [489, 246] width 450 height 25
click at [546, 240] on p "**********" at bounding box center [489, 246] width 450 height 25
click at [476, 242] on p "**********" at bounding box center [489, 246] width 450 height 25
click at [337, 240] on p "**********" at bounding box center [489, 246] width 450 height 25
click at [377, 240] on p "**********" at bounding box center [489, 246] width 450 height 25
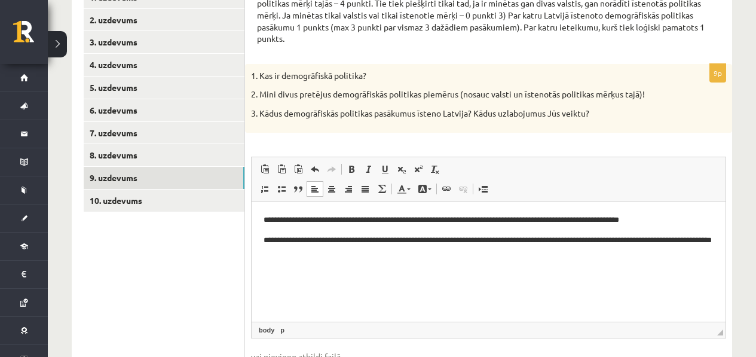
click at [367, 238] on p "**********" at bounding box center [489, 246] width 450 height 25
click at [371, 237] on p "**********" at bounding box center [489, 246] width 450 height 25
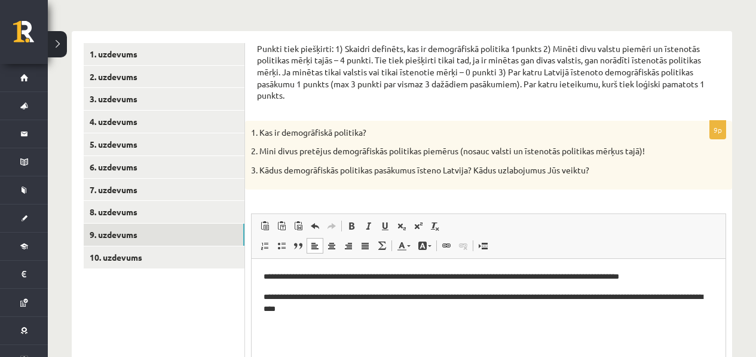
scroll to position [214, 0]
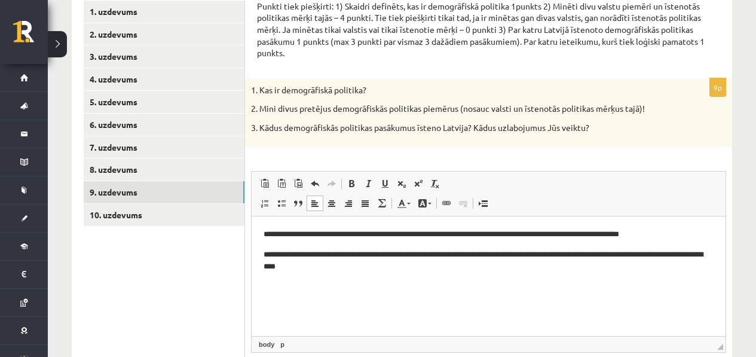
click at [389, 284] on html "**********" at bounding box center [489, 250] width 474 height 69
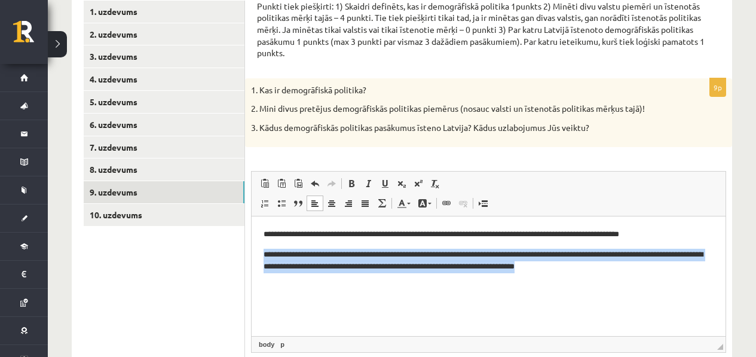
drag, startPoint x: 628, startPoint y: 287, endPoint x: 290, endPoint y: 246, distance: 340.8
click at [290, 246] on html "**********" at bounding box center [489, 250] width 474 height 69
click at [440, 248] on p "**********" at bounding box center [489, 260] width 450 height 25
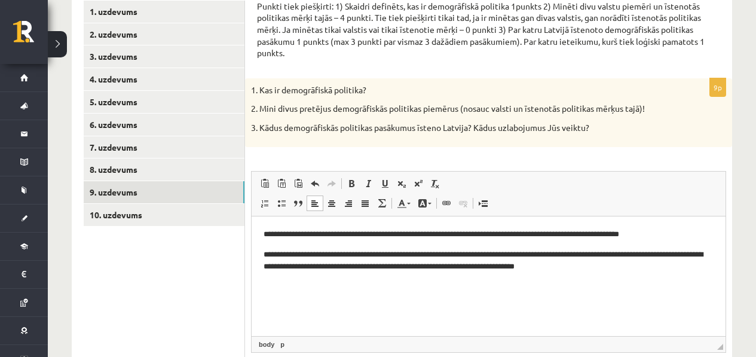
click at [624, 284] on html "**********" at bounding box center [489, 250] width 474 height 69
click at [495, 266] on p "**********" at bounding box center [489, 260] width 450 height 25
click at [567, 271] on p "**********" at bounding box center [489, 260] width 450 height 25
click at [563, 269] on p "**********" at bounding box center [489, 260] width 450 height 25
drag, startPoint x: 429, startPoint y: 265, endPoint x: 515, endPoint y: 269, distance: 85.5
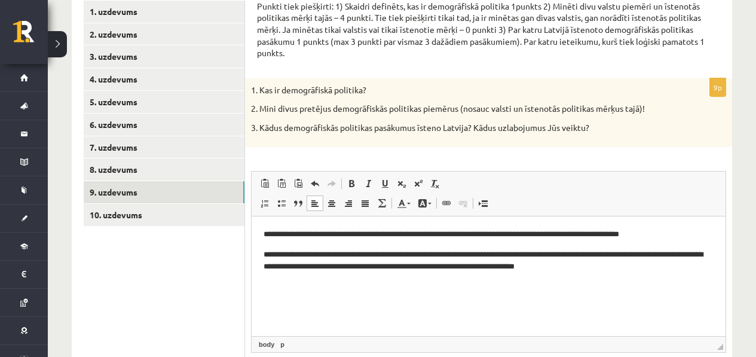
click at [431, 265] on p "**********" at bounding box center [489, 260] width 450 height 25
click at [715, 284] on html "**********" at bounding box center [489, 250] width 474 height 69
drag, startPoint x: 445, startPoint y: 130, endPoint x: 418, endPoint y: 130, distance: 26.3
click at [418, 130] on p "3. Kādus demogrāfiskās politikas pasākumus īsteno Latvija? Kādus uzlabojumus Jū…" at bounding box center [458, 128] width 415 height 12
click at [420, 130] on p "3. Kādus demogrāfiskās politikas pasākumus īsteno Latvija? Kādus uzlabojumus Jū…" at bounding box center [458, 128] width 415 height 12
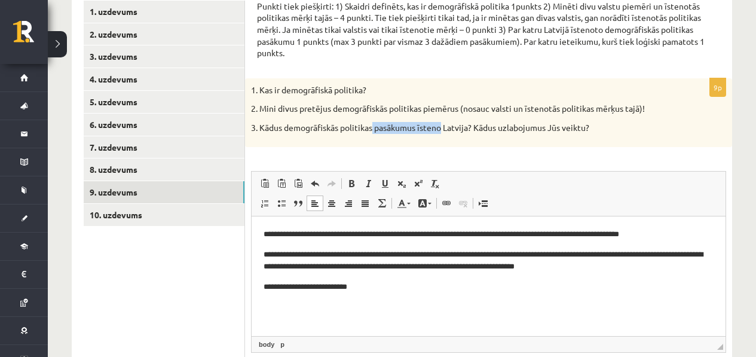
drag, startPoint x: 444, startPoint y: 131, endPoint x: 375, endPoint y: 133, distance: 69.4
click at [375, 133] on div "1. Kas ir demogrāfiskā politika? 2. Mini divus pretējus demogrāfiskās politikas…" at bounding box center [488, 112] width 487 height 69
click at [454, 127] on p "3. Kādus demogrāfiskās politikas pasākumus īsteno Latvija? Kādus uzlabojumus Jū…" at bounding box center [458, 128] width 415 height 12
click at [441, 128] on p "3. Kādus demogrāfiskās politikas pasākumus īsteno Latvija? Kādus uzlabojumus Jū…" at bounding box center [458, 128] width 415 height 12
drag, startPoint x: 443, startPoint y: 128, endPoint x: 417, endPoint y: 132, distance: 26.6
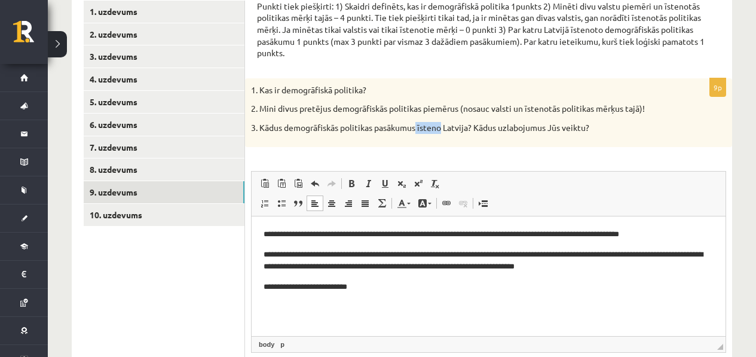
click at [417, 132] on p "3. Kādus demogrāfiskās politikas pasākumus īsteno Latvija? Kādus uzlabojumus Jū…" at bounding box center [458, 128] width 415 height 12
drag, startPoint x: 299, startPoint y: 283, endPoint x: 293, endPoint y: 285, distance: 6.8
click at [293, 285] on p "**********" at bounding box center [489, 286] width 450 height 13
click at [418, 128] on p "3. Kādus demogrāfiskās politikas pasākumus īsteno Latvija? Kādus uzlabojumus Jū…" at bounding box center [458, 128] width 415 height 12
drag, startPoint x: 418, startPoint y: 129, endPoint x: 370, endPoint y: 129, distance: 47.8
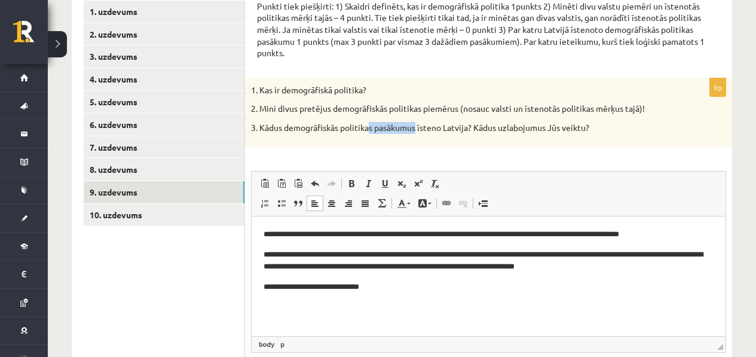
click at [370, 129] on p "3. Kādus demogrāfiskās politikas pasākumus īsteno Latvija? Kādus uzlabojumus Jū…" at bounding box center [458, 128] width 415 height 12
click at [359, 151] on div "**********" at bounding box center [488, 248] width 487 height 341
drag, startPoint x: 340, startPoint y: 286, endPoint x: 385, endPoint y: 290, distance: 45.0
click at [340, 286] on p "**********" at bounding box center [489, 286] width 450 height 13
click at [381, 293] on html "**********" at bounding box center [489, 260] width 474 height 89
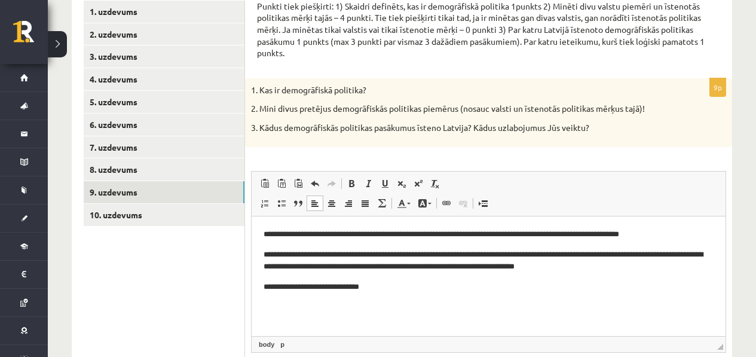
click at [368, 289] on p "**********" at bounding box center [489, 286] width 450 height 13
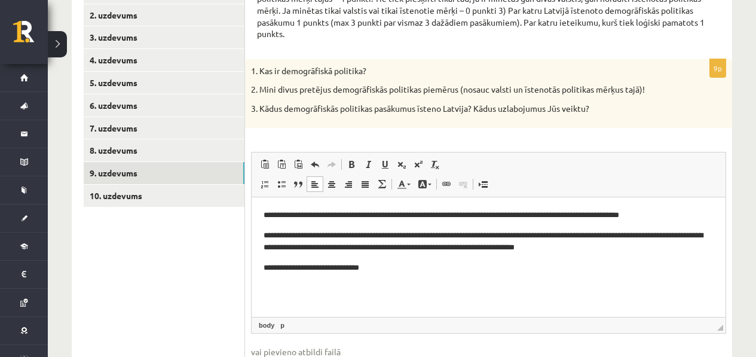
scroll to position [314, 0]
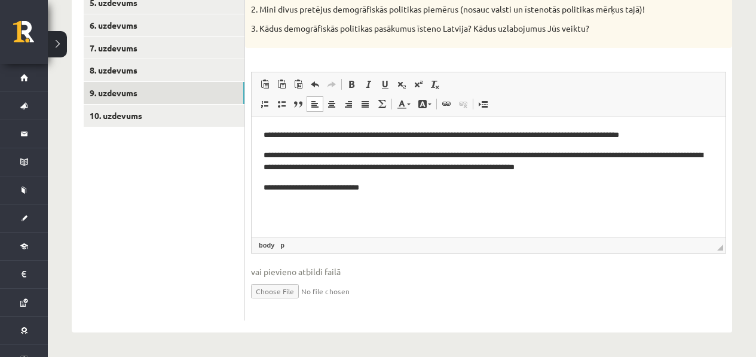
click at [390, 204] on html "**********" at bounding box center [489, 161] width 474 height 89
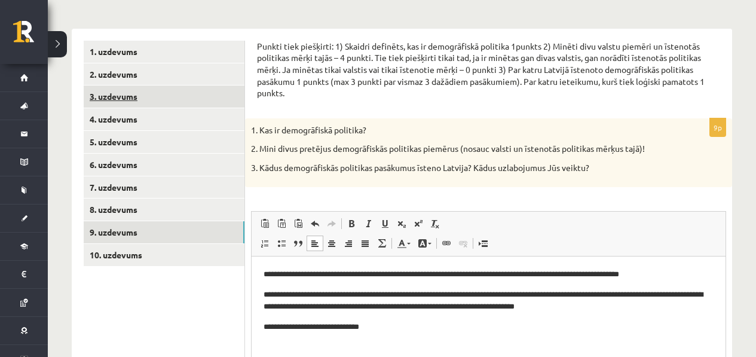
scroll to position [84, 0]
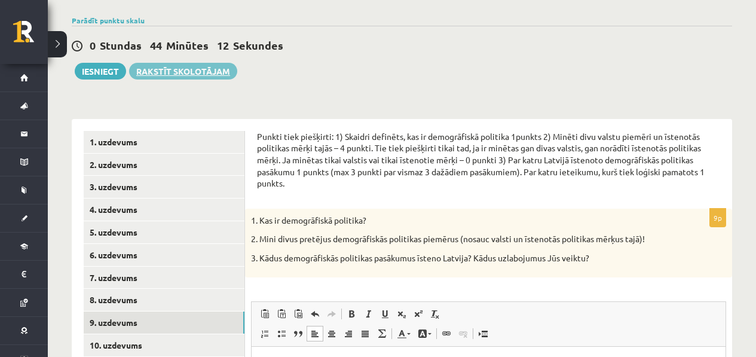
click at [223, 75] on link "Rakstīt skolotājam" at bounding box center [183, 71] width 108 height 17
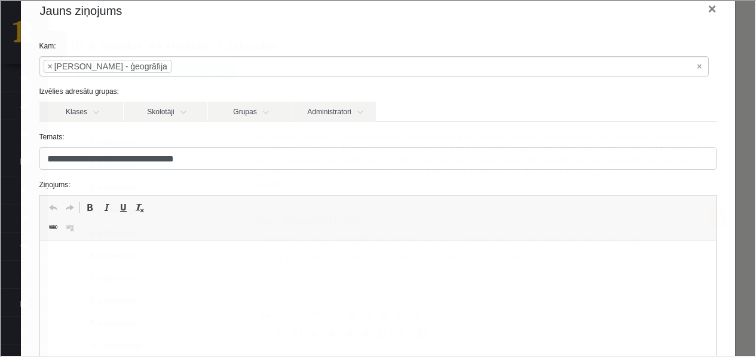
scroll to position [0, 0]
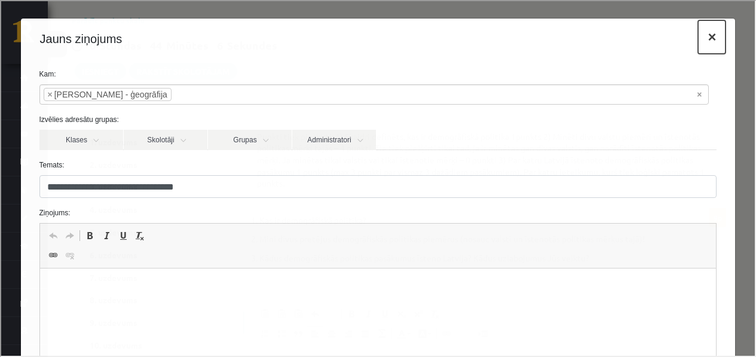
click at [698, 26] on button "×" at bounding box center [710, 35] width 27 height 33
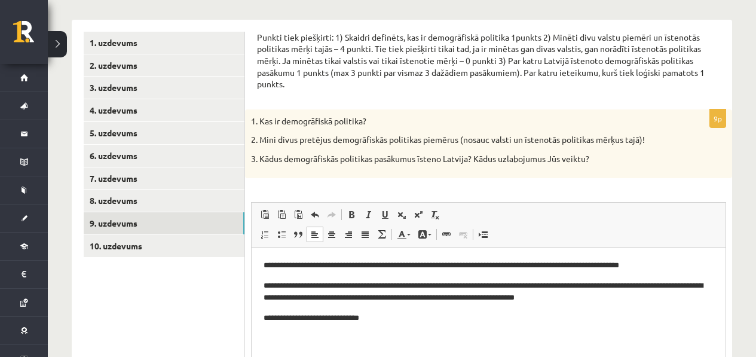
scroll to position [314, 0]
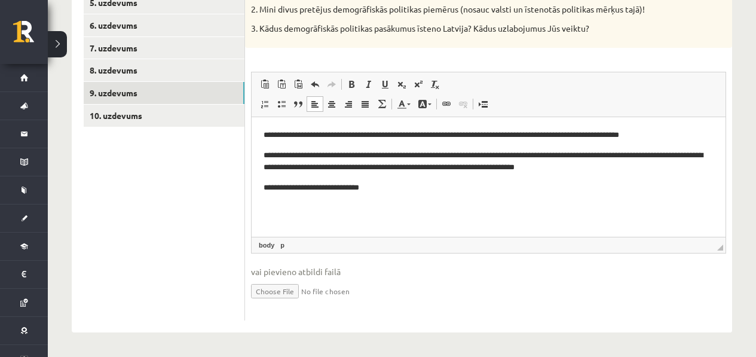
click at [381, 206] on html "**********" at bounding box center [489, 161] width 474 height 89
click at [408, 186] on p "**********" at bounding box center [489, 187] width 450 height 13
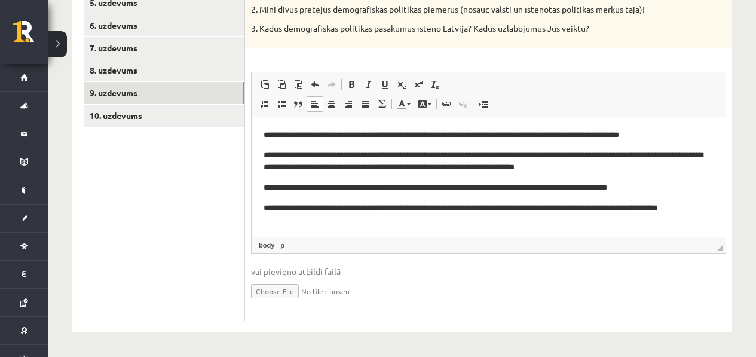
scroll to position [8, 0]
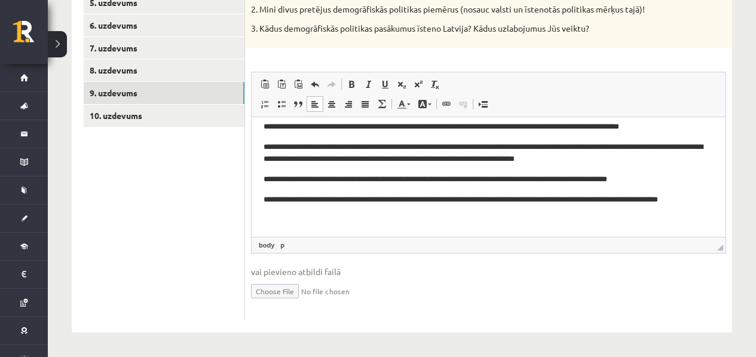
click at [322, 213] on p "**********" at bounding box center [484, 205] width 441 height 25
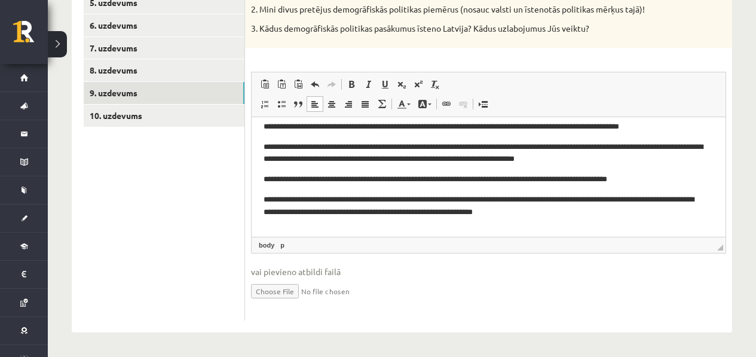
click at [142, 130] on ul "1. uzdevums 2. uzdevums 3. uzdevums 4. uzdevums 5. uzdevums 6. uzdevums 7. uzde…" at bounding box center [164, 110] width 161 height 419
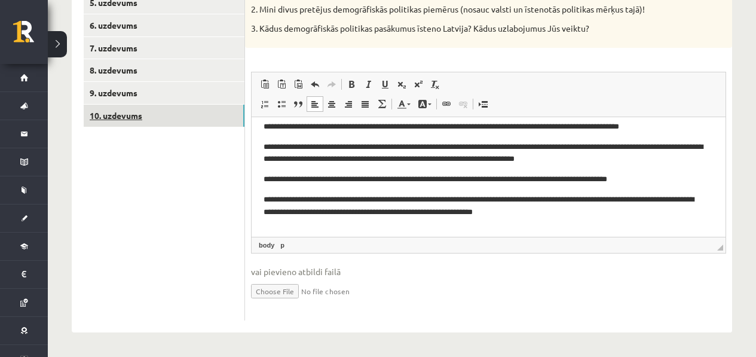
click at [147, 113] on link "10. uzdevums" at bounding box center [164, 116] width 161 height 22
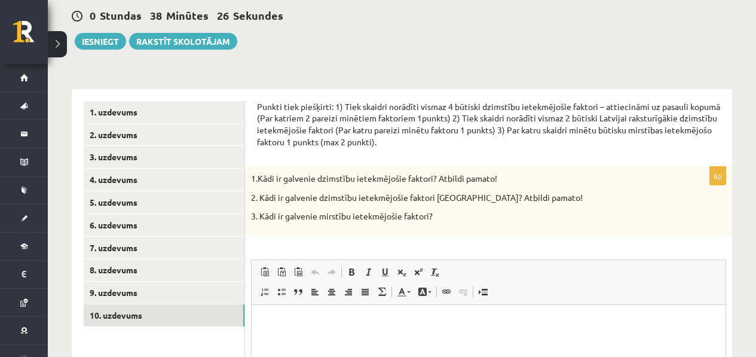
scroll to position [0, 0]
click at [319, 314] on html at bounding box center [489, 322] width 474 height 36
click at [280, 287] on span at bounding box center [282, 292] width 10 height 10
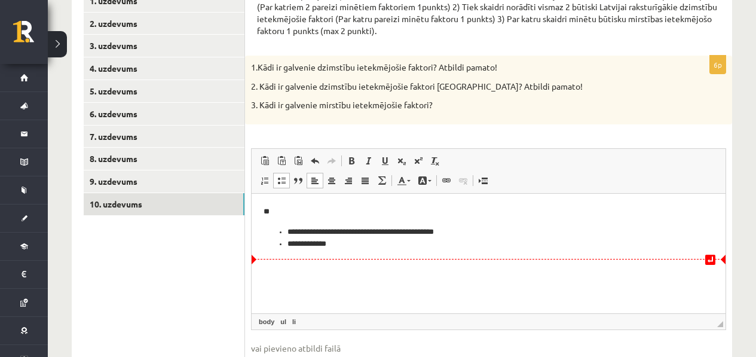
scroll to position [124, 0]
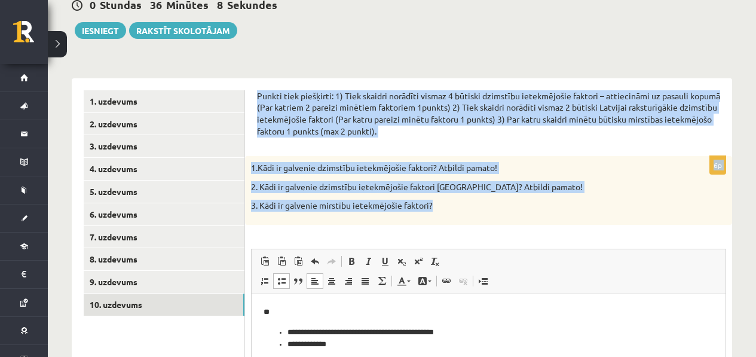
drag, startPoint x: 430, startPoint y: 216, endPoint x: 270, endPoint y: 79, distance: 211.1
click at [270, 79] on div "**********" at bounding box center [488, 293] width 487 height 431
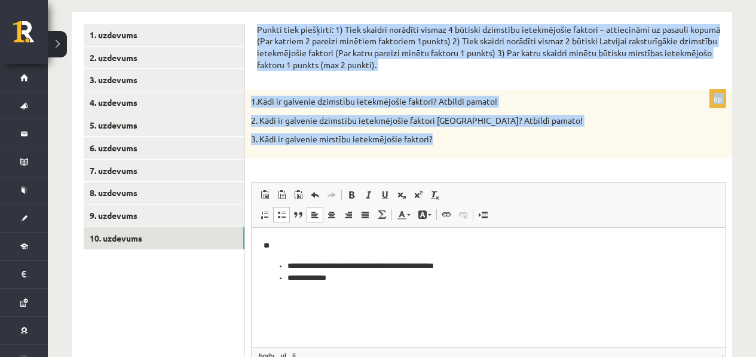
scroll to position [235, 0]
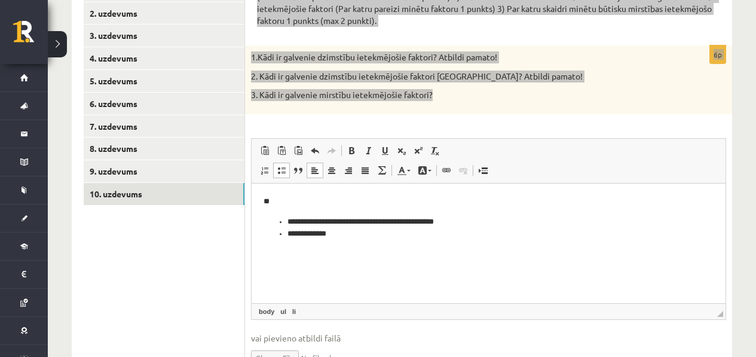
click at [361, 241] on html "**********" at bounding box center [489, 217] width 474 height 69
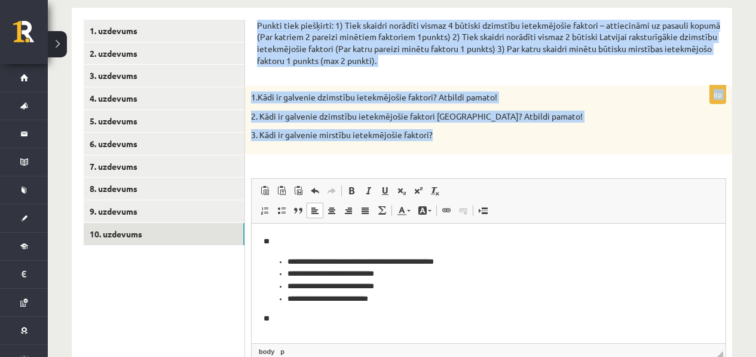
click at [535, 99] on p "1.Kādi ir galvenie dzimstību ietekmējošie faktori? Atbildi pamato!" at bounding box center [458, 97] width 415 height 12
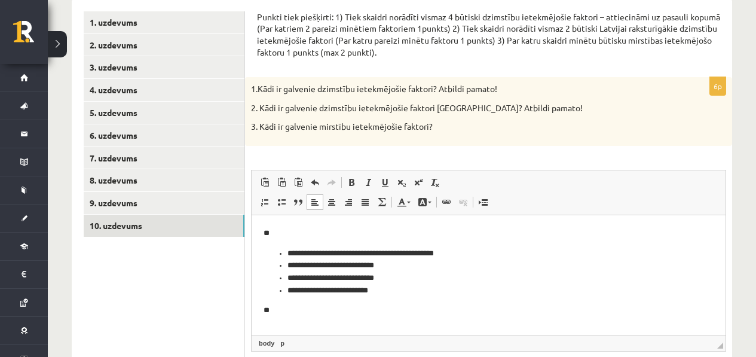
scroll to position [216, 0]
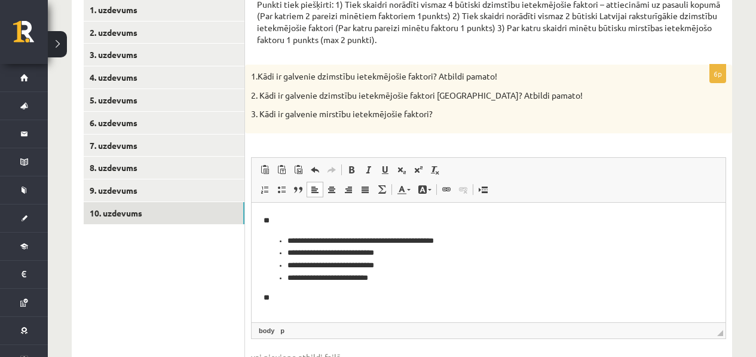
click at [362, 308] on html "**********" at bounding box center [489, 259] width 474 height 114
click at [277, 185] on span at bounding box center [282, 190] width 10 height 10
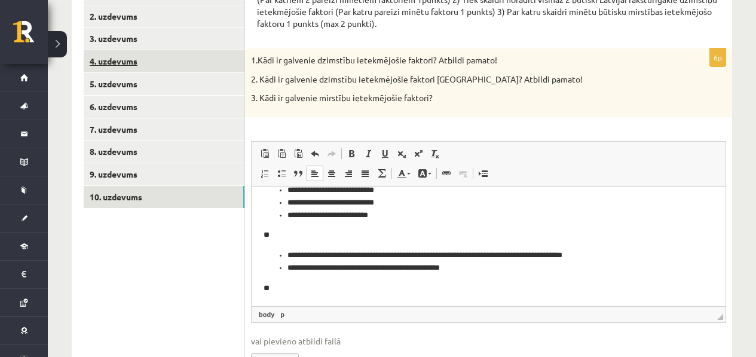
scroll to position [53, 0]
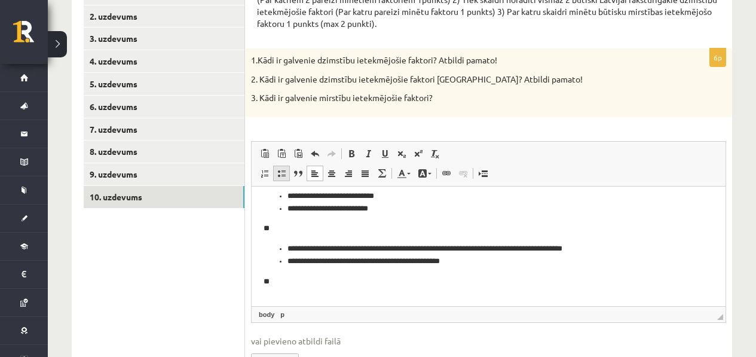
click at [277, 175] on span at bounding box center [282, 174] width 10 height 10
click at [469, 304] on li "**********" at bounding box center [483, 300] width 393 height 13
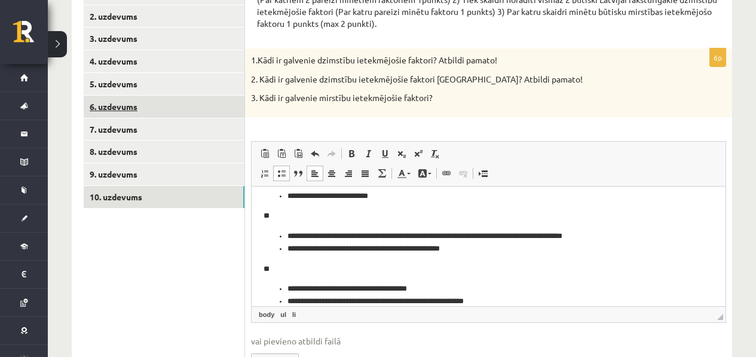
click at [149, 96] on link "6. uzdevums" at bounding box center [164, 107] width 161 height 22
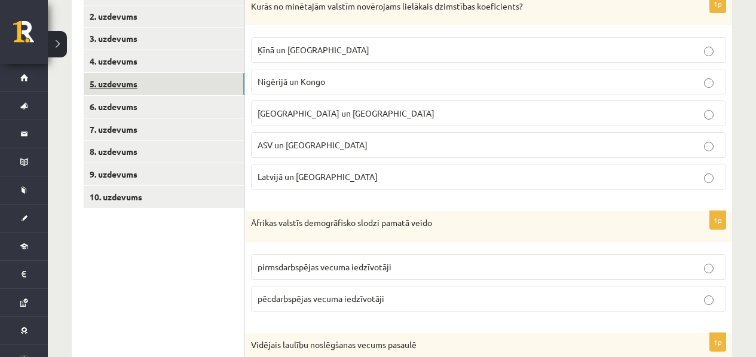
click at [151, 88] on link "5. uzdevums" at bounding box center [164, 84] width 161 height 22
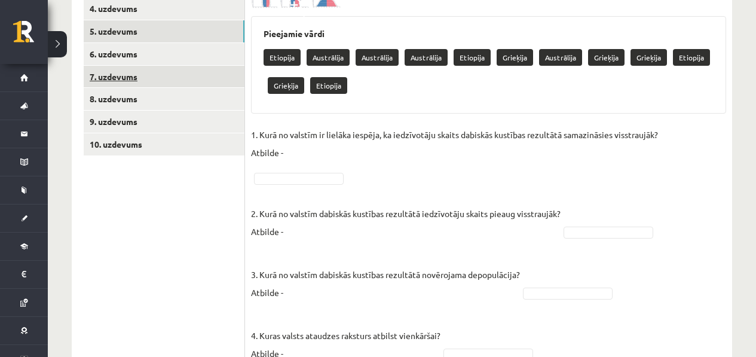
scroll to position [279, 0]
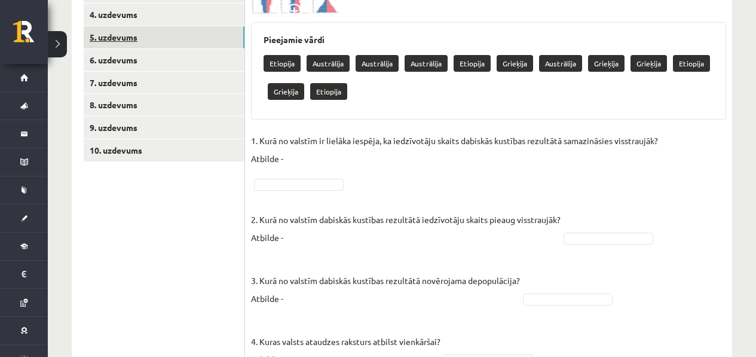
click at [179, 47] on link "5. uzdevums" at bounding box center [164, 37] width 161 height 22
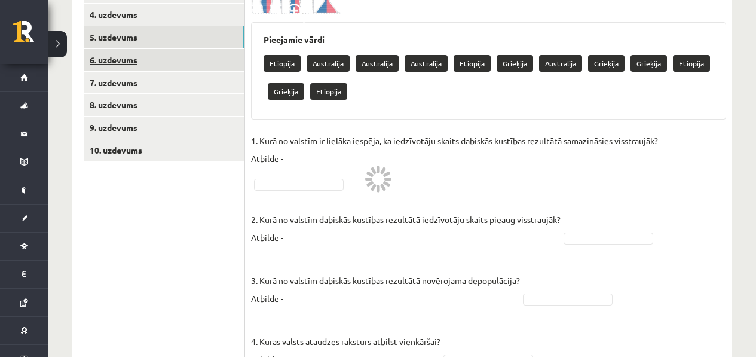
click at [173, 59] on link "6. uzdevums" at bounding box center [164, 60] width 161 height 22
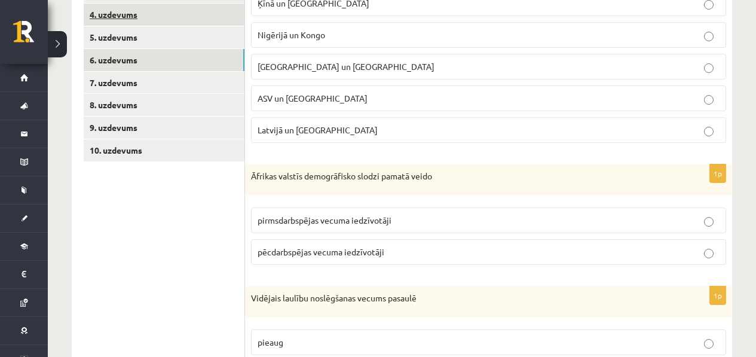
click at [180, 25] on link "4. uzdevums" at bounding box center [164, 15] width 161 height 22
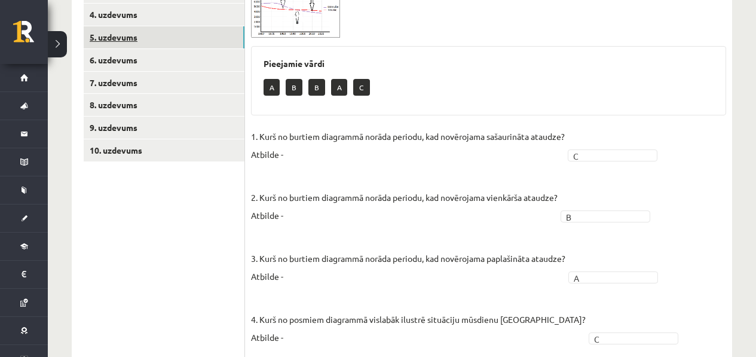
click at [170, 39] on link "5. uzdevums" at bounding box center [164, 37] width 161 height 22
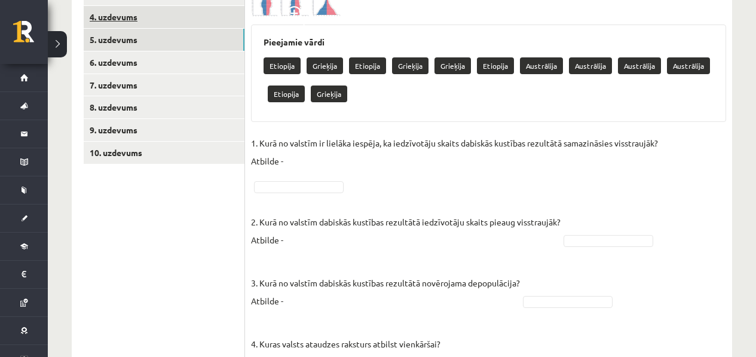
scroll to position [276, 0]
click at [187, 27] on link "4. uzdevums" at bounding box center [164, 17] width 161 height 22
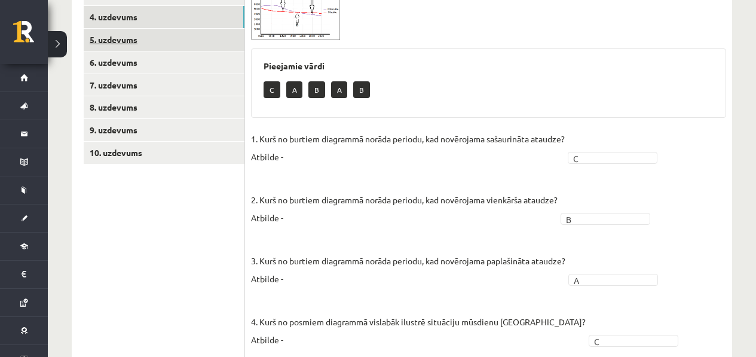
click at [188, 34] on link "5. uzdevums" at bounding box center [164, 40] width 161 height 22
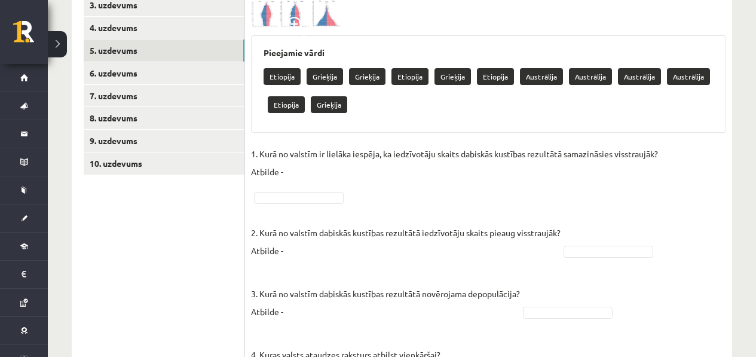
scroll to position [257, 0]
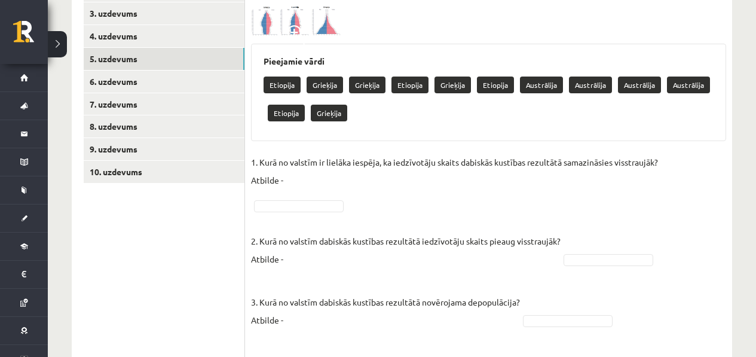
click at [305, 42] on span at bounding box center [296, 34] width 19 height 19
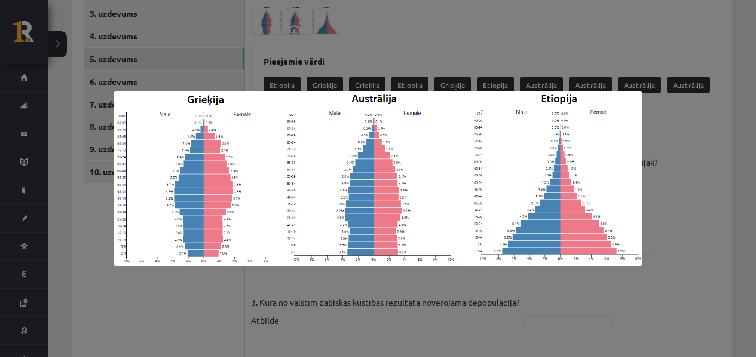
click at [427, 69] on div at bounding box center [378, 178] width 756 height 357
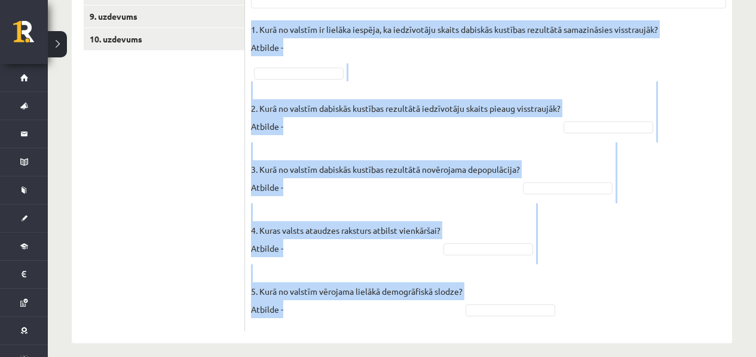
scroll to position [400, 0]
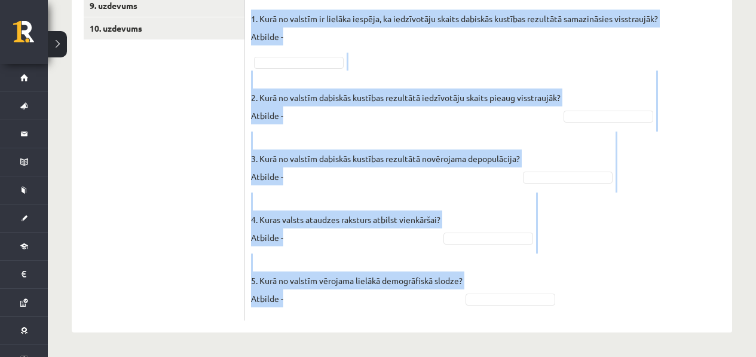
drag, startPoint x: 264, startPoint y: 59, endPoint x: 420, endPoint y: 302, distance: 289.2
click at [420, 302] on div "5p Izpēti 3 dzimumvecumstruktūras diagrammas un atbildi uz jautājumiem! Pieejam…" at bounding box center [488, 73] width 487 height 494
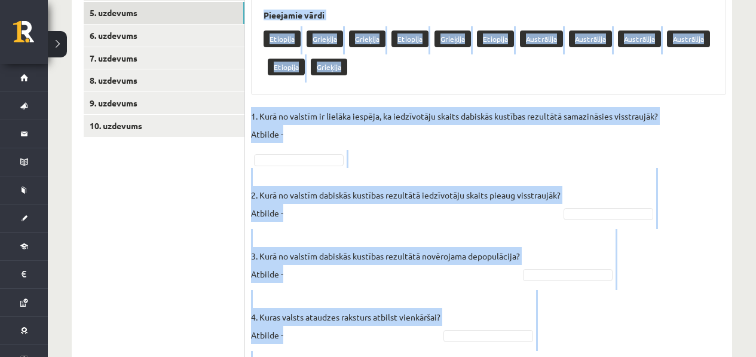
scroll to position [170, 0]
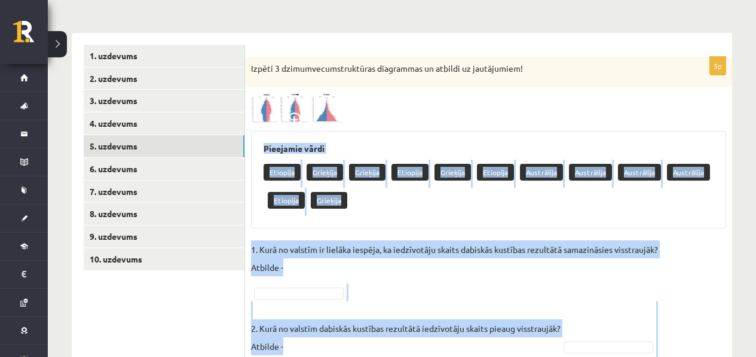
click at [302, 113] on span at bounding box center [296, 121] width 19 height 19
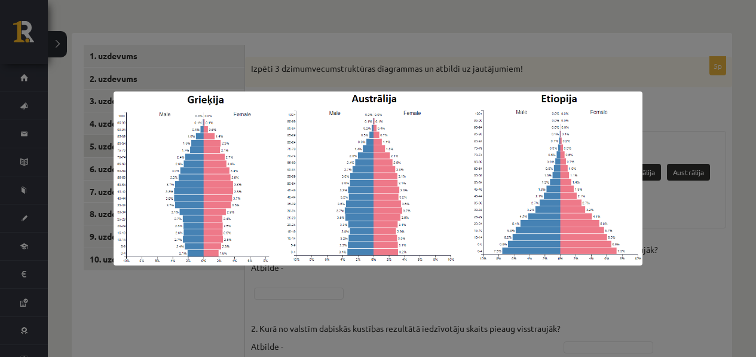
click at [243, 54] on div at bounding box center [378, 178] width 756 height 357
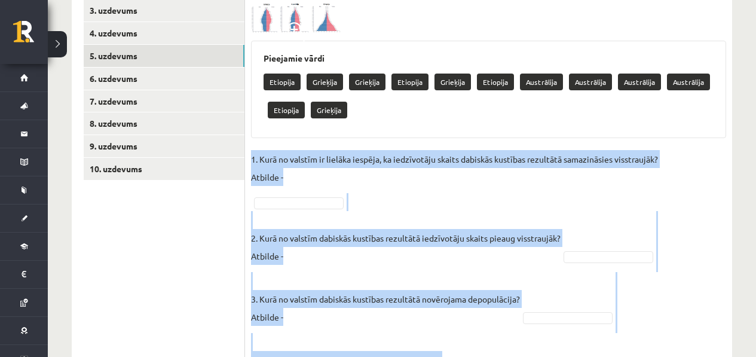
scroll to position [400, 0]
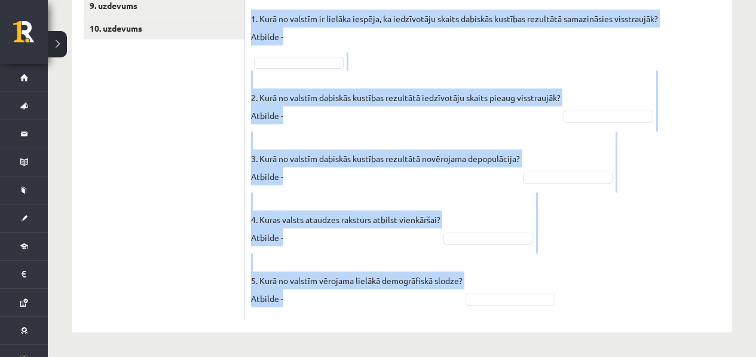
drag, startPoint x: 252, startPoint y: 146, endPoint x: 412, endPoint y: 311, distance: 229.5
click at [412, 311] on div "5p Izpēti 3 dzimumvecumstruktūras diagrammas un atbildi uz jautājumiem! Pieejam…" at bounding box center [488, 73] width 487 height 494
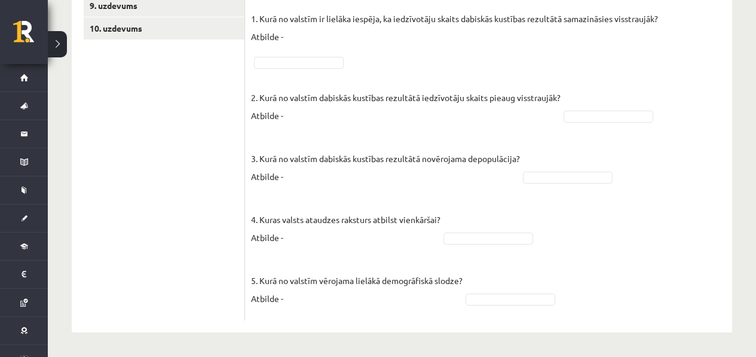
click at [355, 244] on p "4. Kuras valsts ataudzes raksturs atbilst vienkāršai? Atbilde -" at bounding box center [345, 219] width 189 height 54
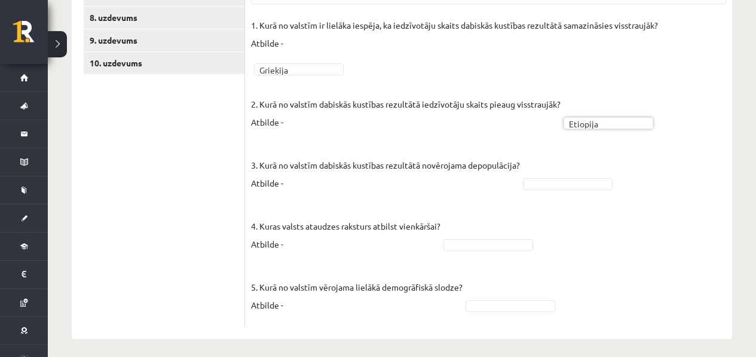
scroll to position [372, 0]
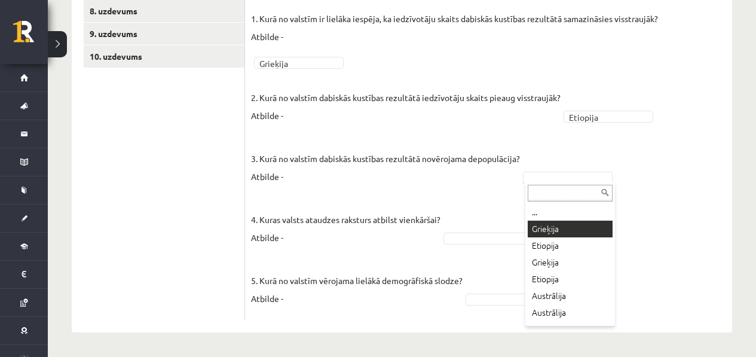
drag, startPoint x: 550, startPoint y: 238, endPoint x: 549, endPoint y: 231, distance: 7.2
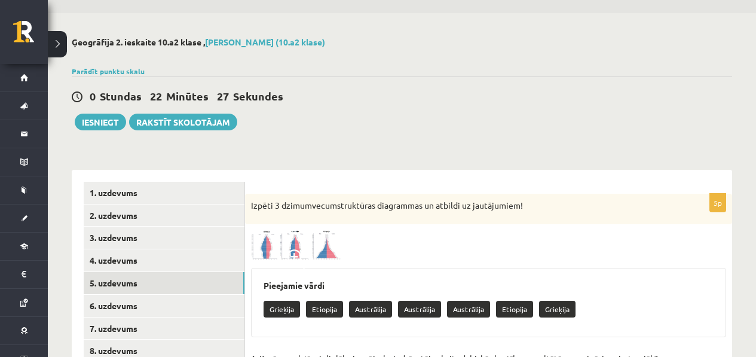
scroll to position [0, 0]
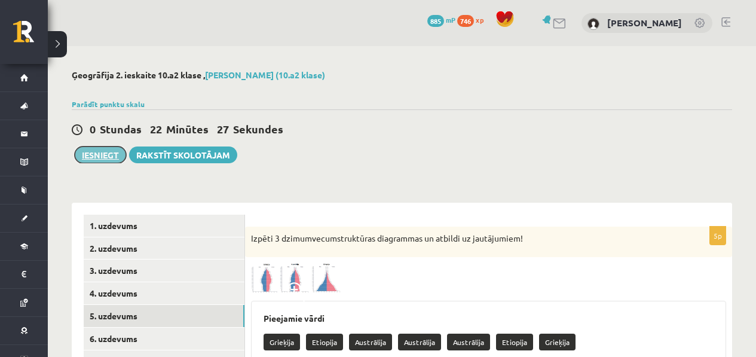
click at [117, 151] on button "Iesniegt" at bounding box center [100, 154] width 51 height 17
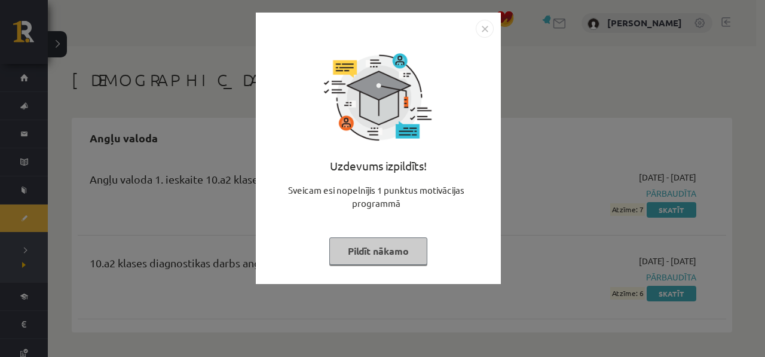
click at [559, 251] on div "Uzdevums izpildīts! Sveicam esi nopelnījis 1 punktus motivācijas programmā Pild…" at bounding box center [382, 178] width 765 height 357
